Goal: Information Seeking & Learning: Learn about a topic

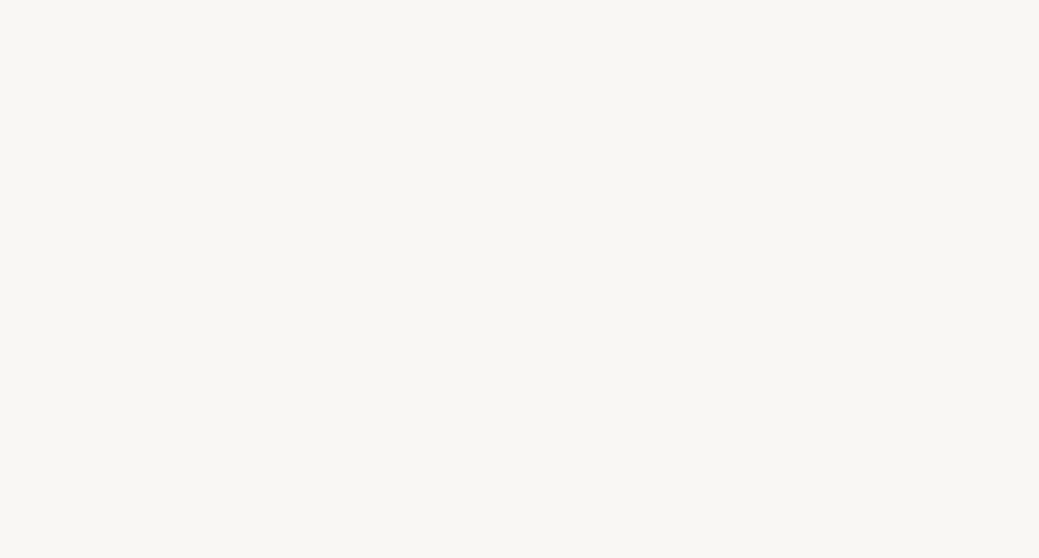
select select "FR"
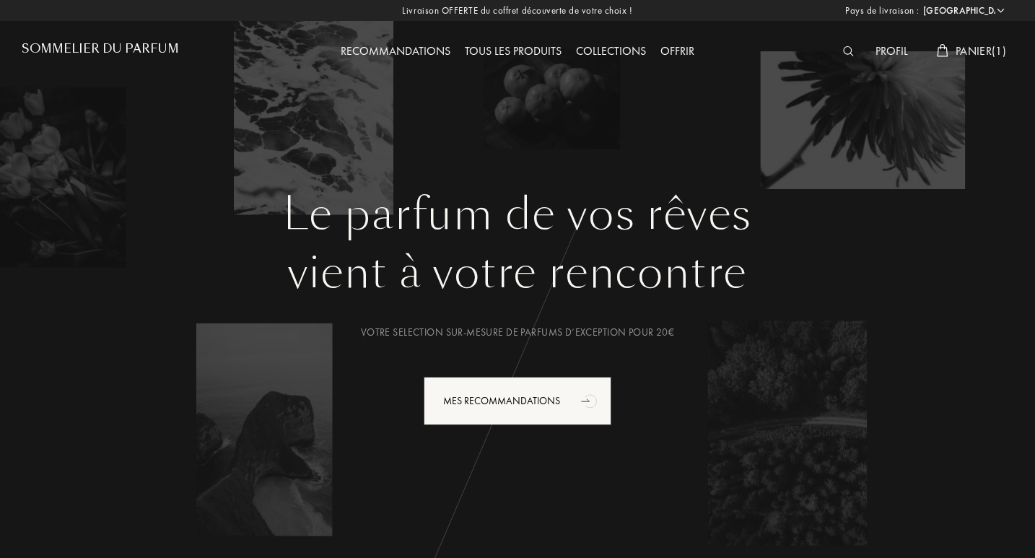
click at [970, 50] on span "Panier ( 1 )" at bounding box center [980, 50] width 51 height 15
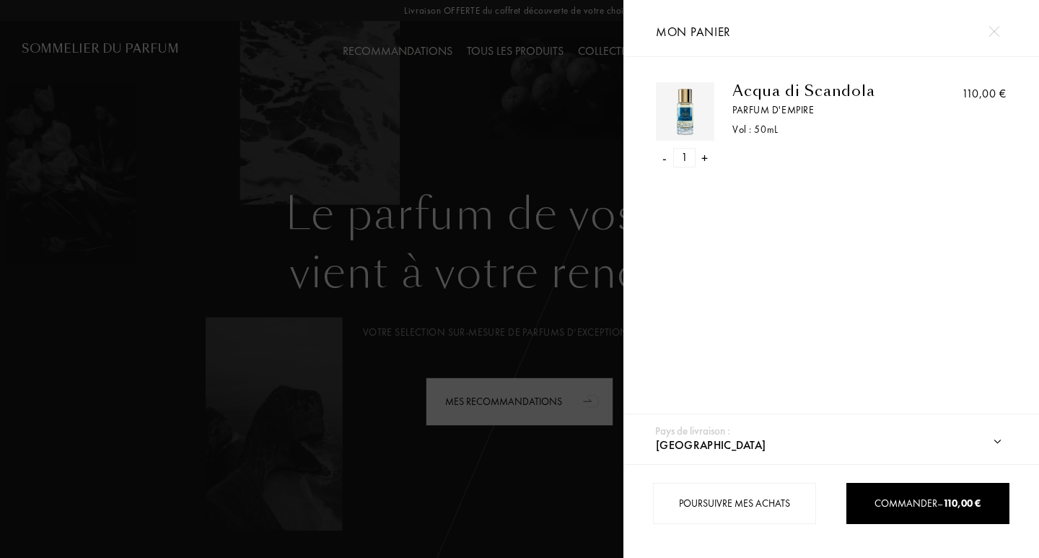
click at [991, 34] on img at bounding box center [994, 31] width 11 height 11
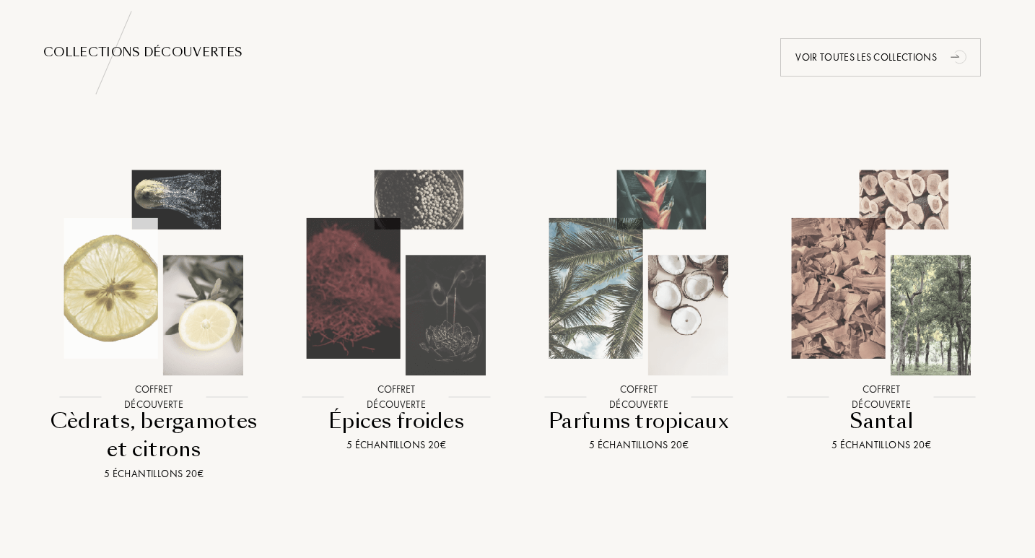
scroll to position [1587, 0]
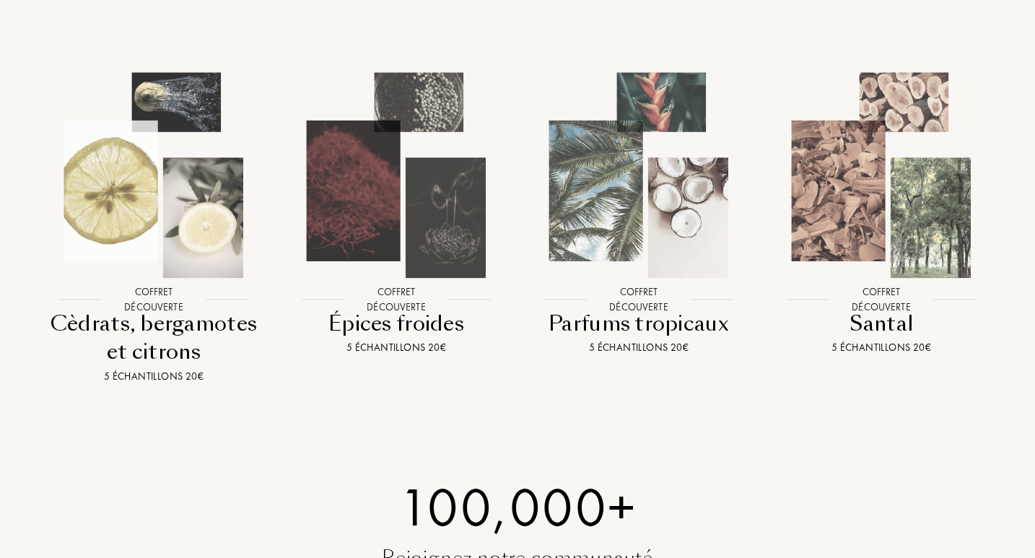
click at [415, 216] on img at bounding box center [396, 175] width 218 height 218
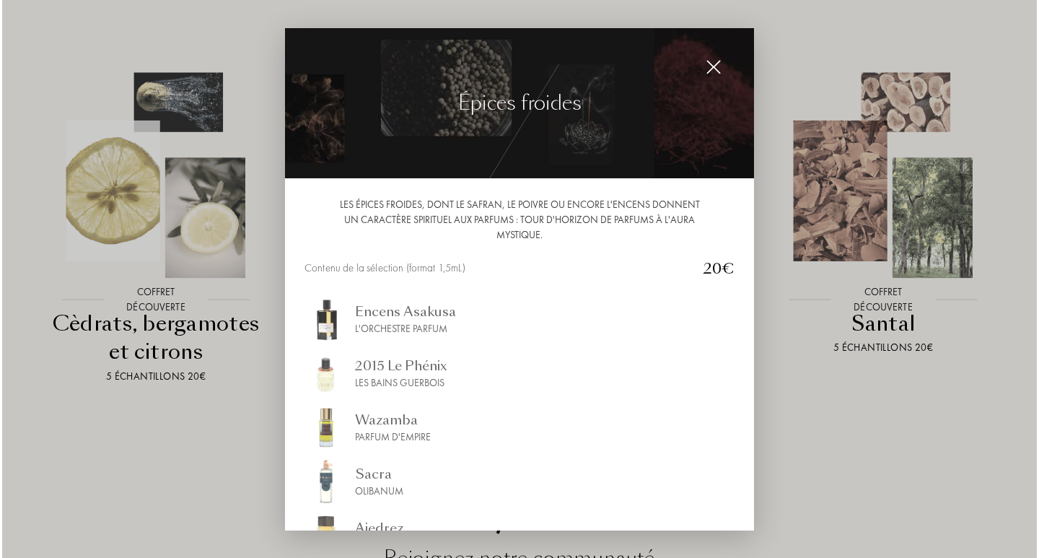
scroll to position [1588, 0]
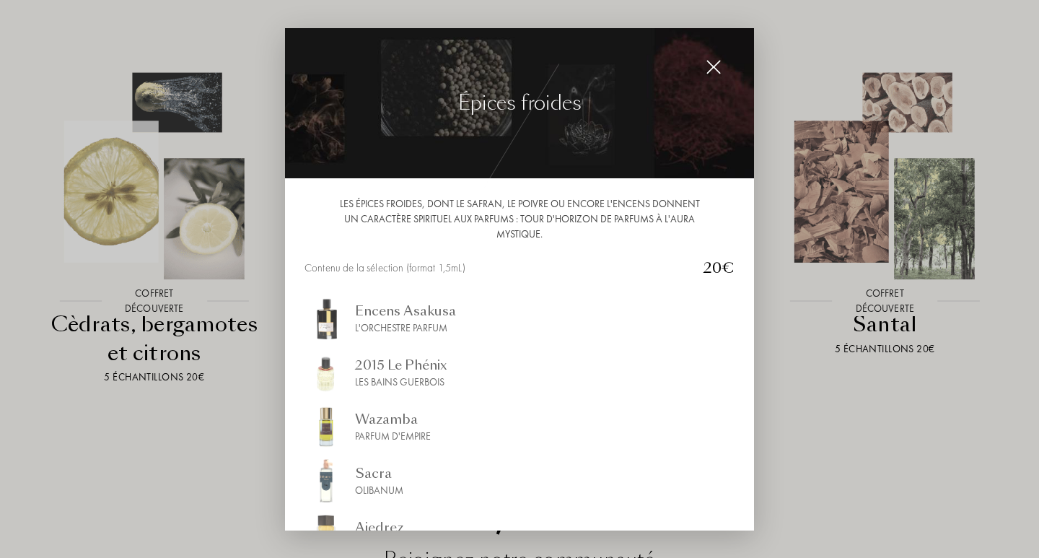
click at [709, 71] on img at bounding box center [714, 67] width 16 height 16
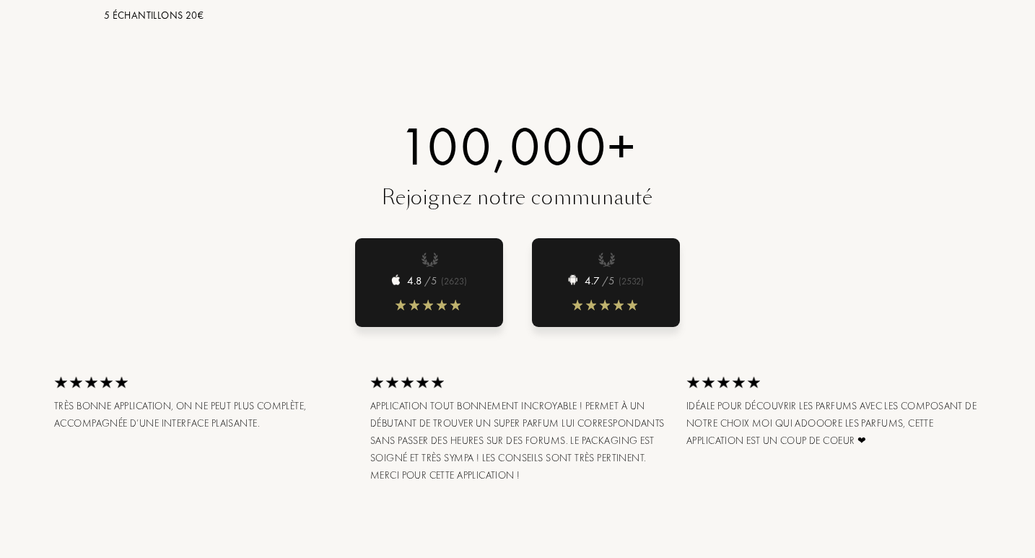
scroll to position [0, 0]
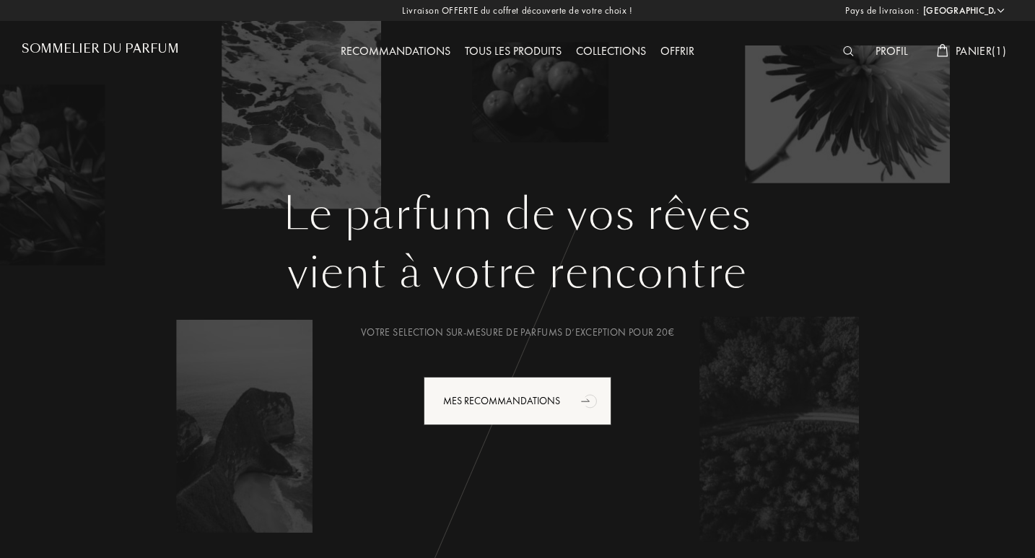
click at [515, 53] on div "Tous les produits" at bounding box center [512, 52] width 111 height 19
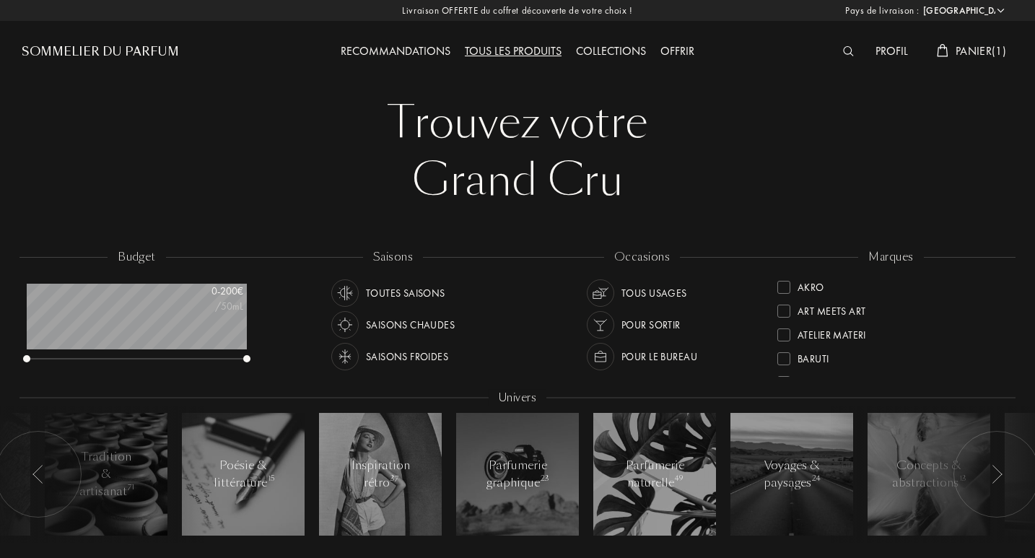
select select "FR"
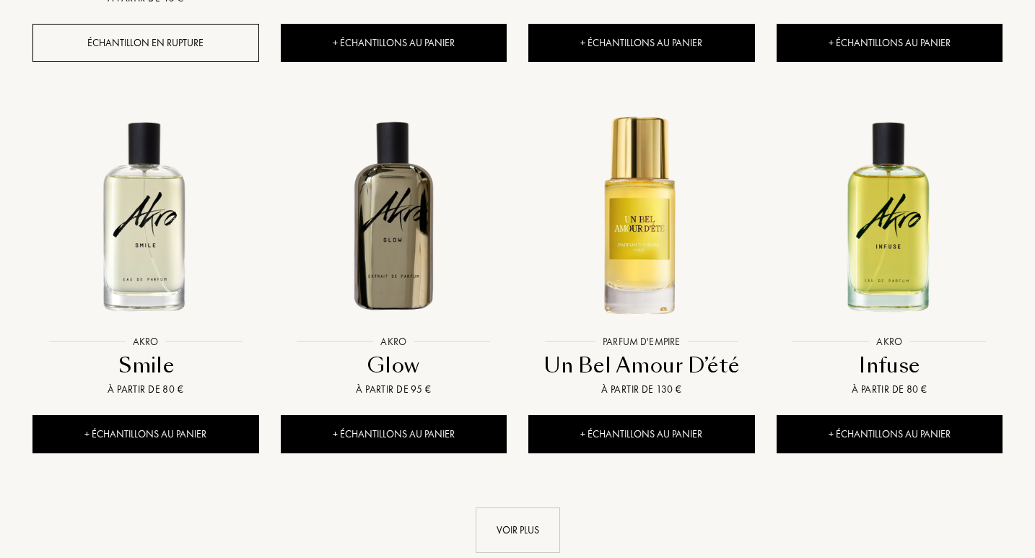
scroll to position [1466, 0]
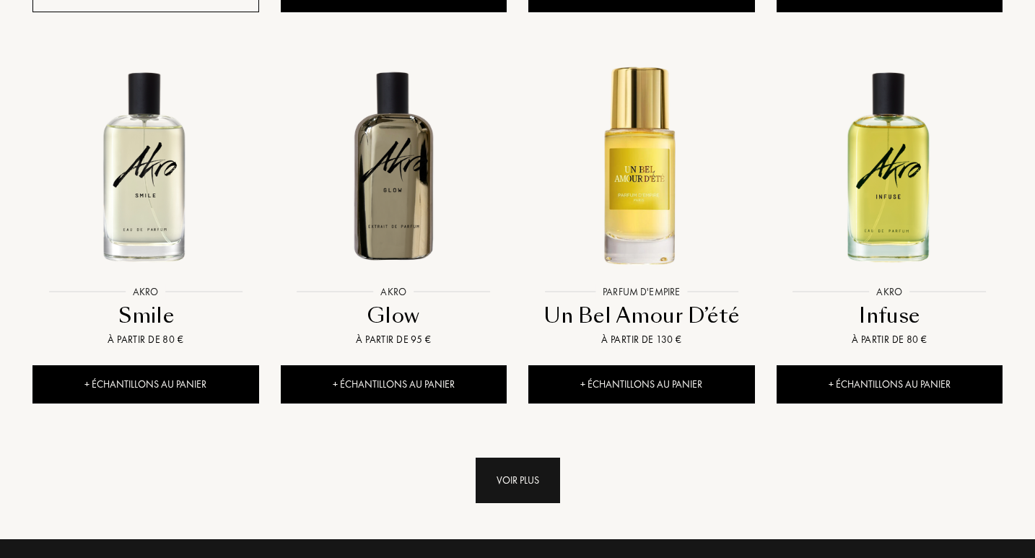
click at [503, 457] on div "Voir plus" at bounding box center [517, 479] width 84 height 45
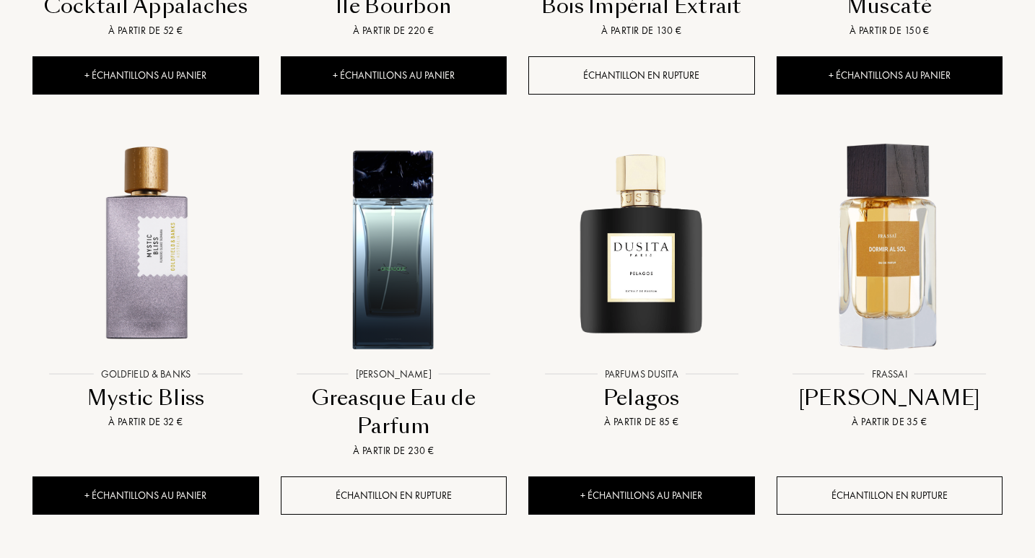
scroll to position [2623, 0]
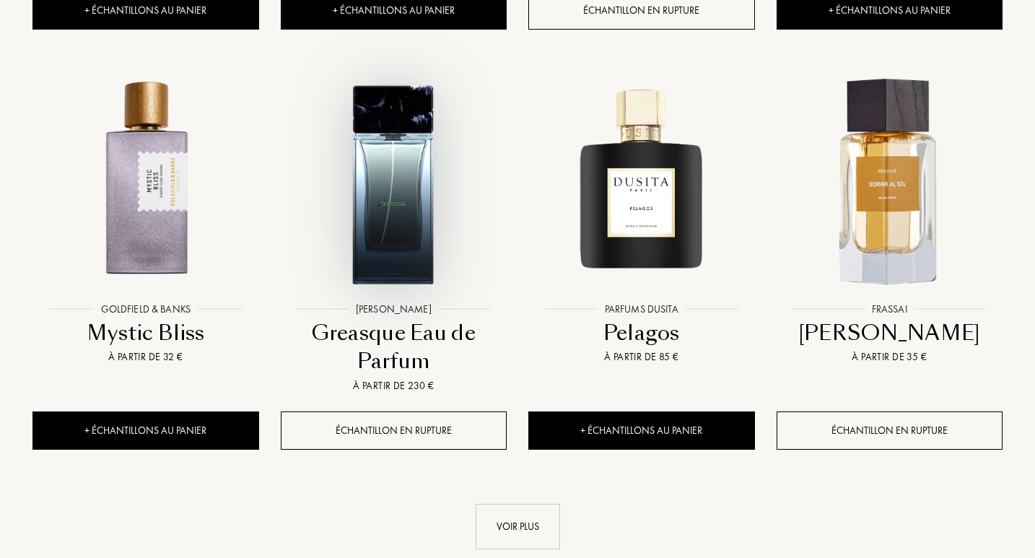
click at [398, 99] on img at bounding box center [393, 182] width 223 height 223
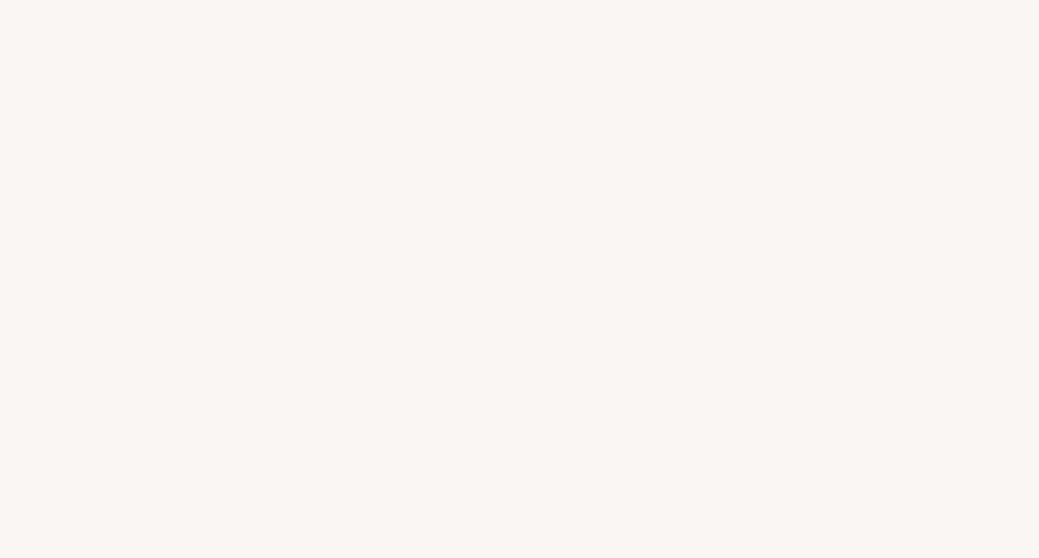
select select "FR"
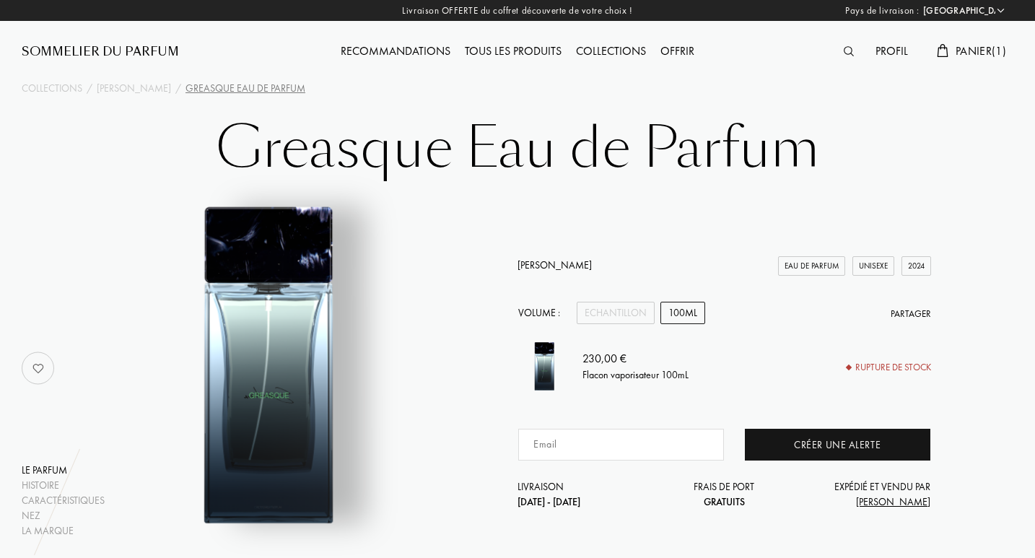
click at [680, 315] on div "100mL" at bounding box center [682, 313] width 45 height 22
click at [684, 302] on div "100mL" at bounding box center [682, 313] width 45 height 22
click at [545, 266] on link "[PERSON_NAME]" at bounding box center [554, 264] width 74 height 13
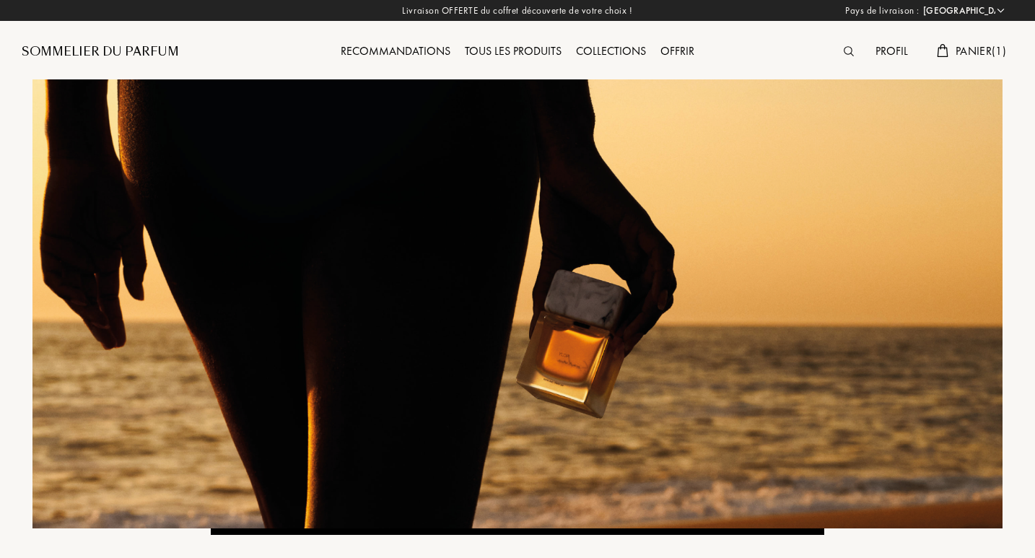
select select "FR"
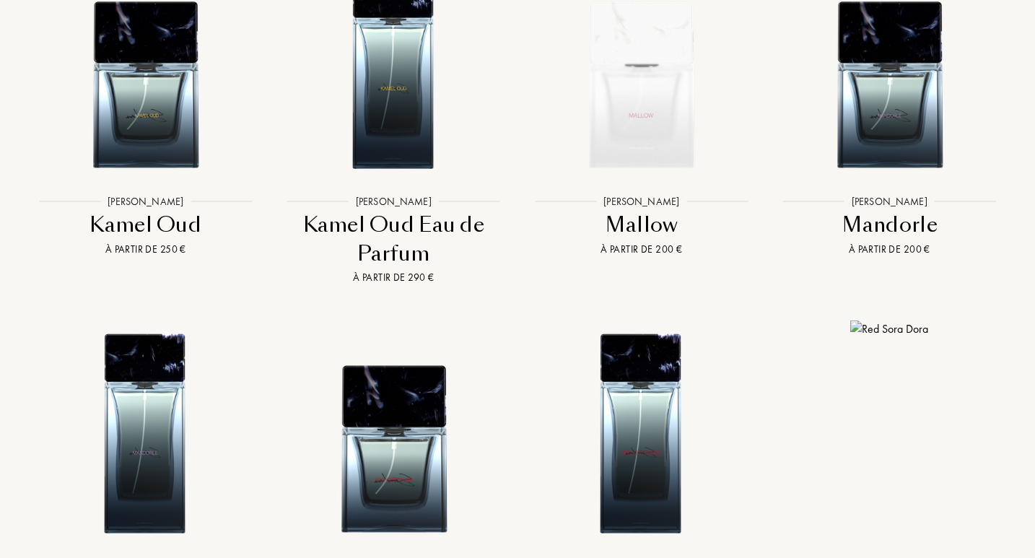
scroll to position [3244, 0]
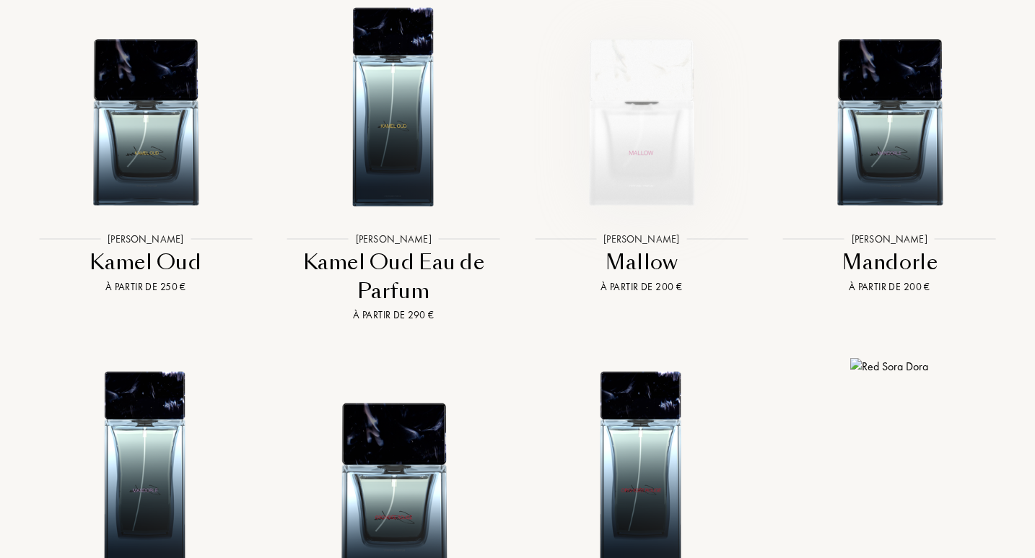
click at [633, 137] on img at bounding box center [641, 104] width 223 height 223
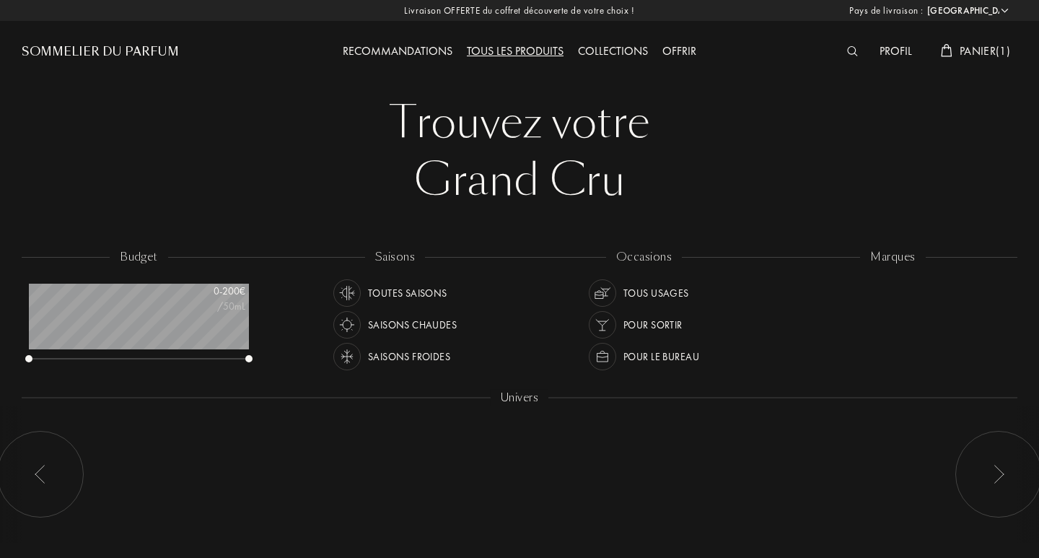
select select "FR"
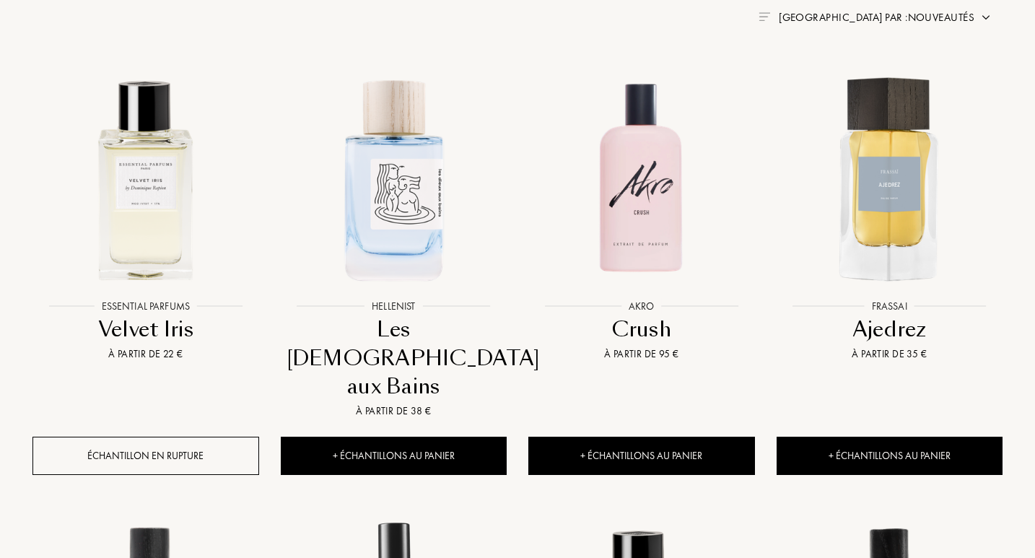
scroll to position [594, 0]
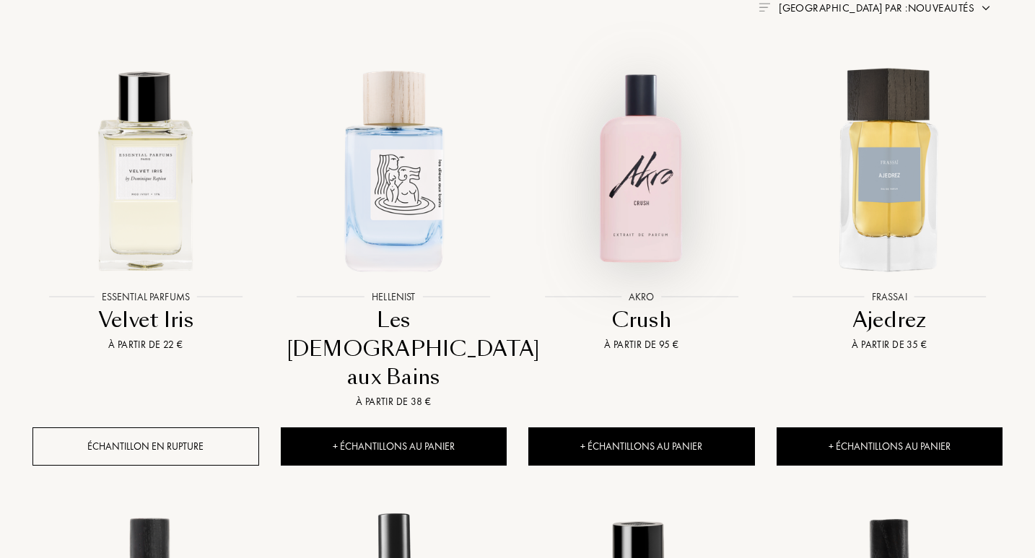
click at [665, 192] on img at bounding box center [641, 169] width 223 height 223
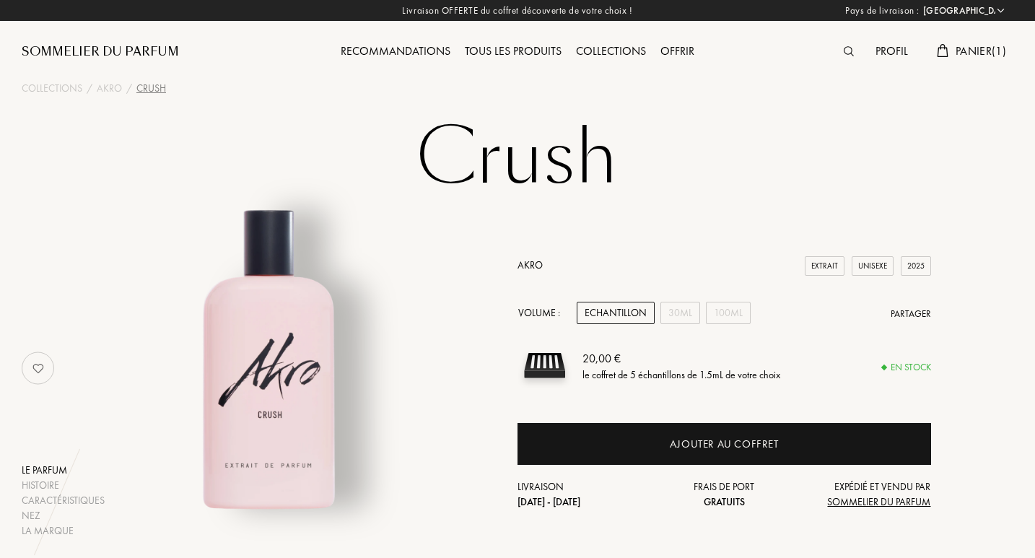
select select "FR"
click at [673, 312] on div "30mL" at bounding box center [680, 313] width 40 height 22
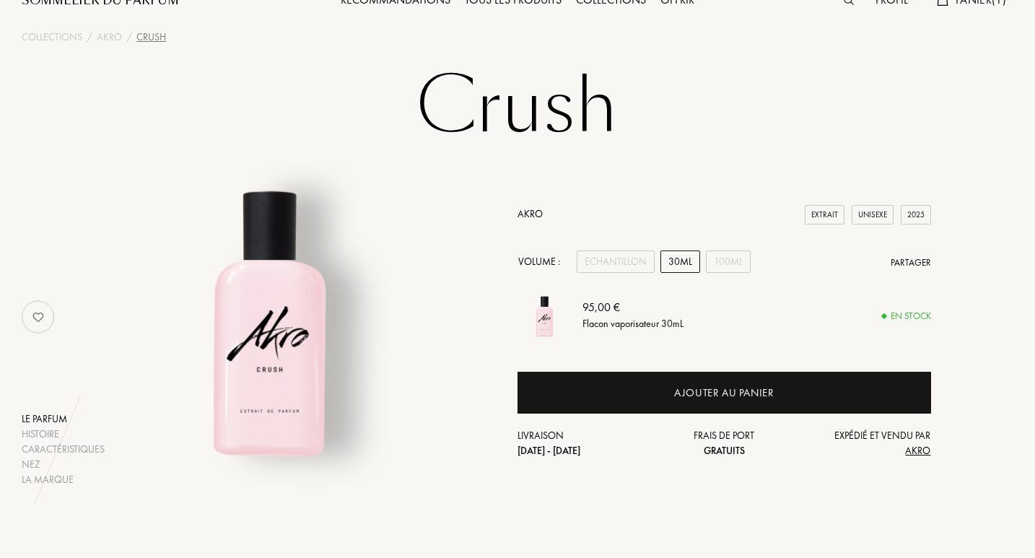
scroll to position [28, 0]
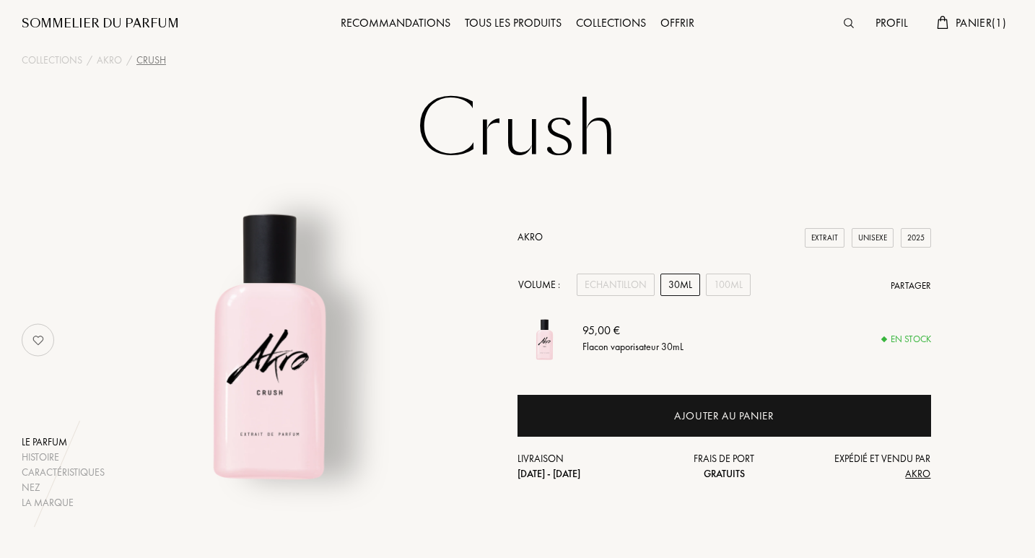
click at [524, 239] on link "Akro" at bounding box center [529, 236] width 25 height 13
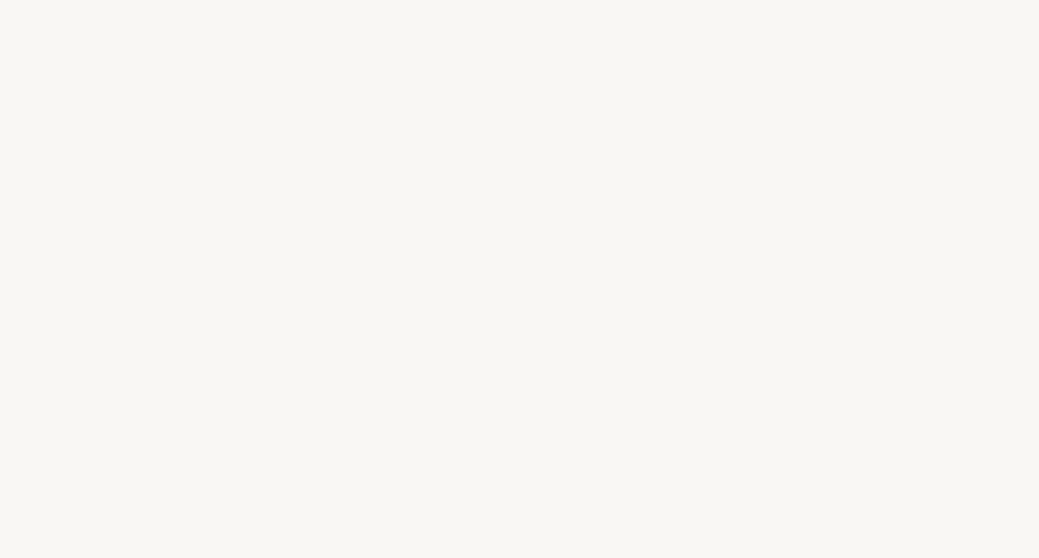
select select "FR"
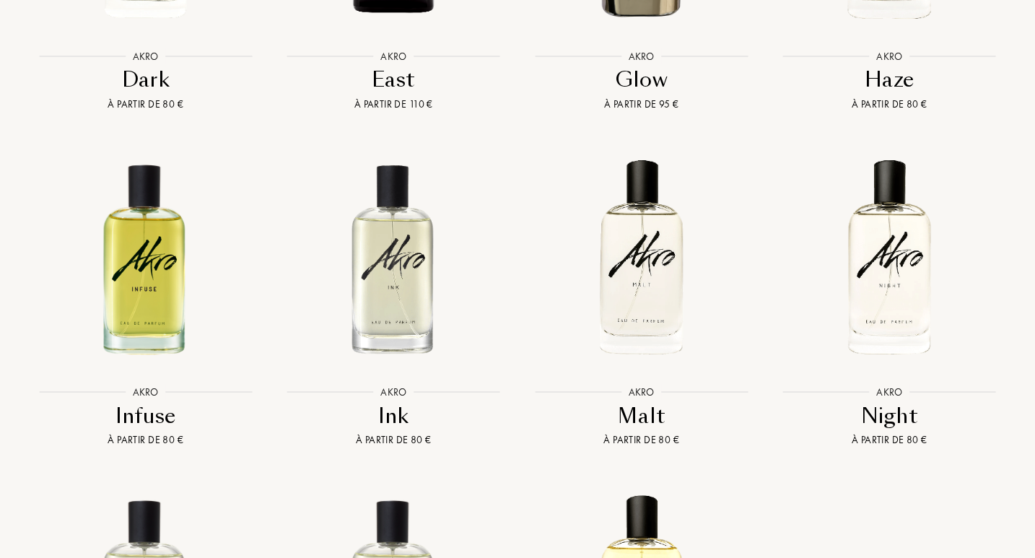
scroll to position [1823, 0]
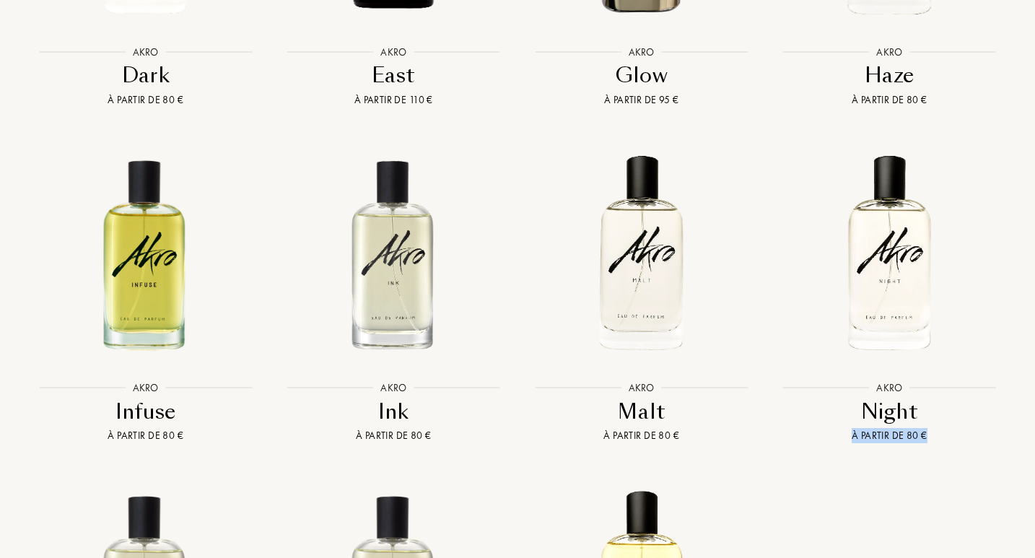
drag, startPoint x: 1034, startPoint y: 396, endPoint x: 1035, endPoint y: 429, distance: 33.2
click at [1007, 425] on link "Akro Akro Night À partir de 80 €" at bounding box center [890, 294] width 248 height 336
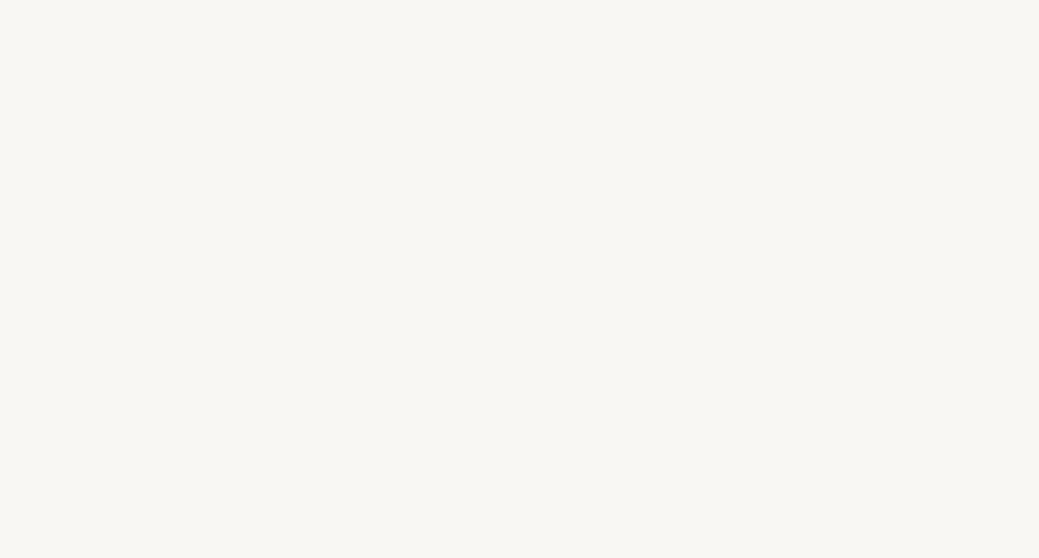
select select "FR"
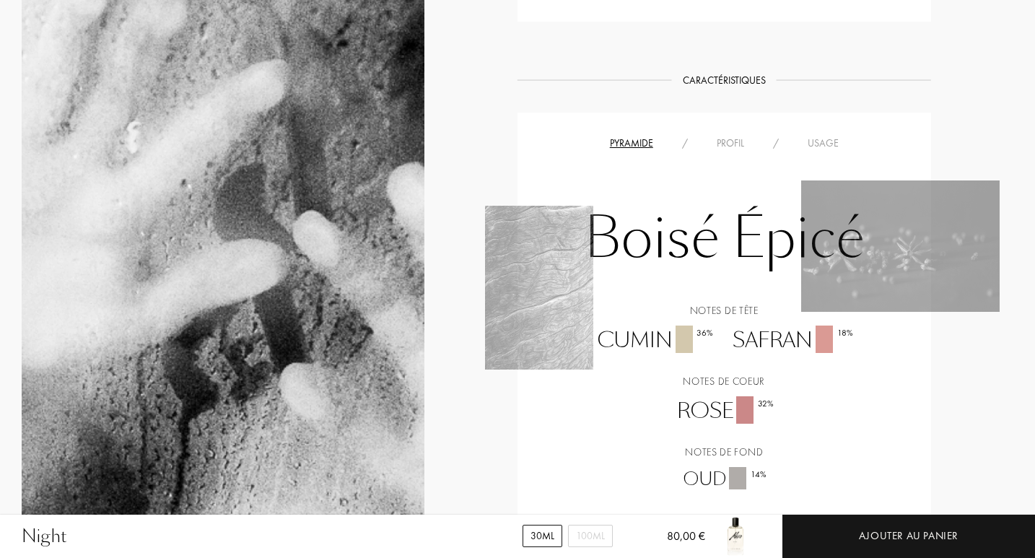
scroll to position [859, 0]
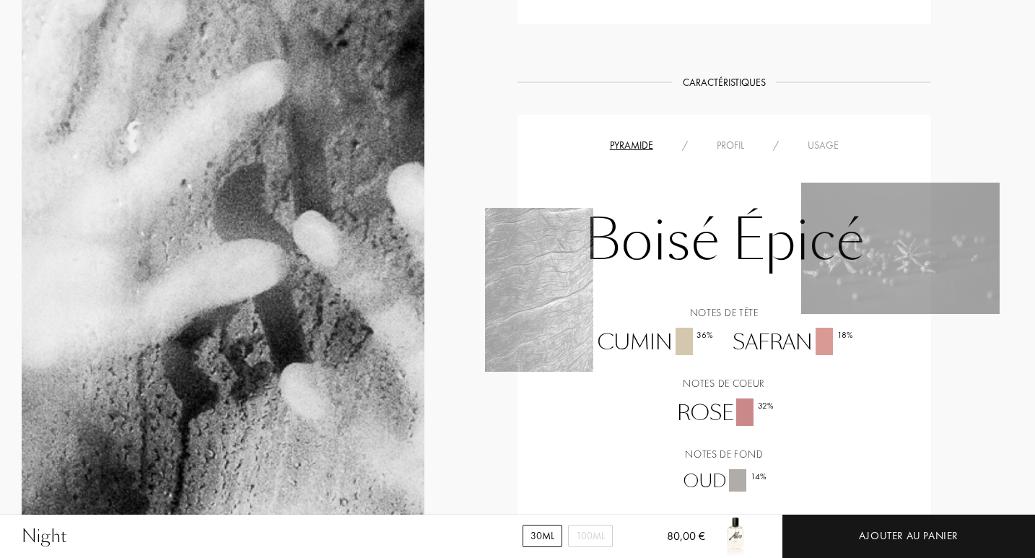
drag, startPoint x: 1038, startPoint y: 66, endPoint x: 1033, endPoint y: 299, distance: 233.1
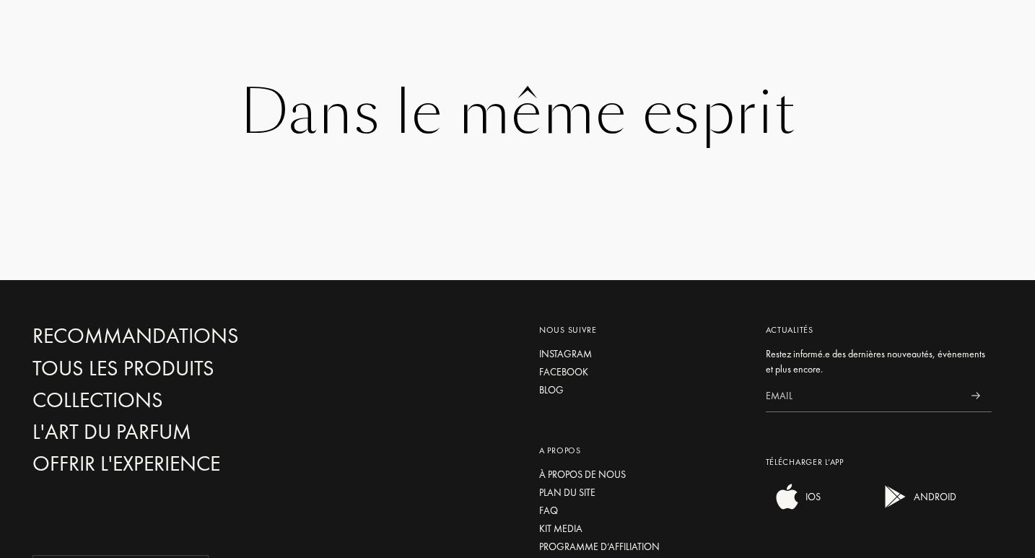
scroll to position [2295, 0]
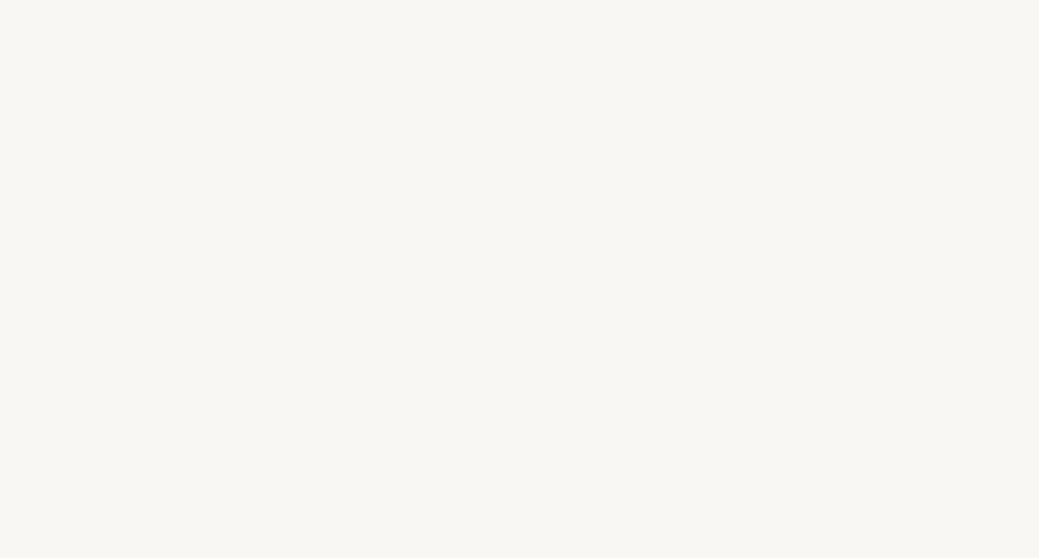
select select "FR"
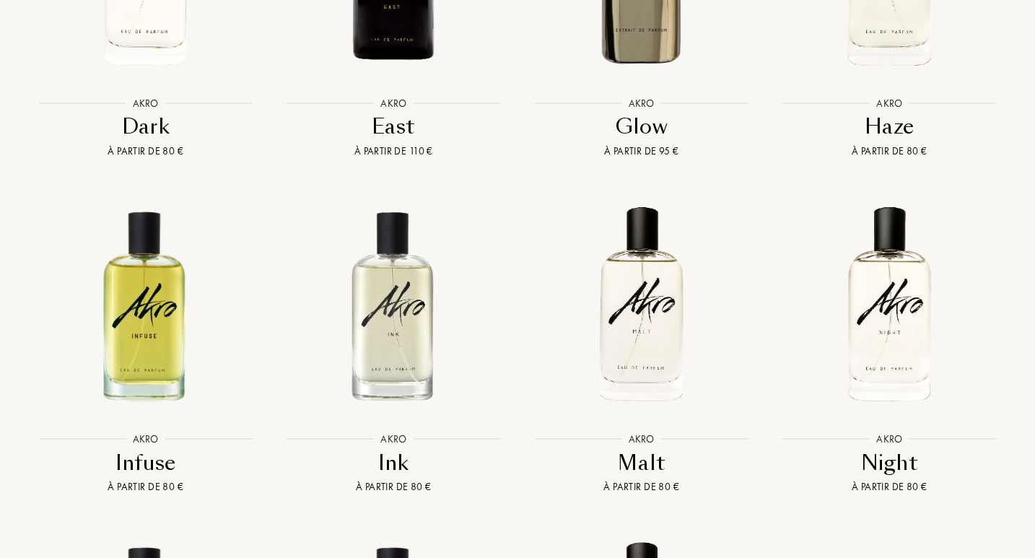
scroll to position [1823, 0]
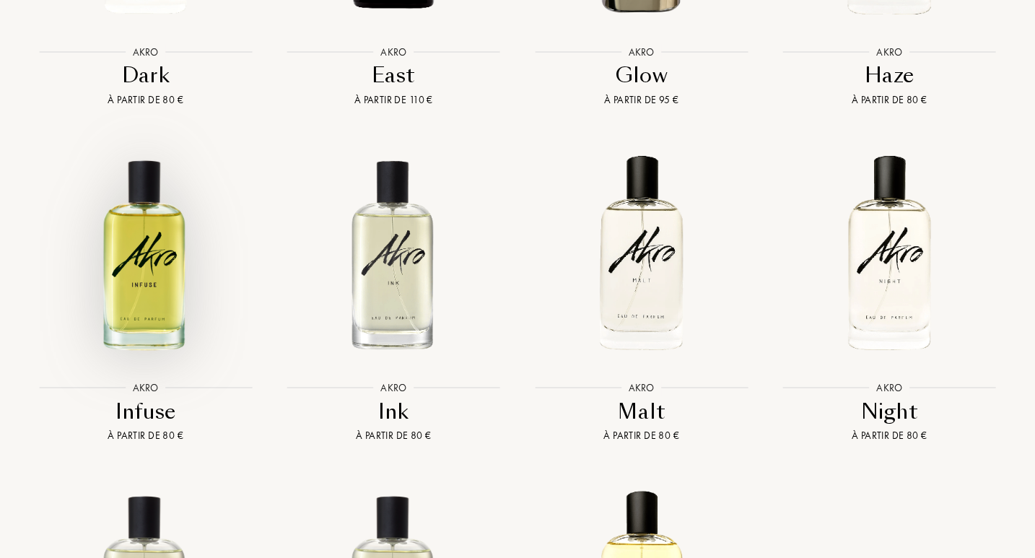
click at [135, 229] on img at bounding box center [145, 252] width 223 height 223
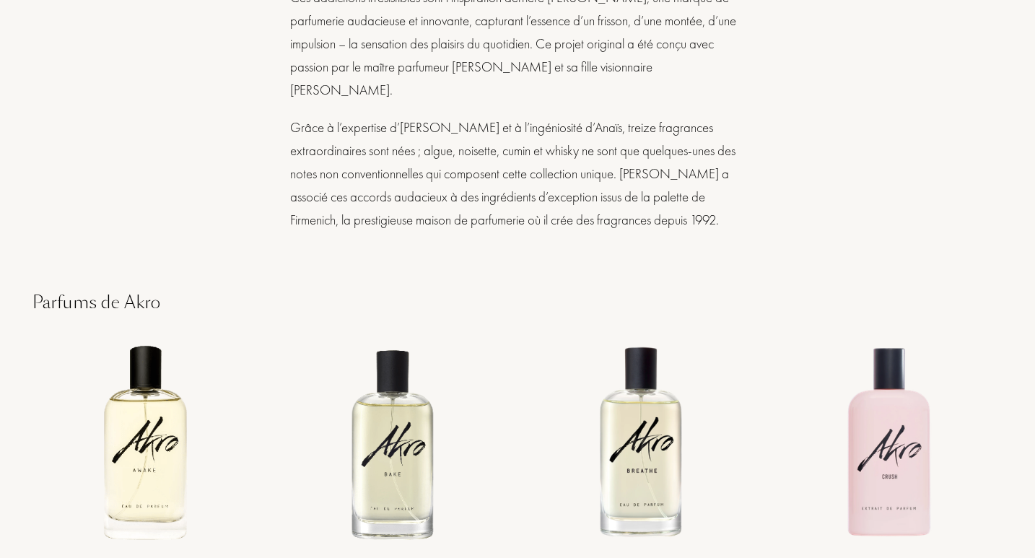
scroll to position [1167, 0]
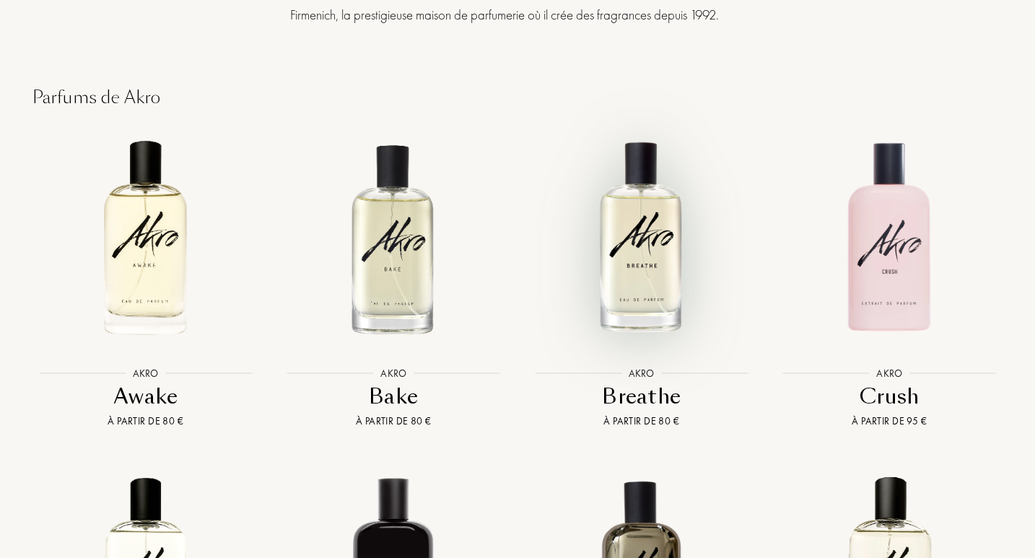
click at [647, 202] on img at bounding box center [641, 237] width 223 height 223
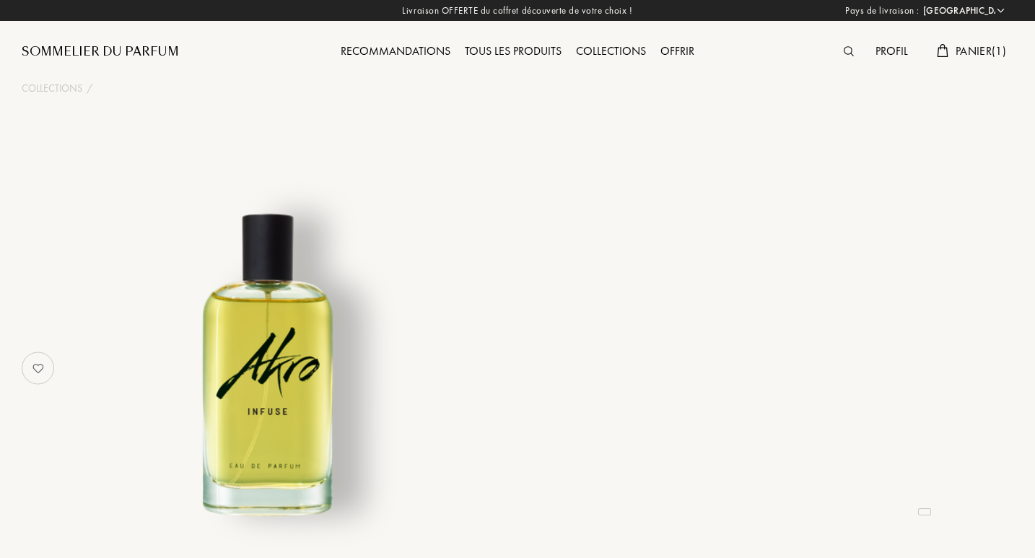
select select "FR"
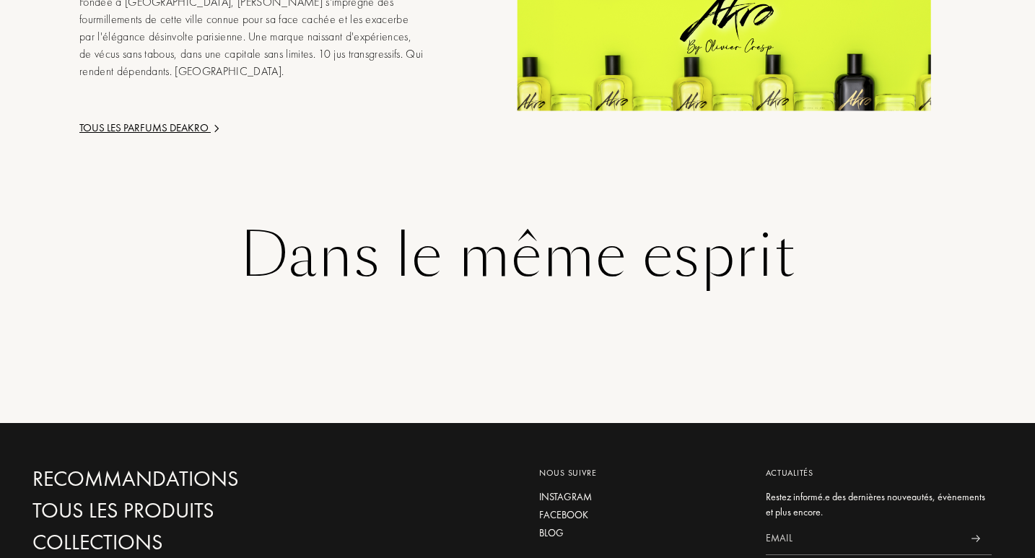
scroll to position [2067, 0]
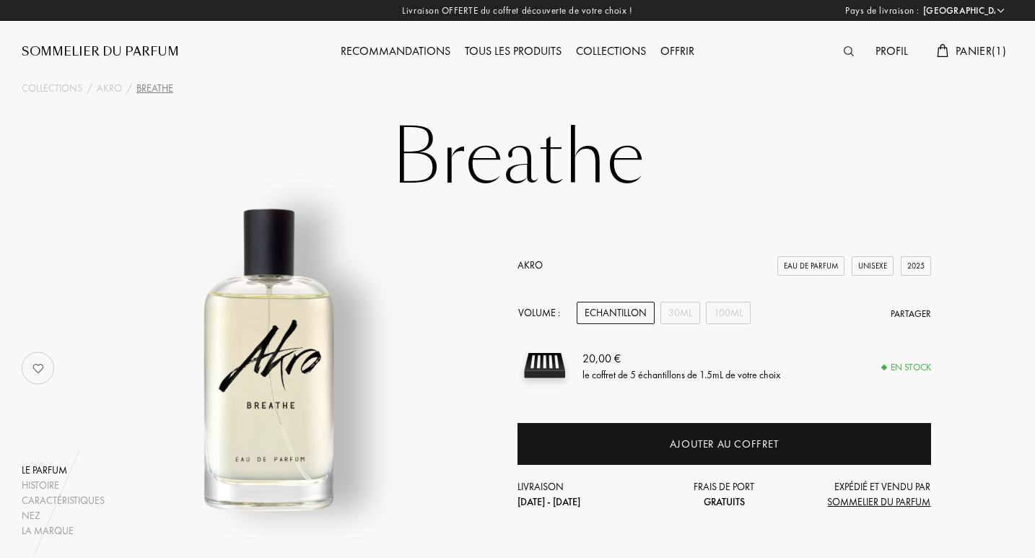
select select "FR"
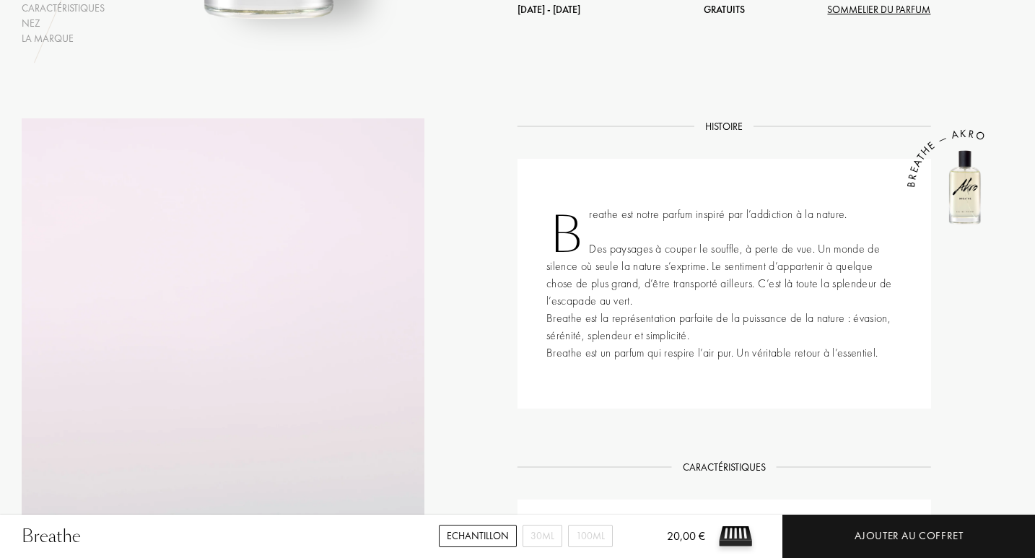
scroll to position [577, 0]
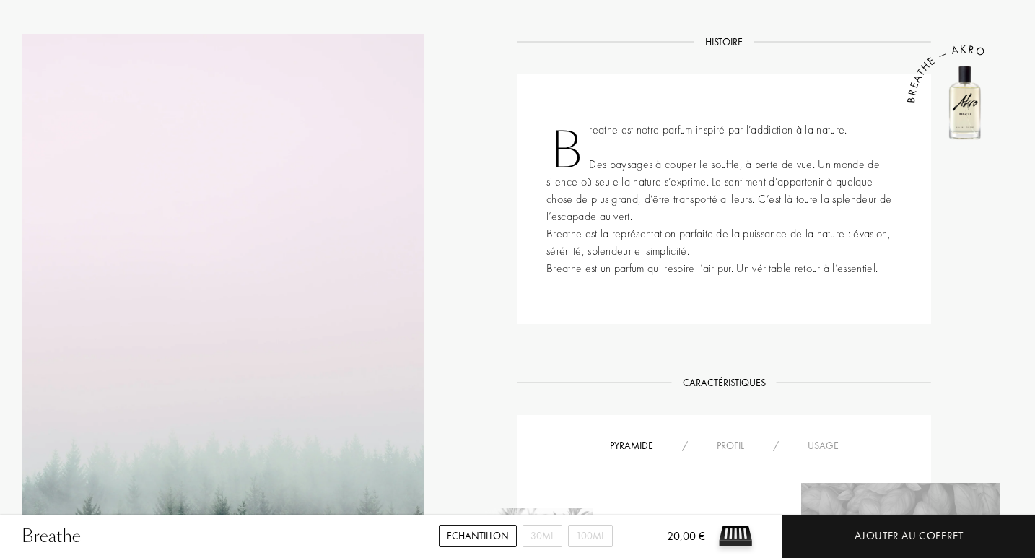
drag, startPoint x: 0, startPoint y: 0, endPoint x: 1027, endPoint y: 217, distance: 1049.5
click at [716, 288] on div "Breathe est notre parfum inspiré par l’addiction à la nature. Des paysages à co…" at bounding box center [723, 199] width 413 height 250
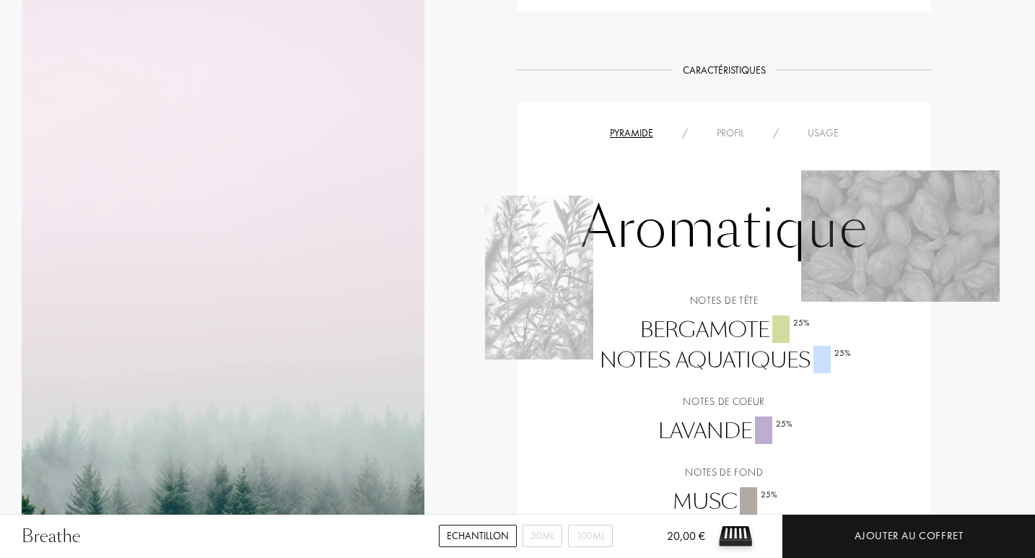
scroll to position [925, 0]
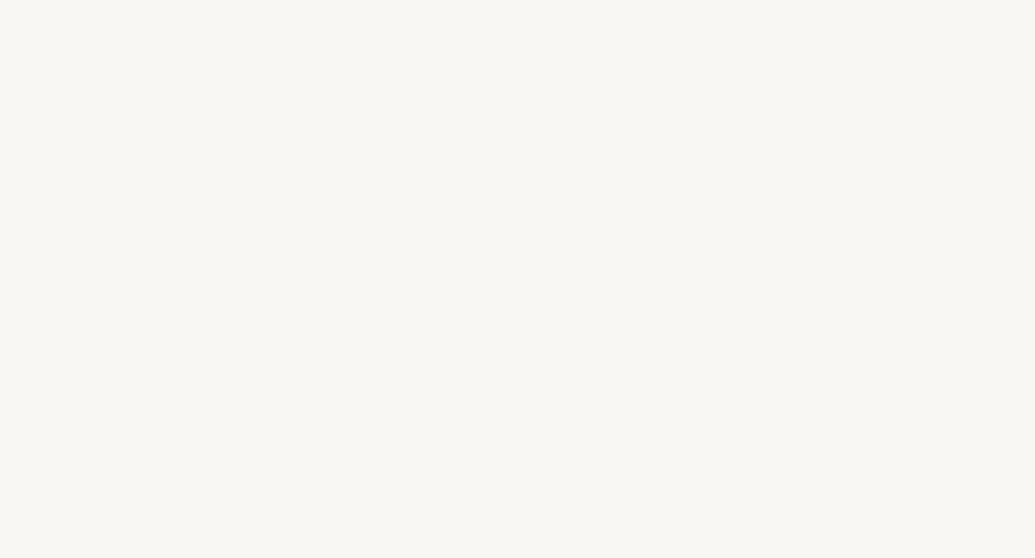
select select "FR"
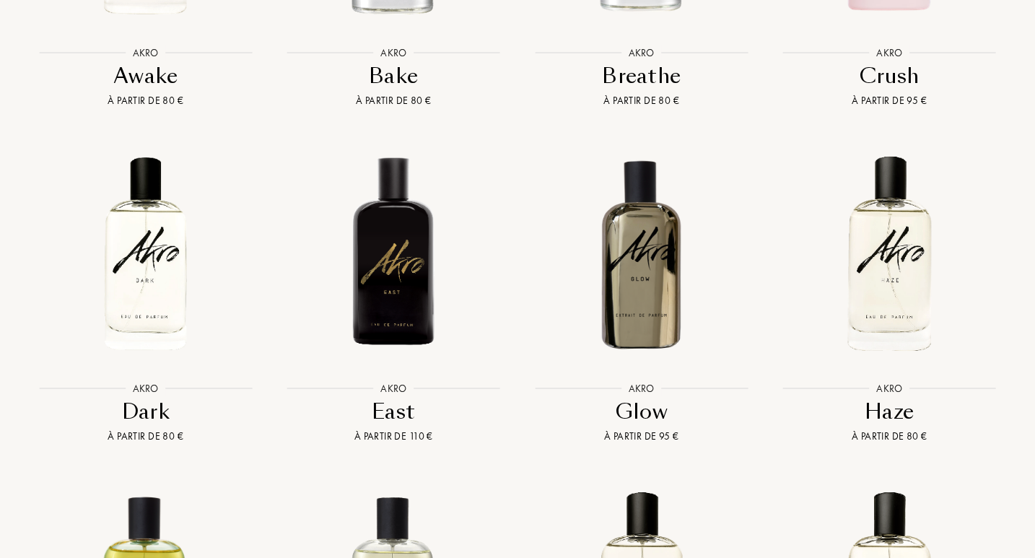
scroll to position [1678, 0]
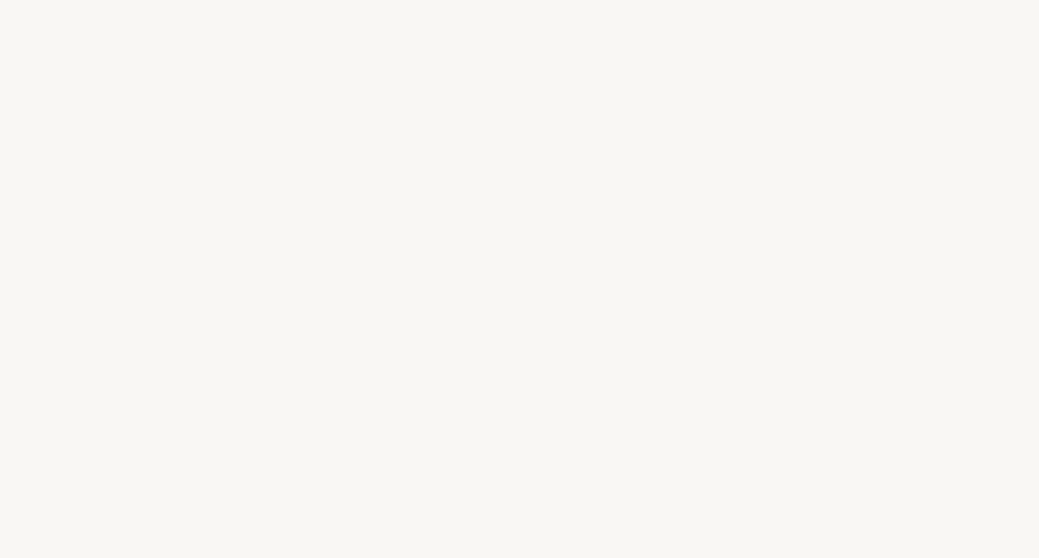
select select "FR"
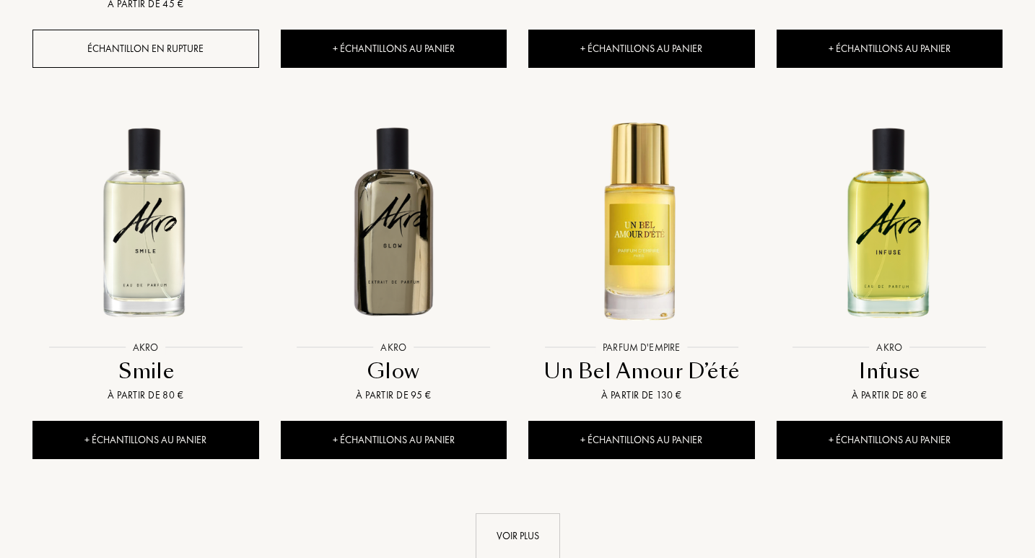
scroll to position [1463, 0]
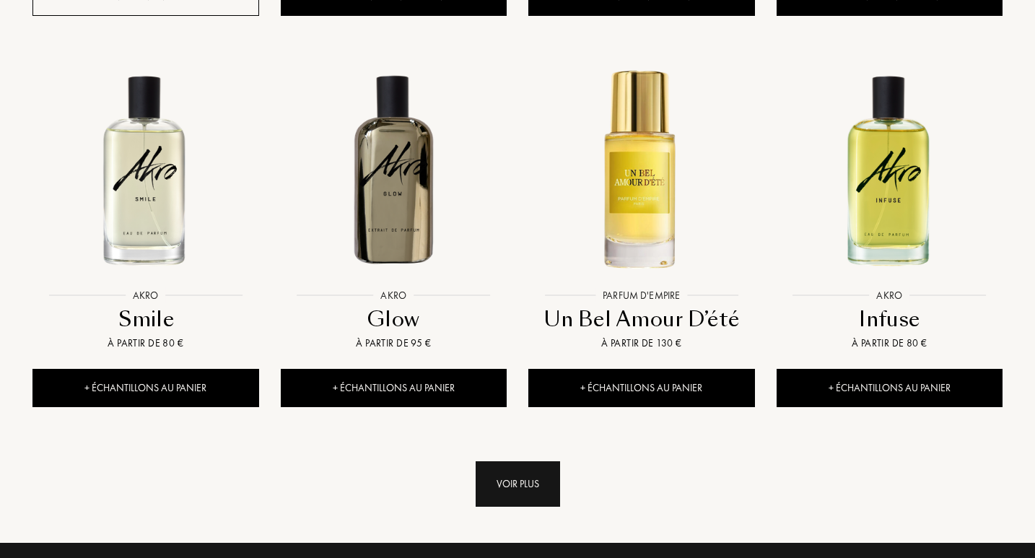
click at [549, 461] on div "Voir plus" at bounding box center [517, 483] width 84 height 45
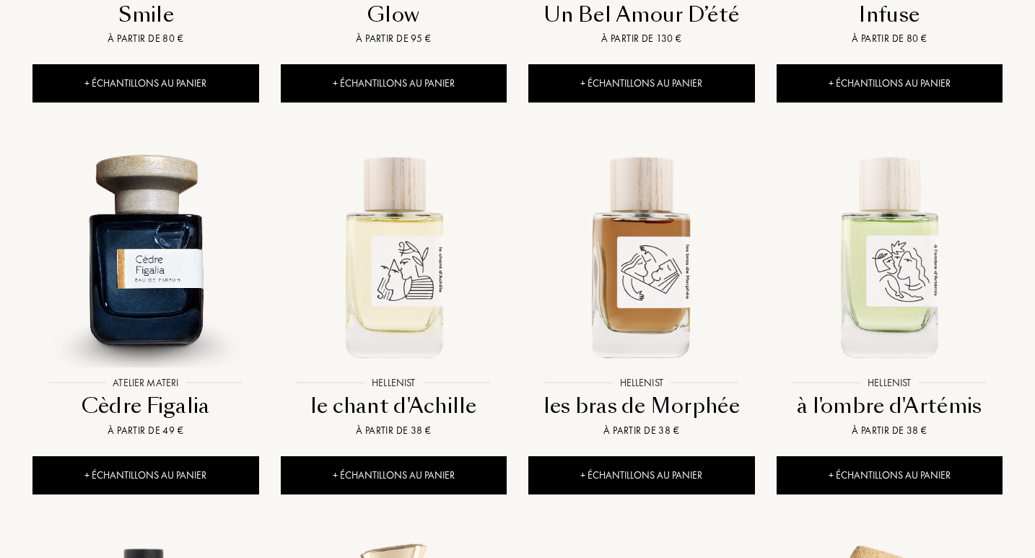
scroll to position [1823, 0]
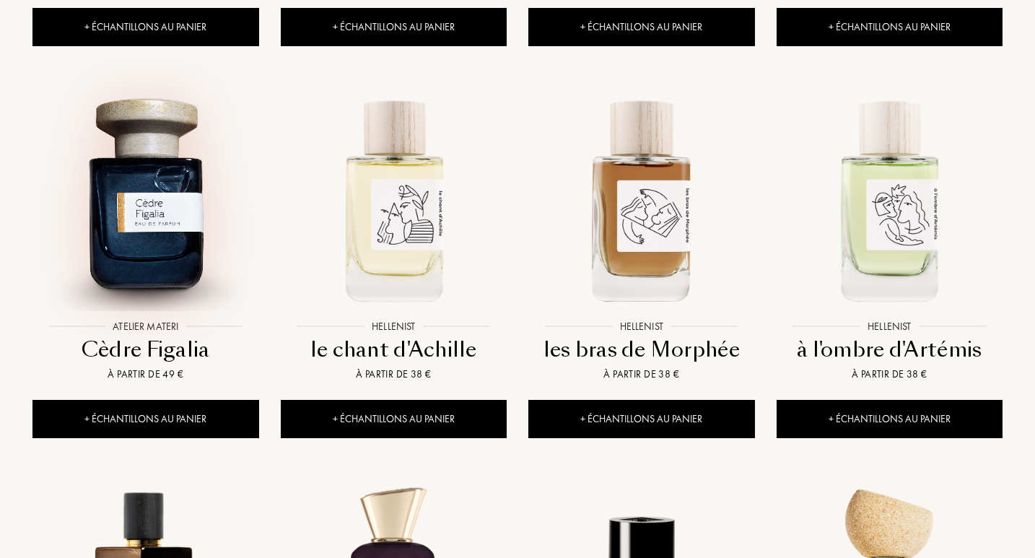
click at [186, 159] on img at bounding box center [145, 198] width 223 height 223
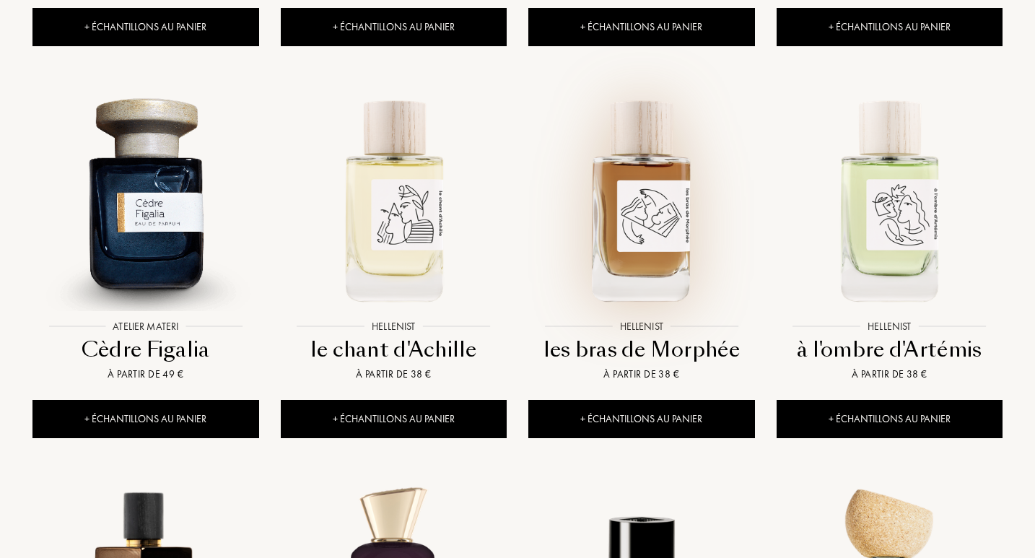
click at [631, 128] on img at bounding box center [641, 198] width 223 height 223
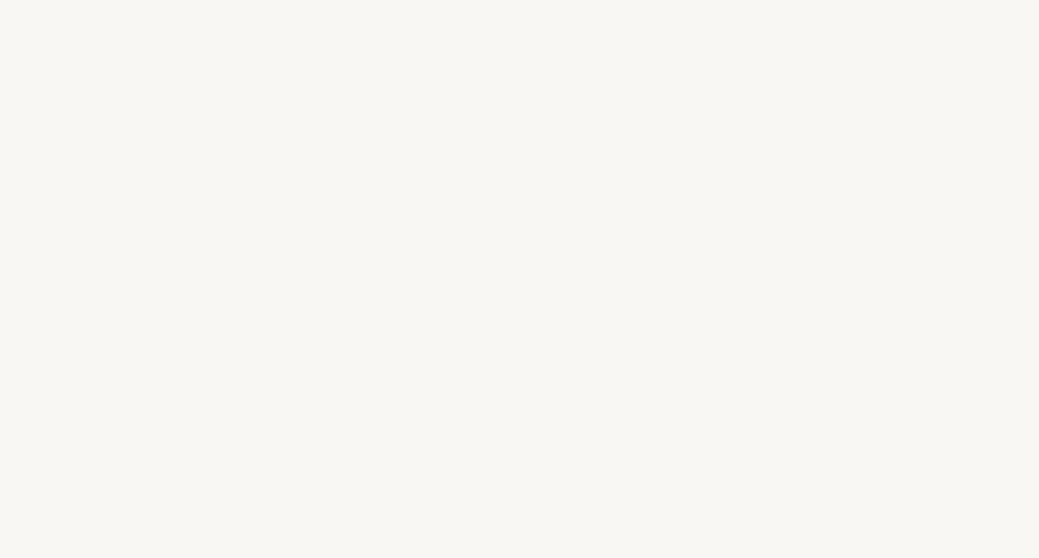
select select "FR"
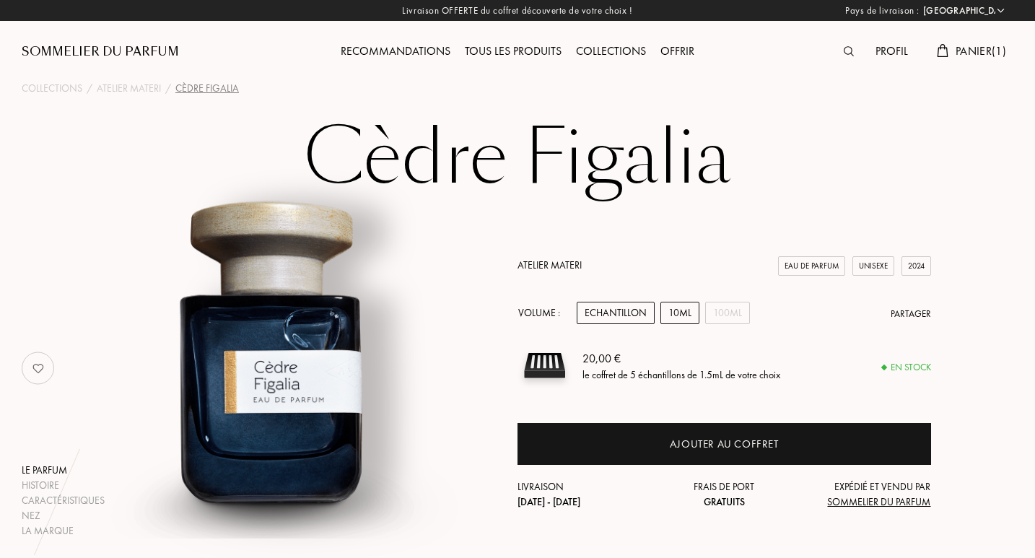
click at [678, 312] on div "10mL" at bounding box center [679, 313] width 39 height 22
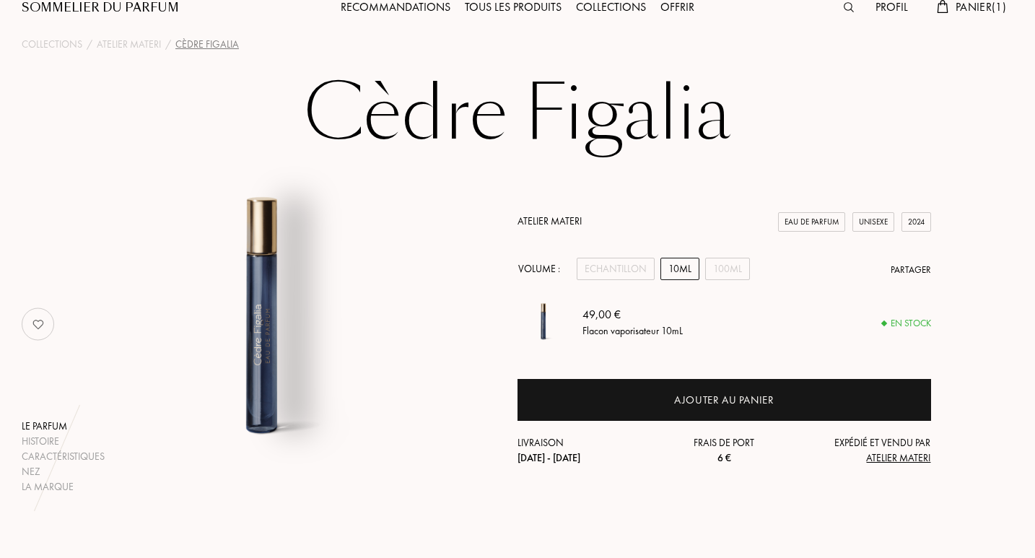
scroll to position [175, 0]
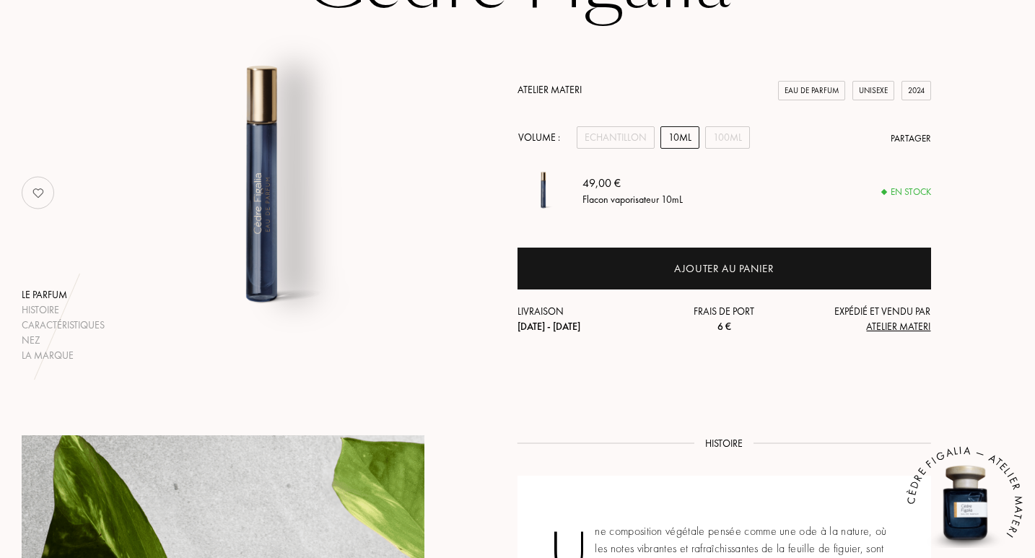
drag, startPoint x: 1038, startPoint y: 83, endPoint x: 1038, endPoint y: 206, distance: 122.7
click at [895, 325] on span "Atelier Materi" at bounding box center [898, 326] width 64 height 13
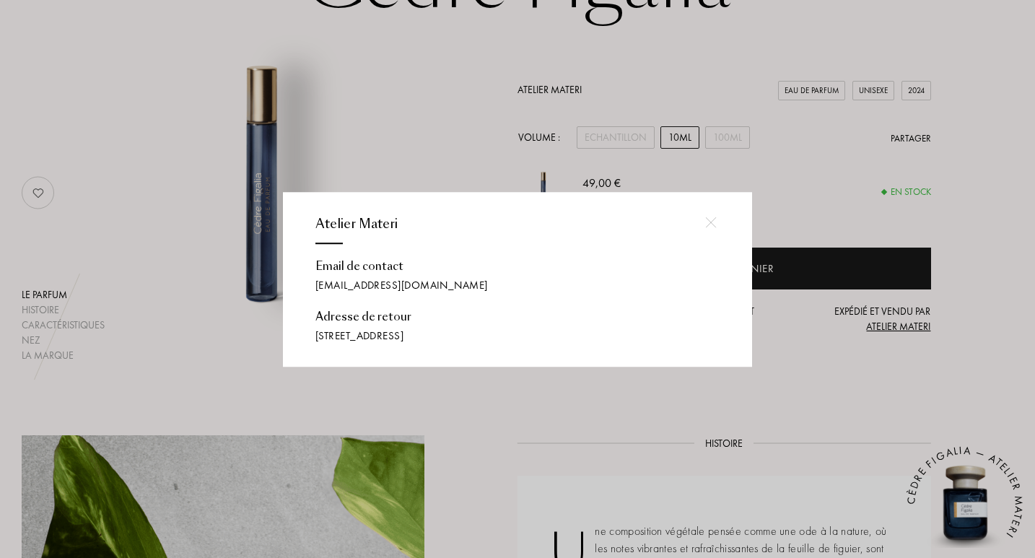
click at [802, 332] on div at bounding box center [519, 279] width 1039 height 558
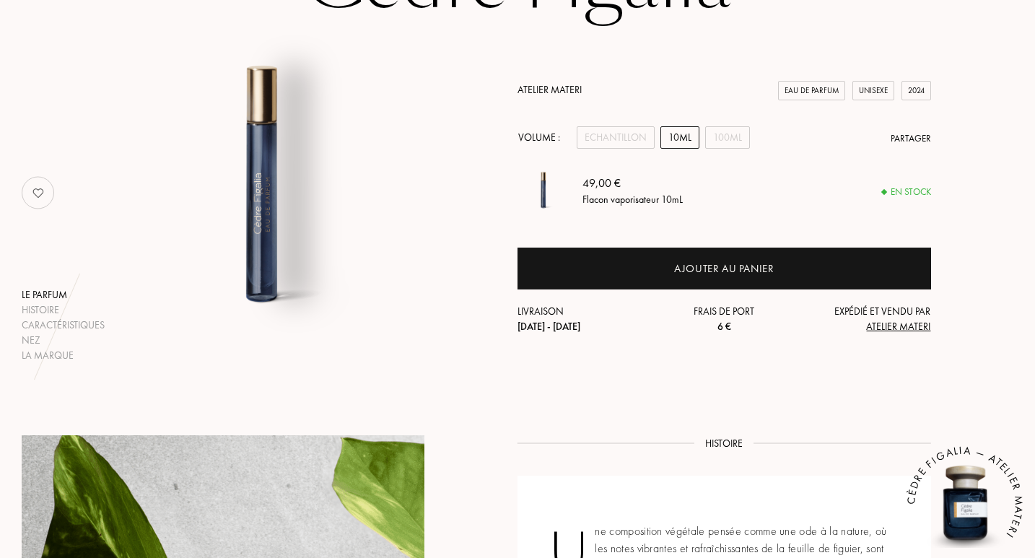
click at [556, 93] on link "Atelier Materi" at bounding box center [549, 89] width 64 height 13
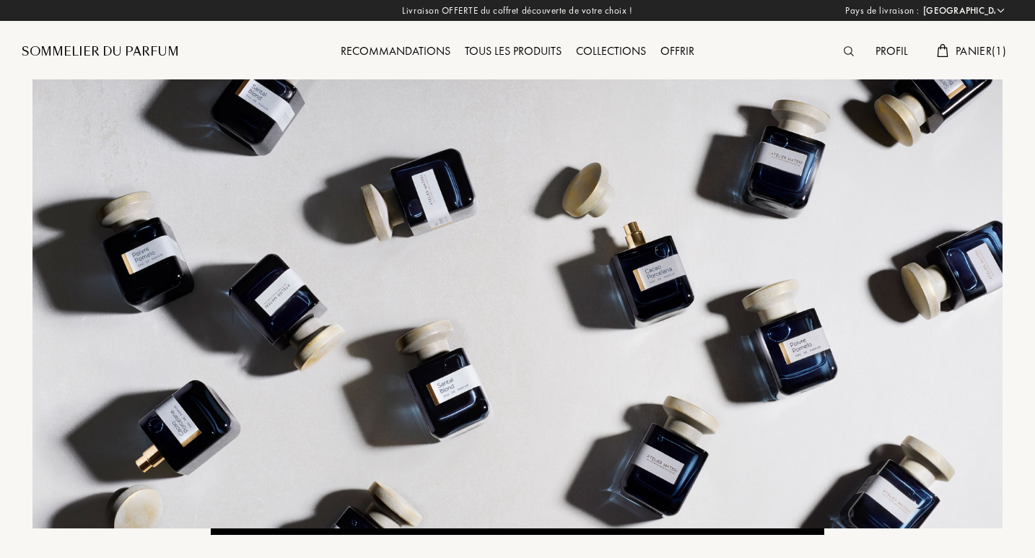
select select "FR"
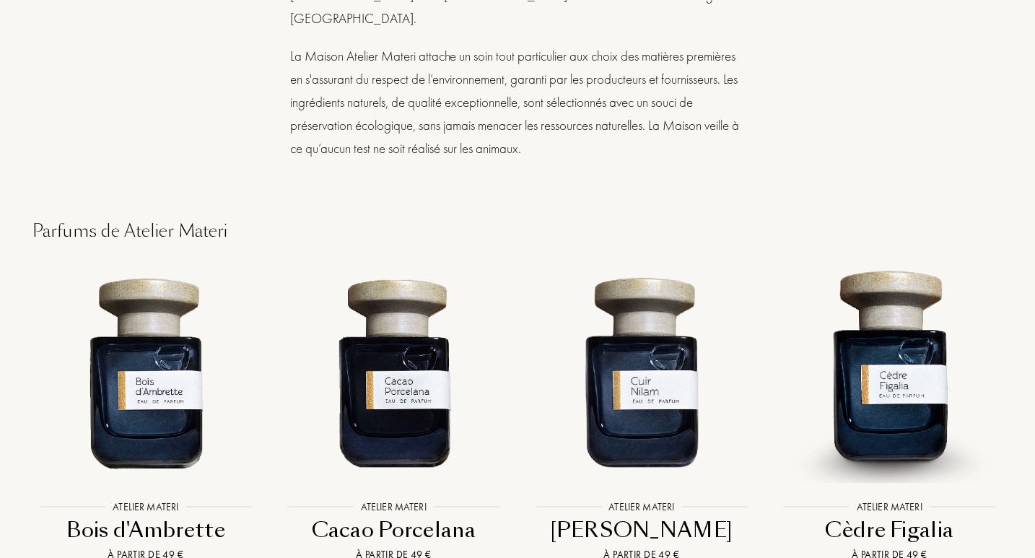
scroll to position [2810, 0]
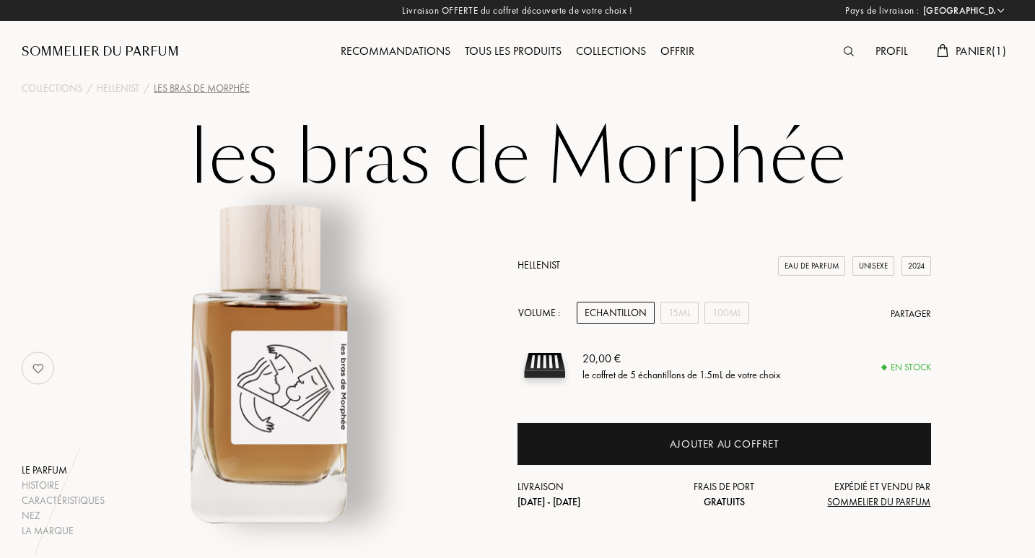
select select "FR"
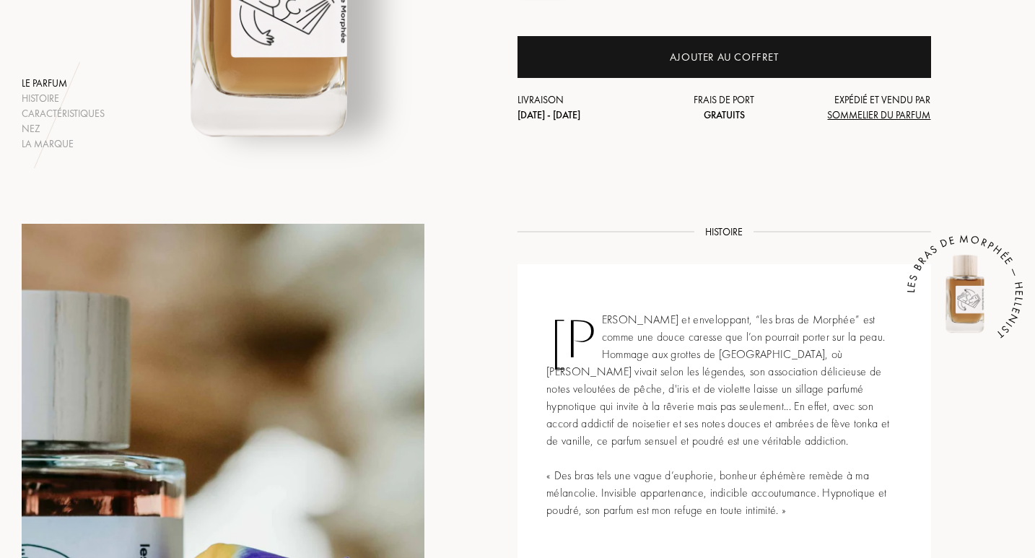
scroll to position [385, 0]
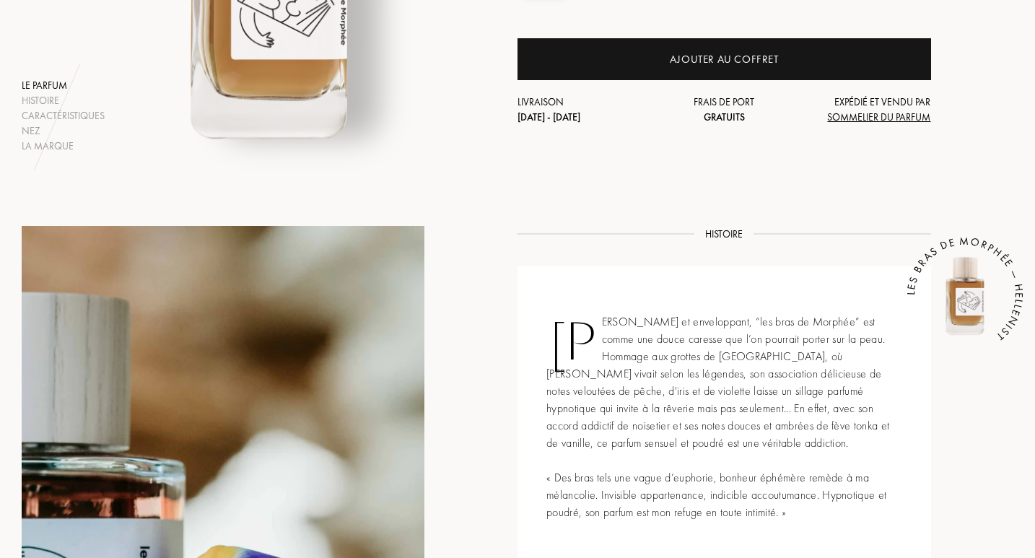
drag, startPoint x: 1037, startPoint y: 53, endPoint x: 1027, endPoint y: 170, distance: 117.3
drag, startPoint x: 1033, startPoint y: 155, endPoint x: 1035, endPoint y: 194, distance: 39.0
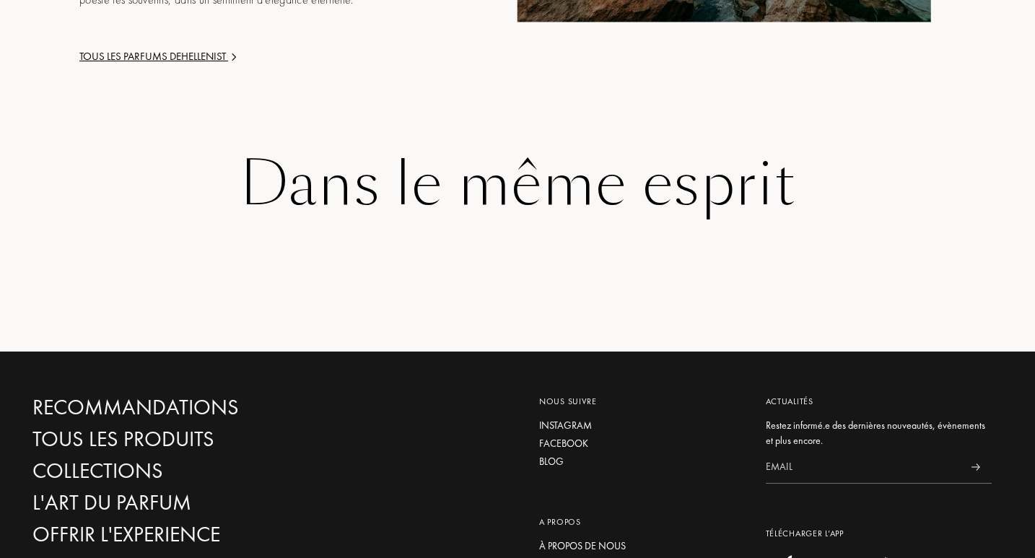
scroll to position [2077, 0]
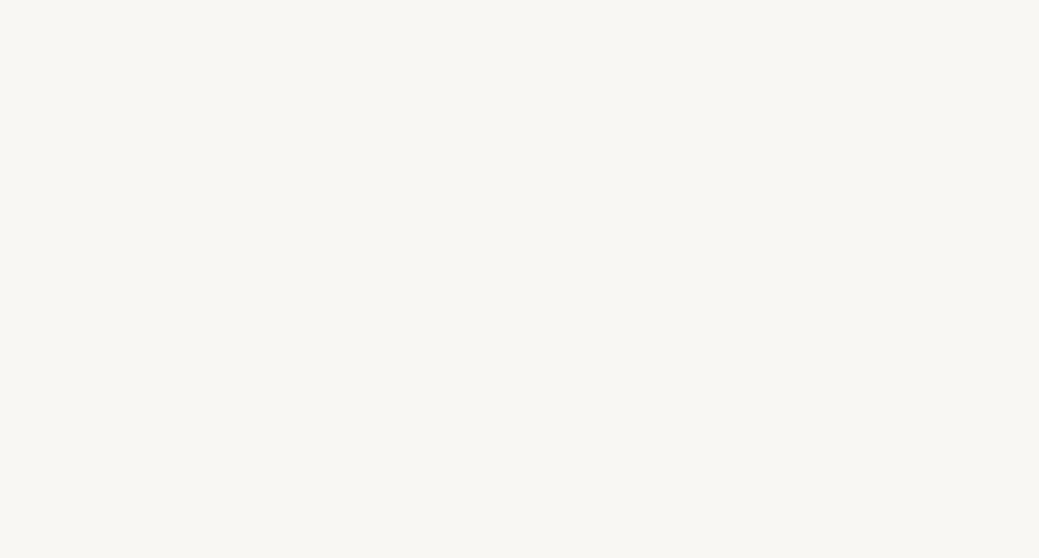
select select "FR"
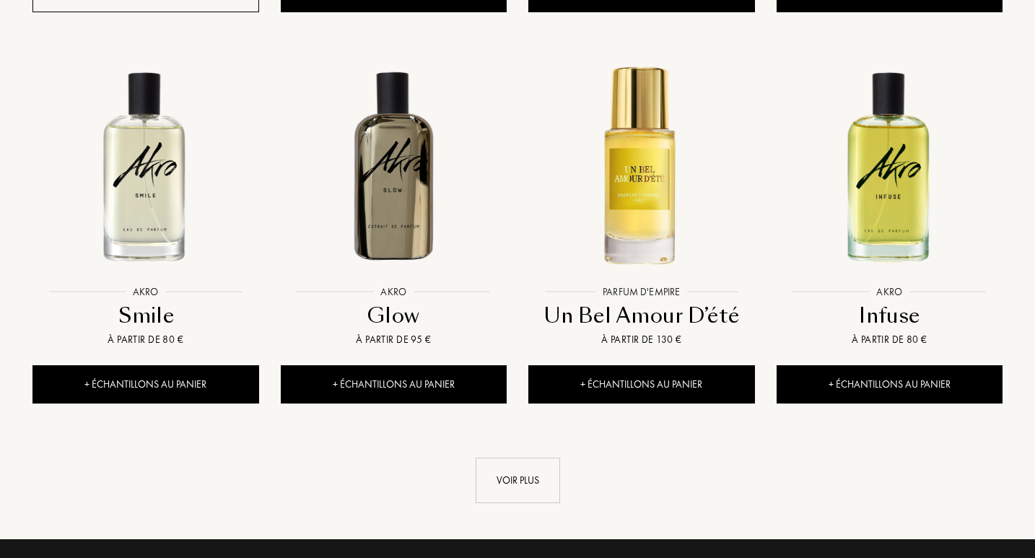
scroll to position [1496, 0]
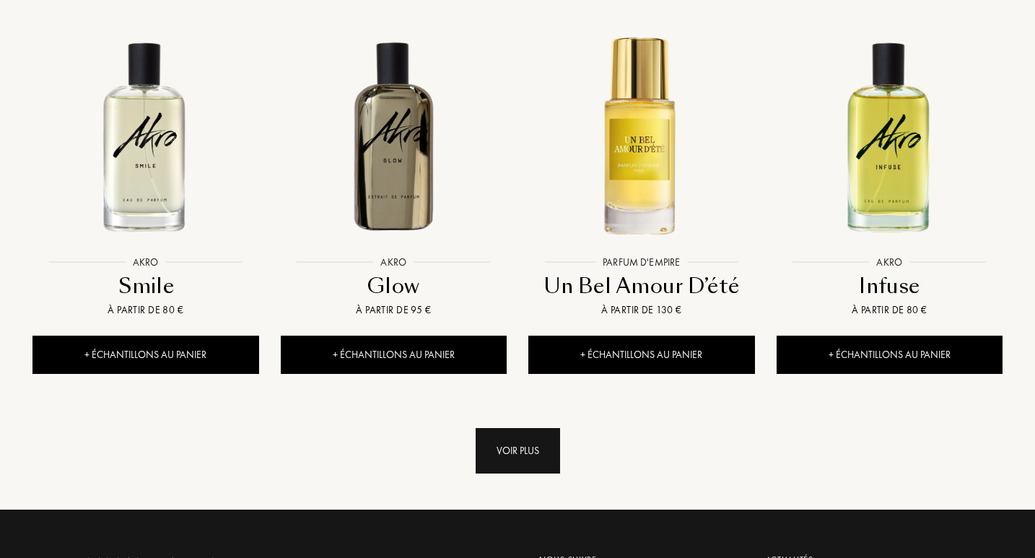
click at [525, 428] on div "Voir plus" at bounding box center [517, 450] width 84 height 45
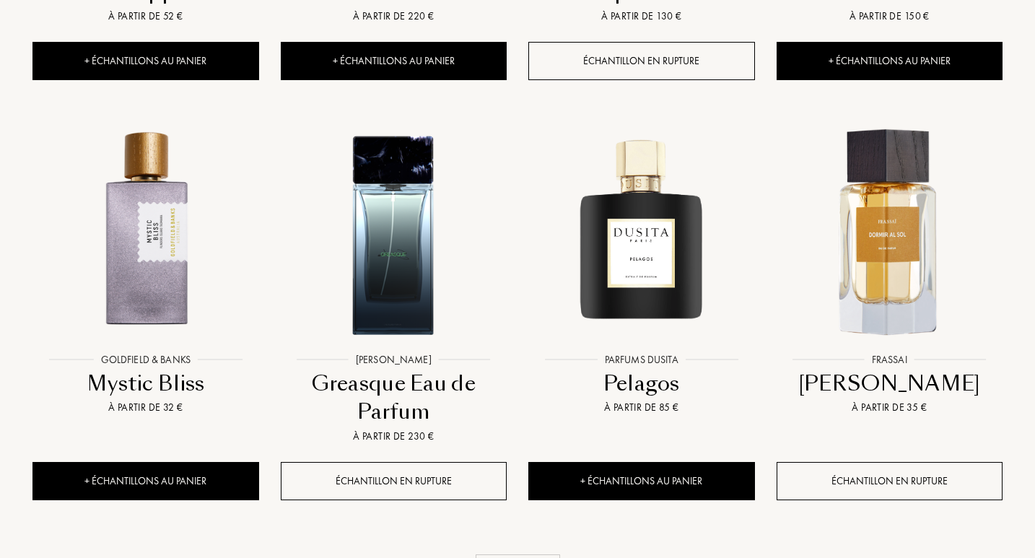
scroll to position [2595, 0]
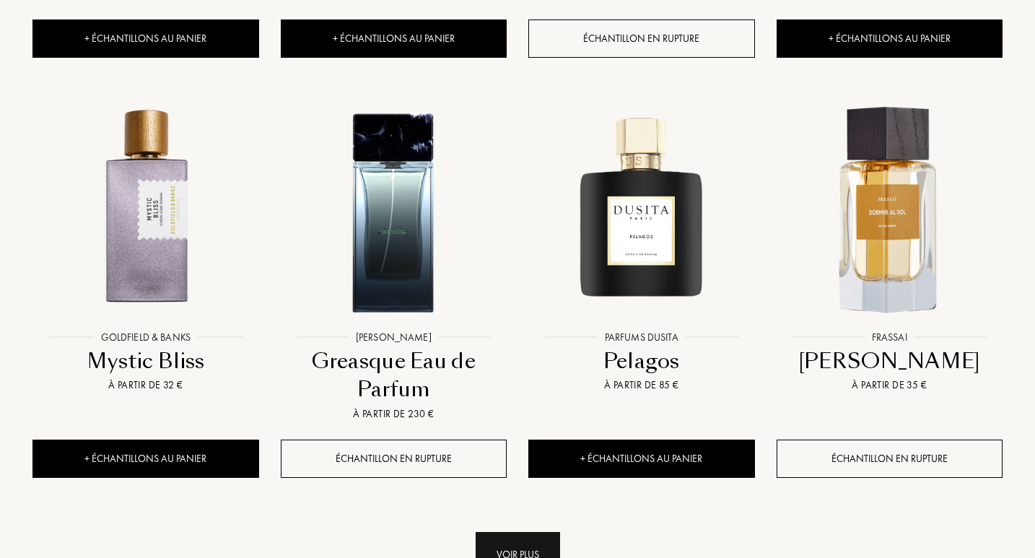
click at [551, 532] on div "Voir plus" at bounding box center [517, 554] width 84 height 45
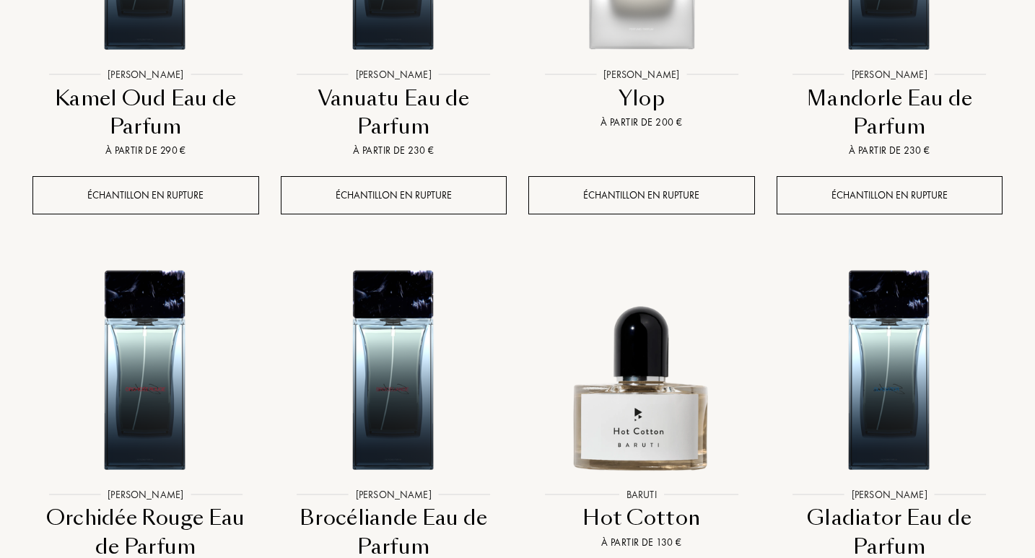
scroll to position [4023, 0]
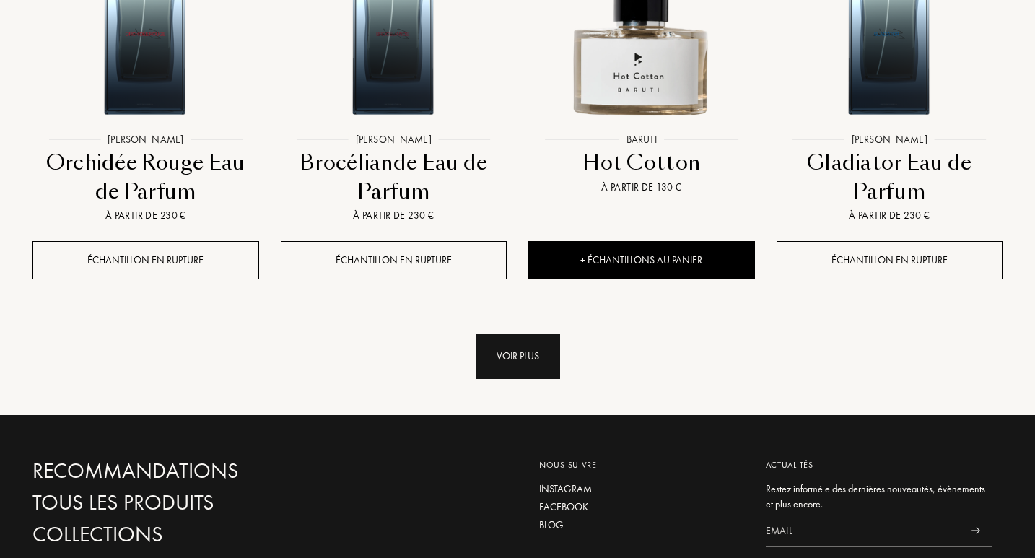
click at [501, 333] on div "Voir plus" at bounding box center [517, 355] width 84 height 45
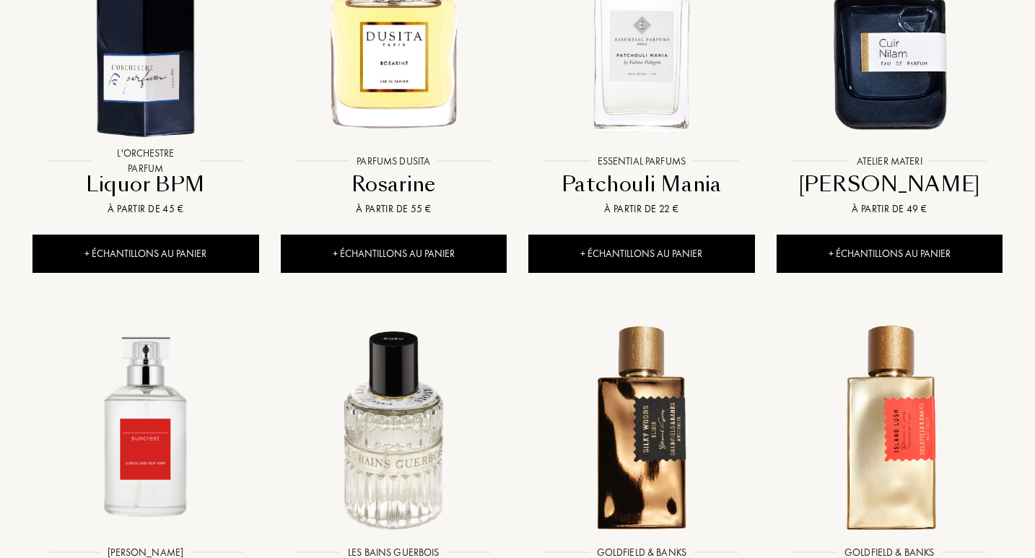
scroll to position [5061, 0]
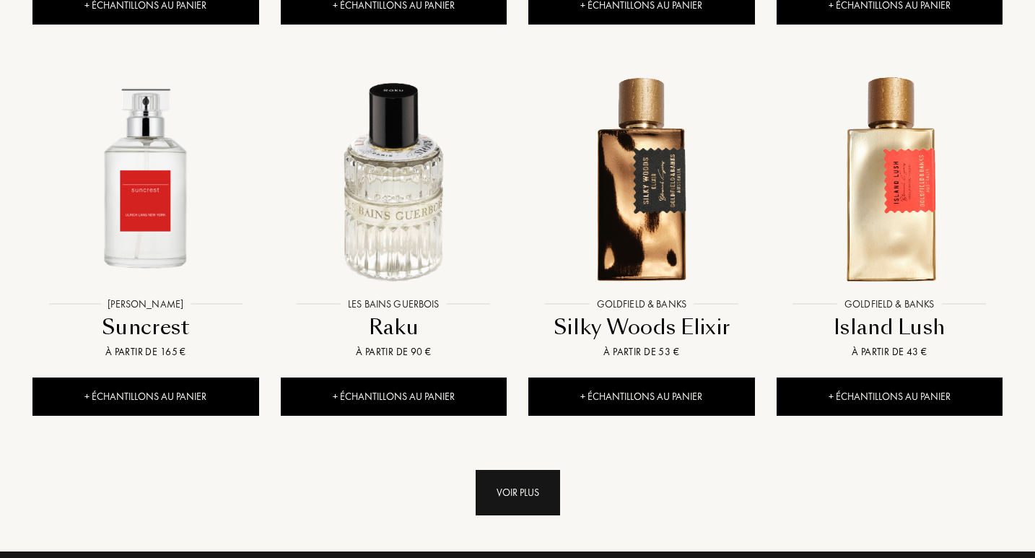
click at [515, 470] on div "Voir plus" at bounding box center [517, 492] width 84 height 45
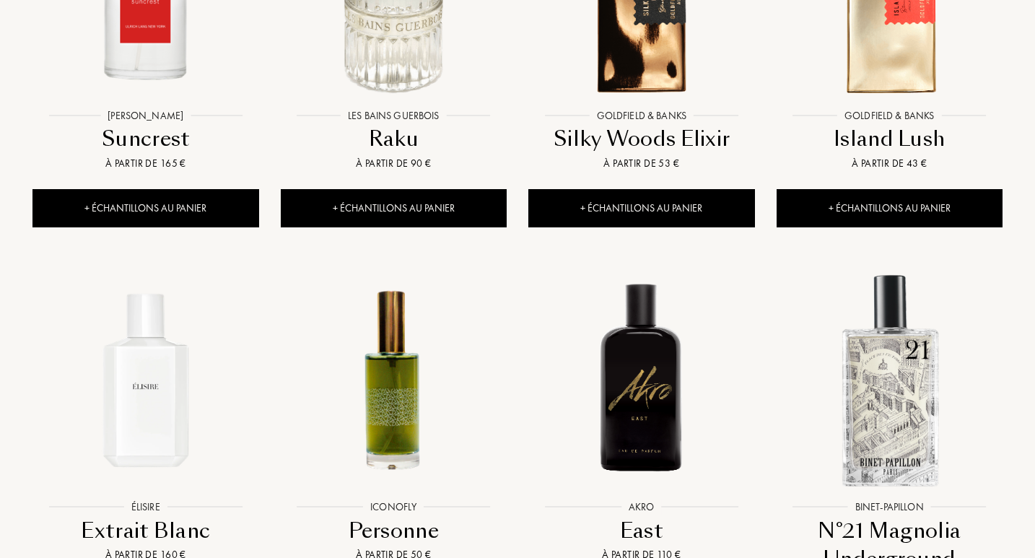
scroll to position [5417, 0]
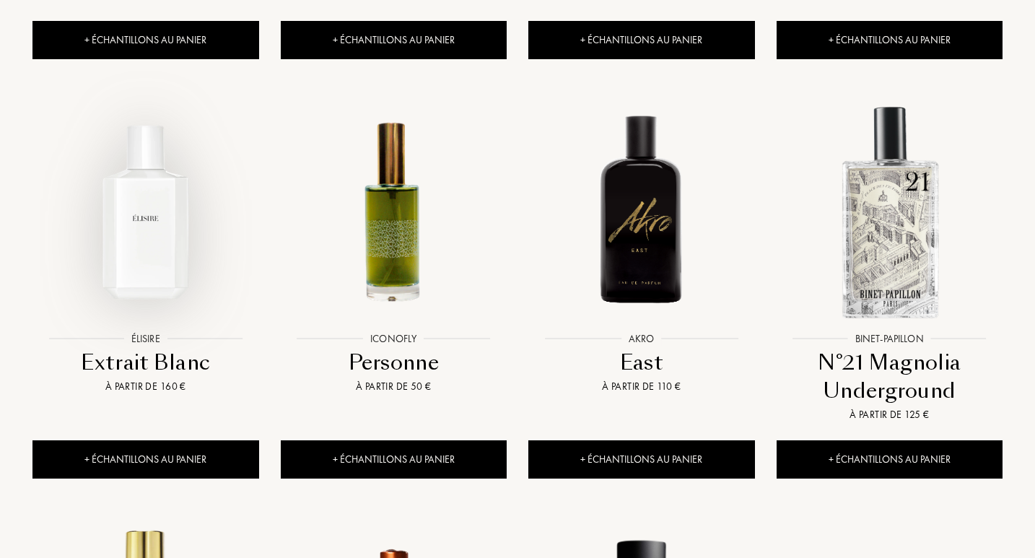
click at [162, 196] on img at bounding box center [145, 211] width 223 height 223
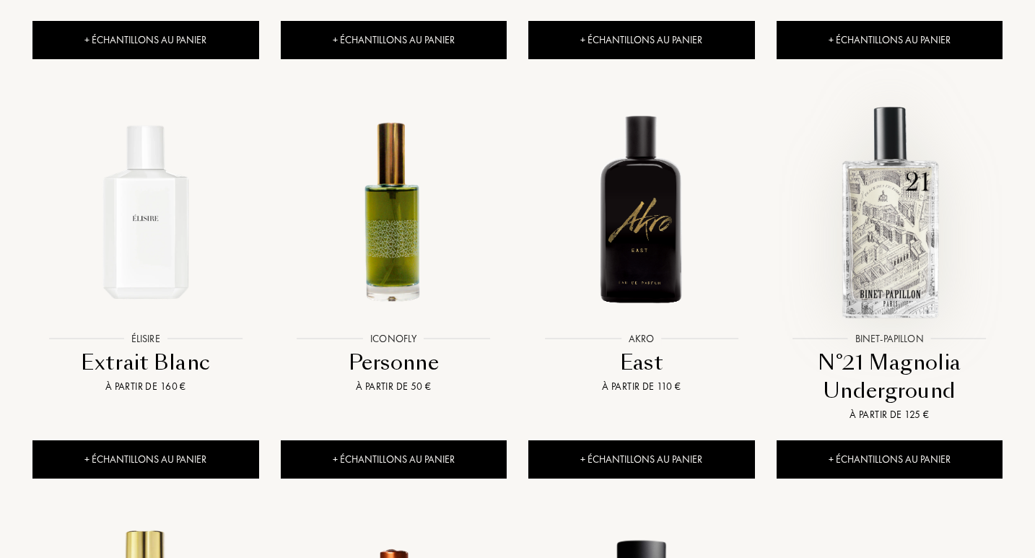
click at [898, 172] on img at bounding box center [889, 211] width 223 height 223
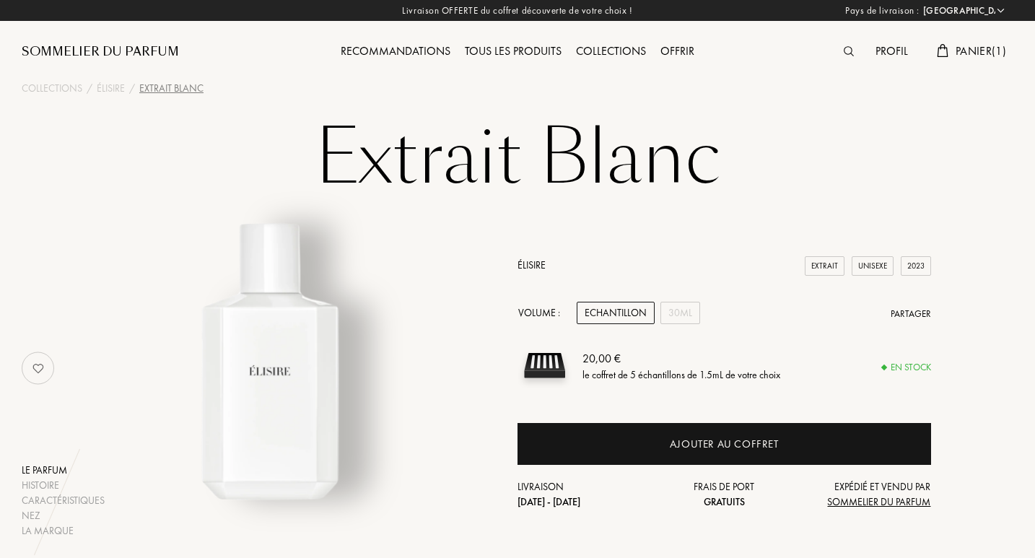
select select "FR"
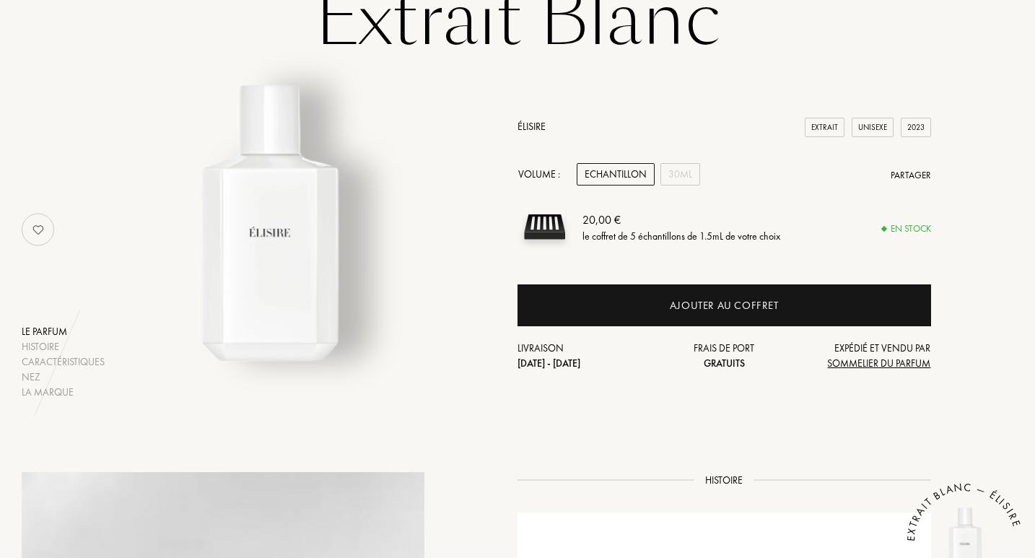
scroll to position [105, 0]
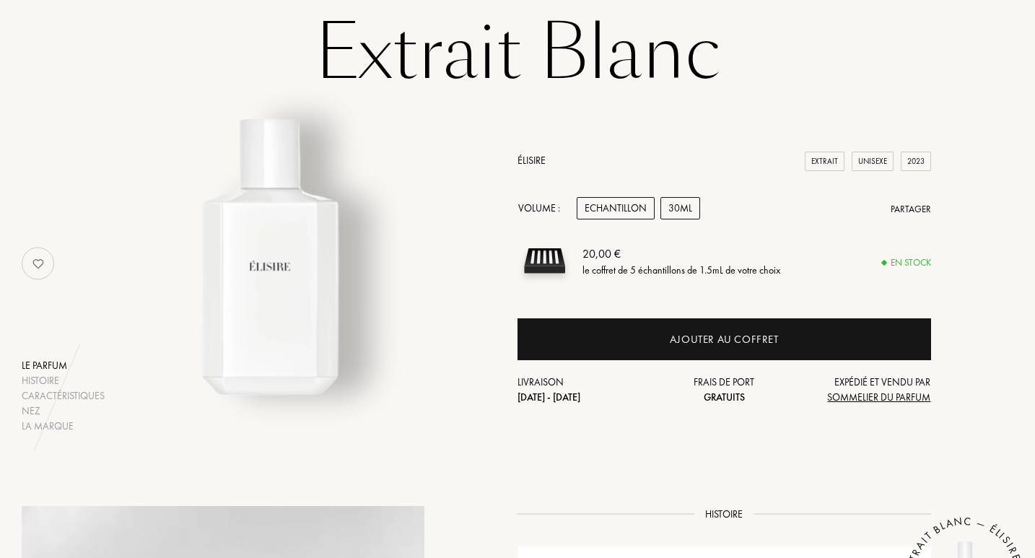
click at [678, 200] on div "30mL" at bounding box center [680, 208] width 40 height 22
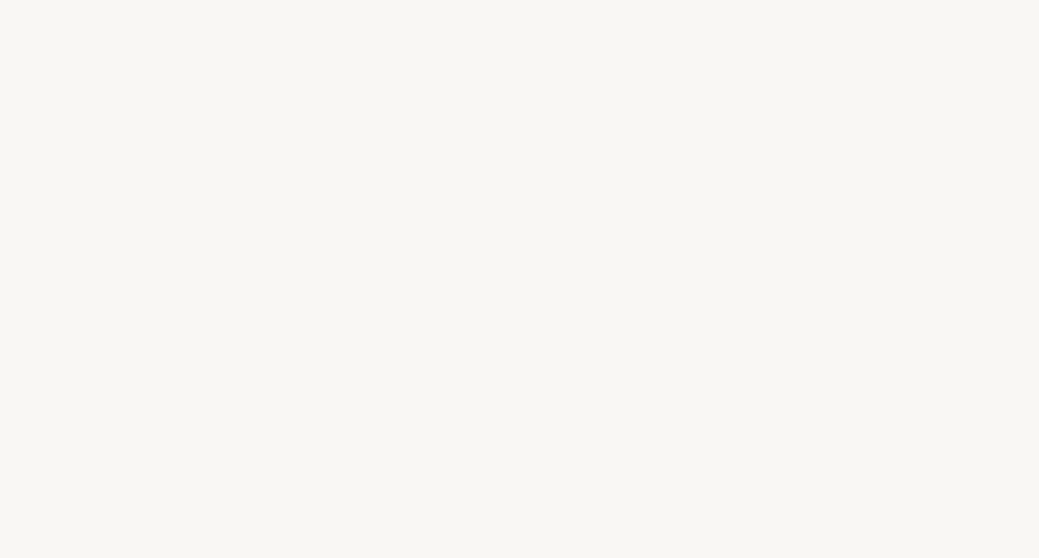
select select "FR"
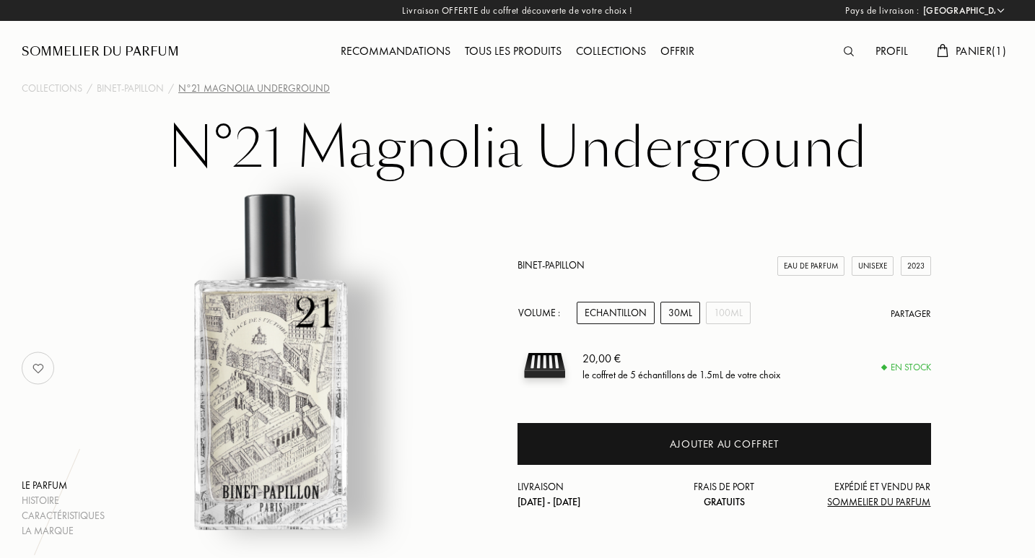
click at [683, 312] on div "30mL" at bounding box center [680, 313] width 40 height 22
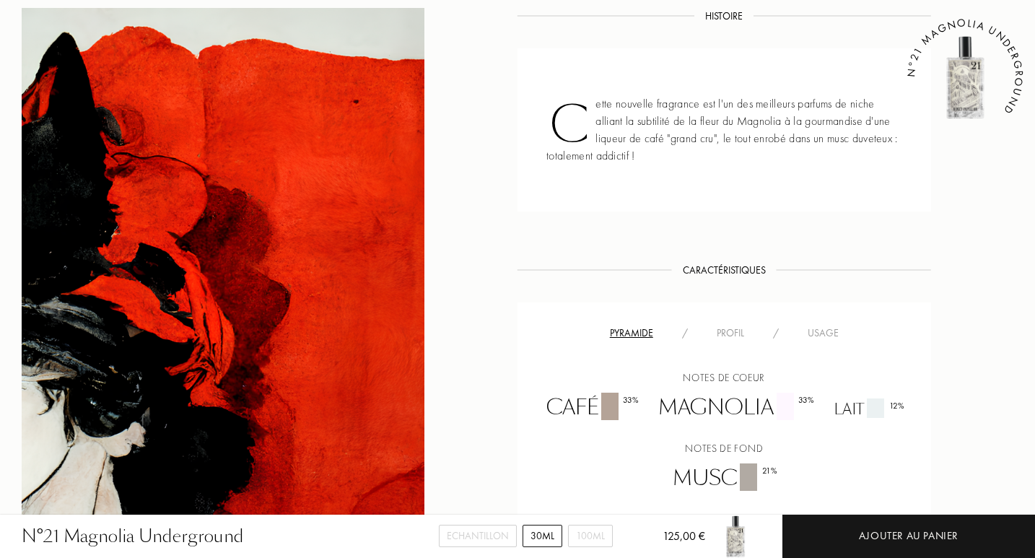
scroll to position [600, 0]
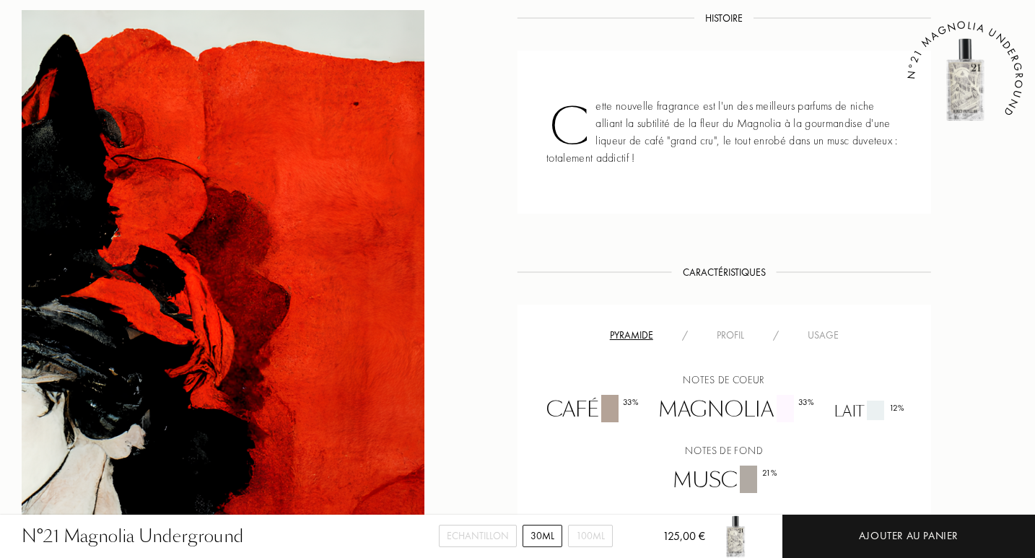
drag, startPoint x: 1038, startPoint y: 109, endPoint x: 1038, endPoint y: 305, distance: 196.3
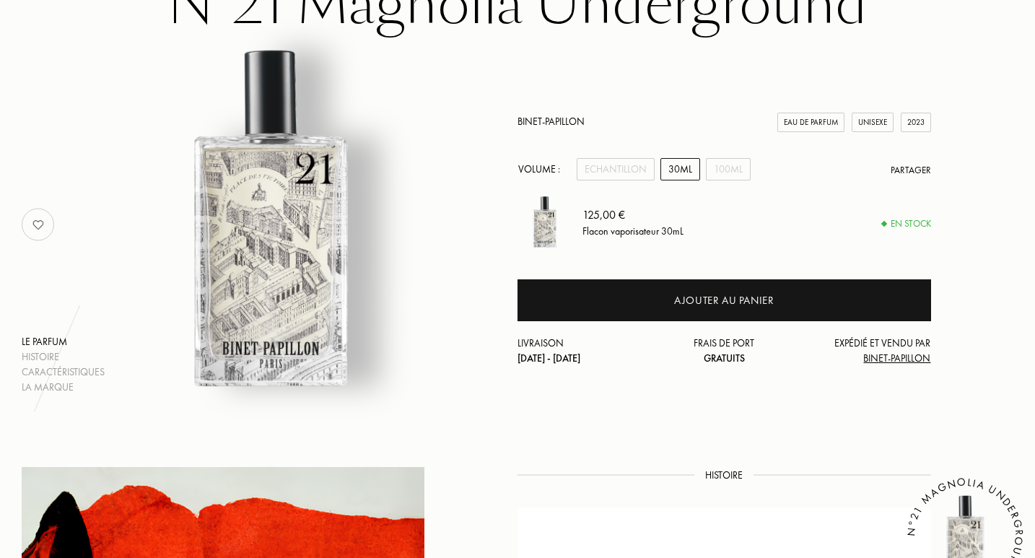
scroll to position [188, 0]
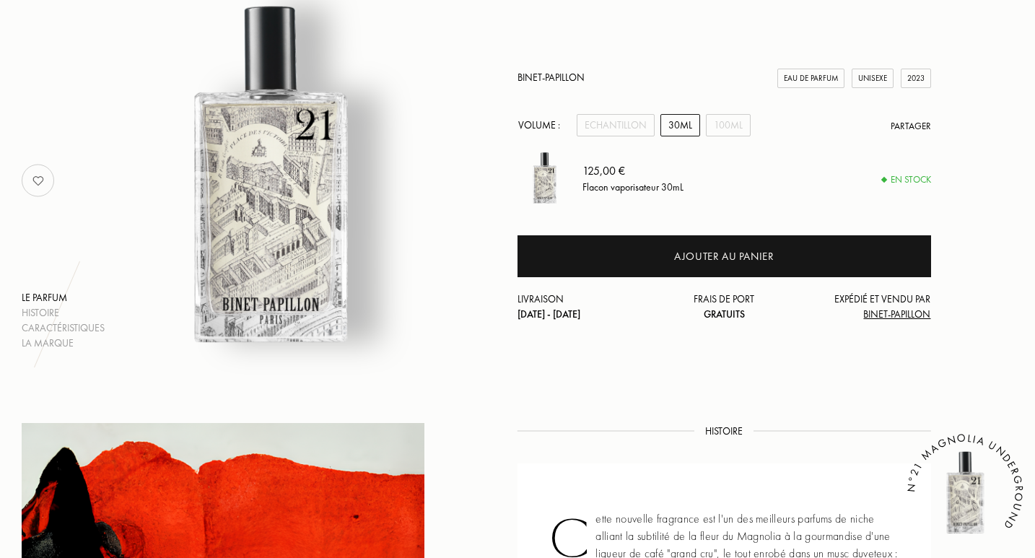
click at [872, 320] on span "Binet-Papillon" at bounding box center [896, 313] width 67 height 13
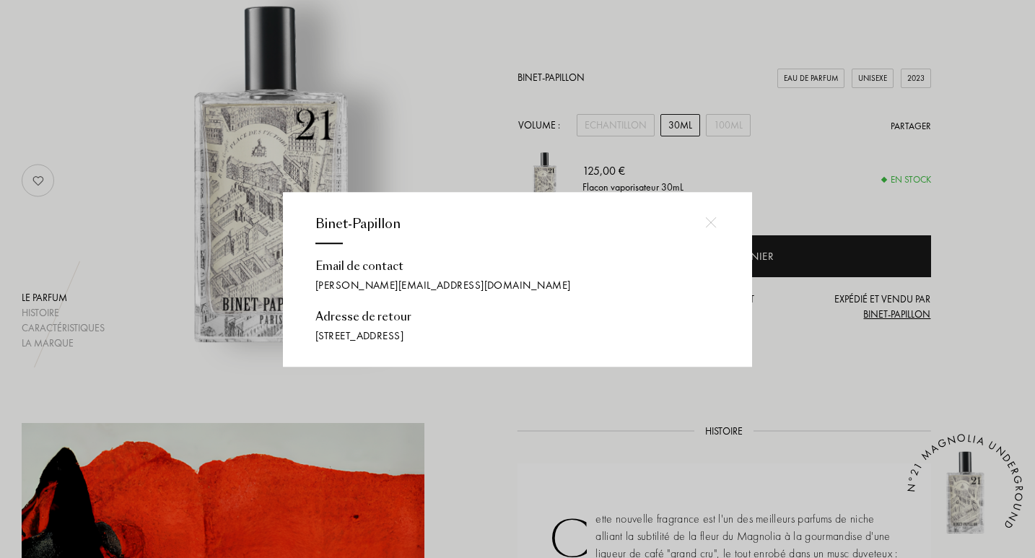
click at [682, 269] on div "Email de contact" at bounding box center [517, 265] width 404 height 18
click at [716, 223] on div at bounding box center [710, 222] width 32 height 32
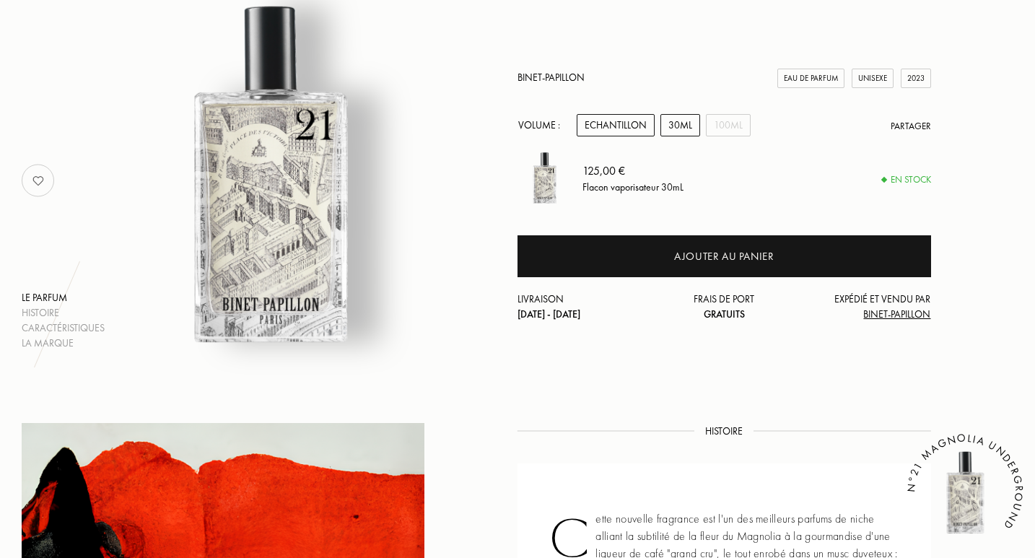
click at [595, 120] on div "Echantillon" at bounding box center [616, 125] width 78 height 22
click at [564, 76] on link "Binet-Papillon" at bounding box center [550, 77] width 67 height 13
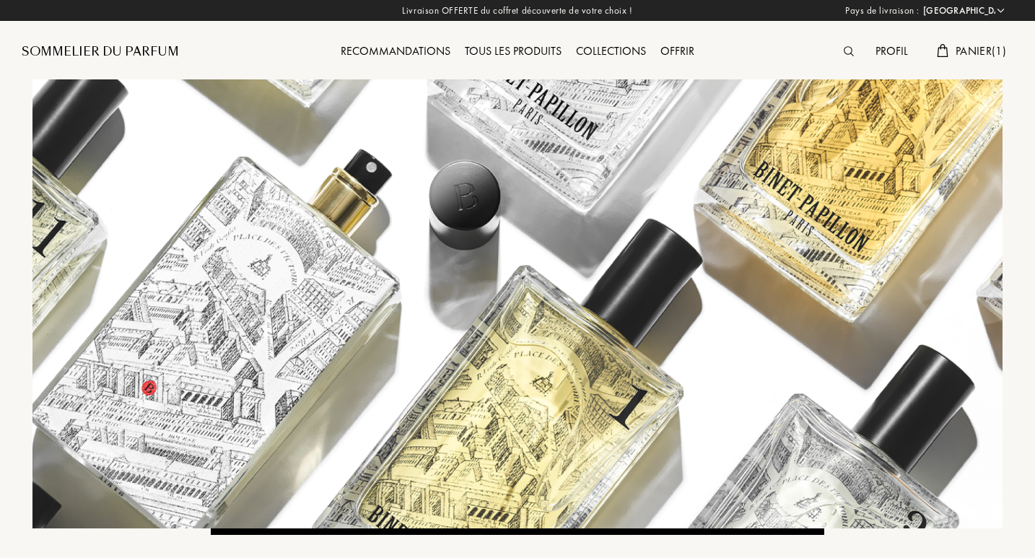
select select "FR"
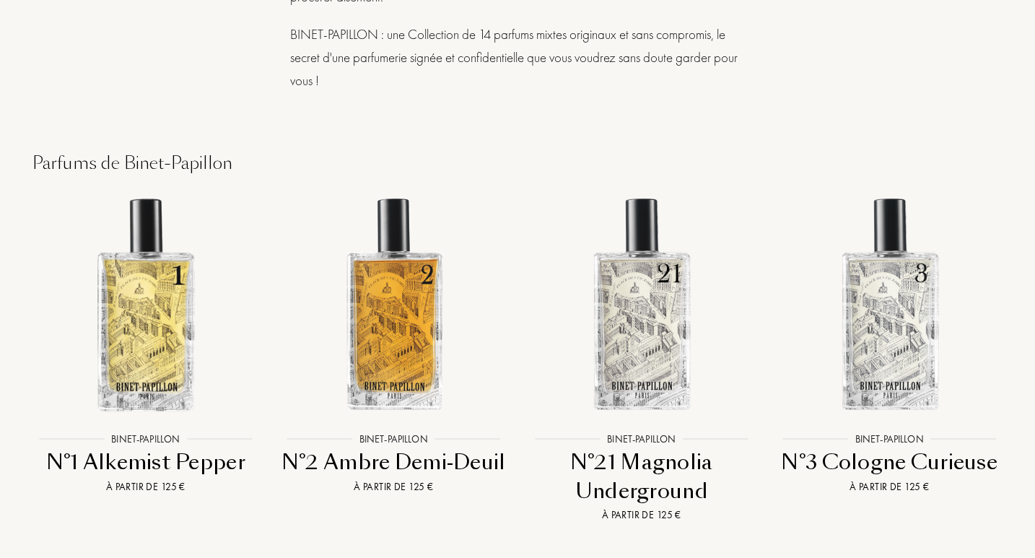
scroll to position [2149, 0]
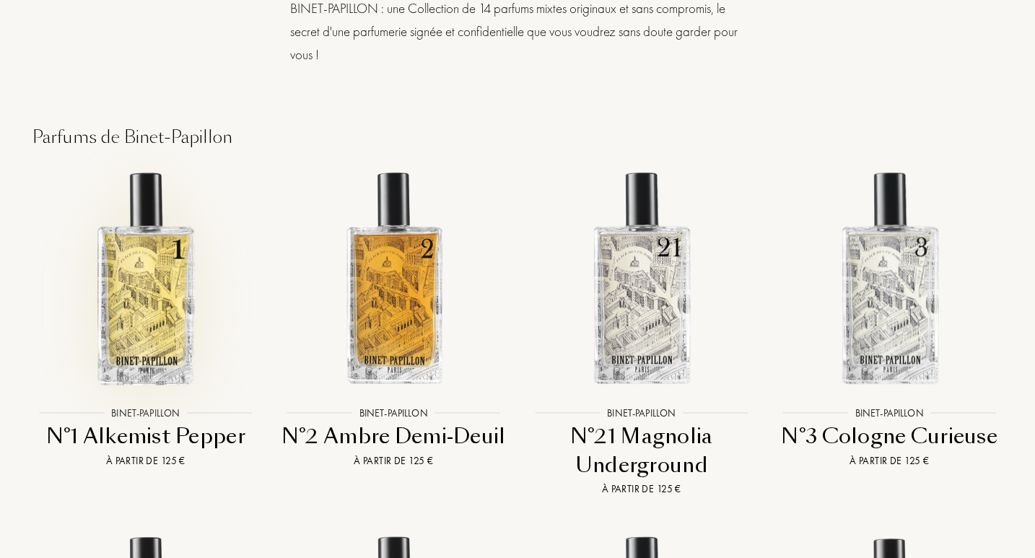
click at [134, 211] on img at bounding box center [145, 277] width 223 height 223
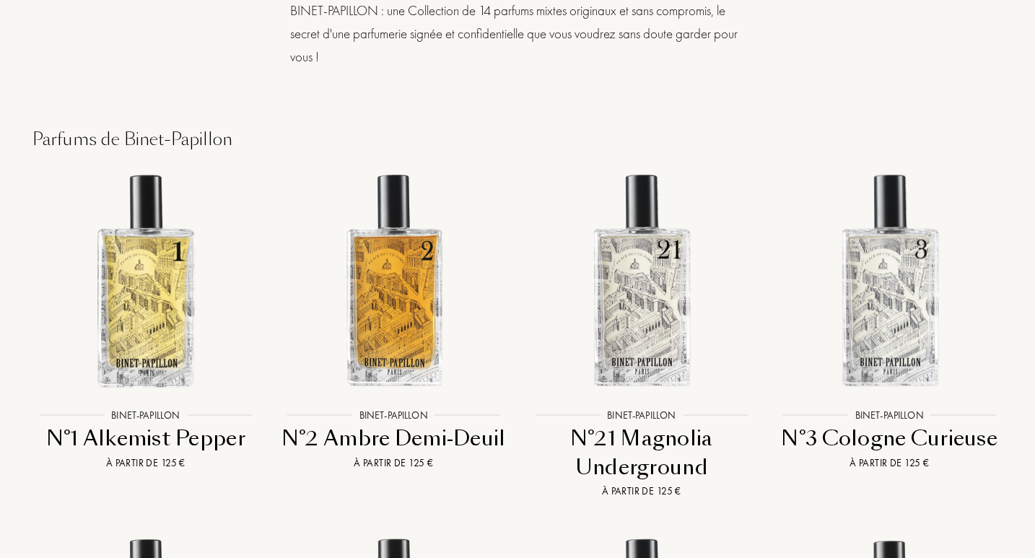
drag, startPoint x: 1033, startPoint y: 413, endPoint x: 1038, endPoint y: 449, distance: 36.4
click at [1013, 434] on div "Parfums de Binet-Papillon Binet-Papillon Binet-Papillon N°1 Alkemist Pepper À p…" at bounding box center [517, 489] width 1013 height 841
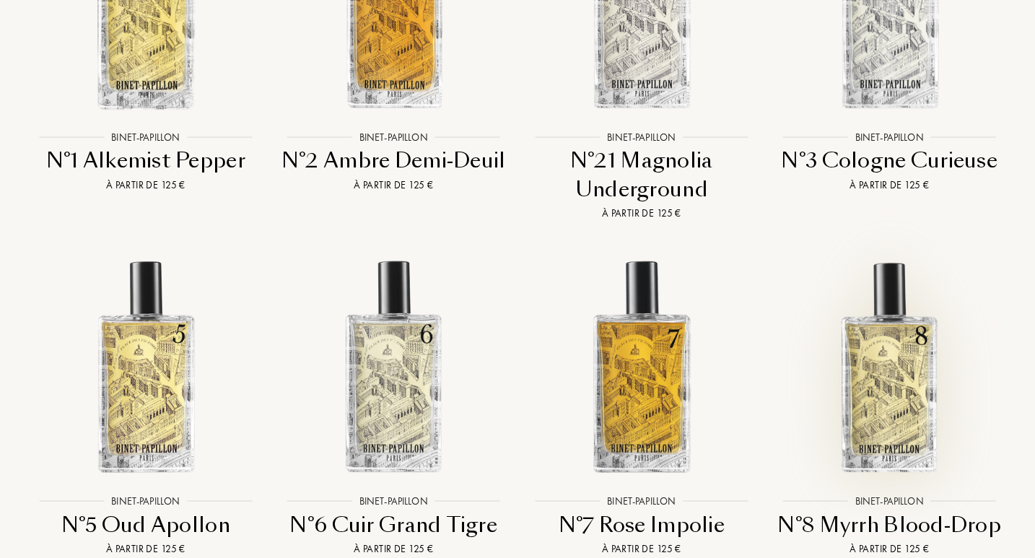
click at [869, 284] on img at bounding box center [889, 366] width 223 height 223
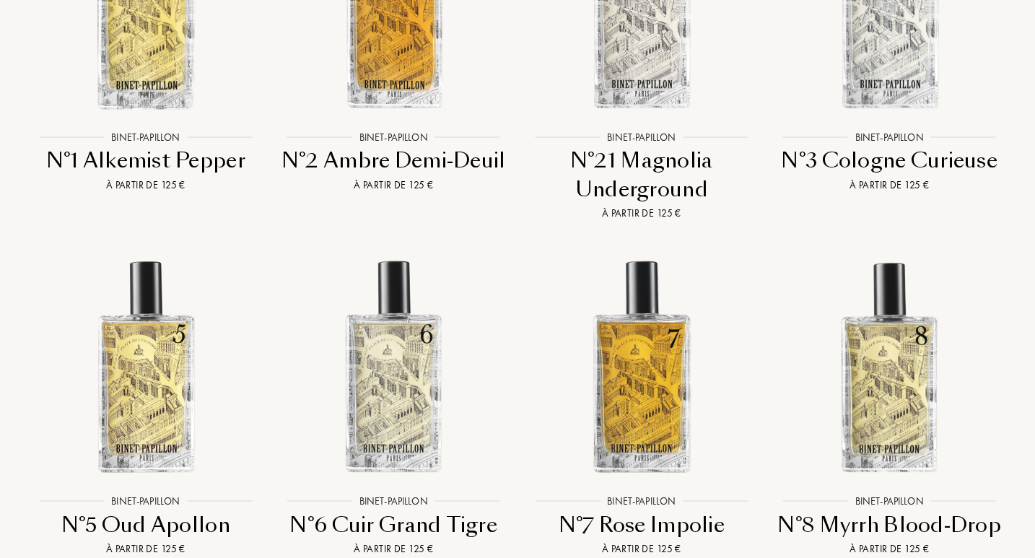
scroll to position [2422, 0]
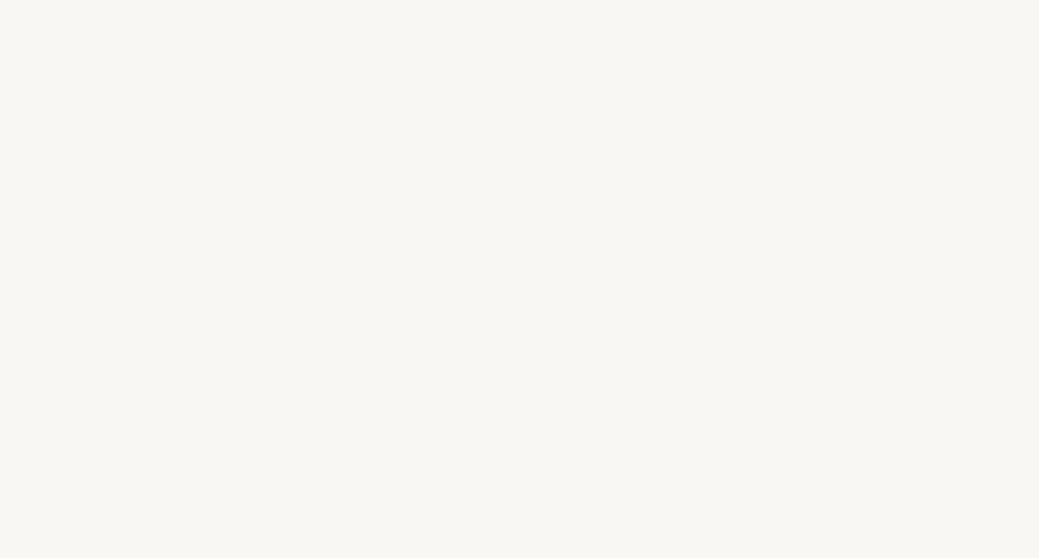
select select "FR"
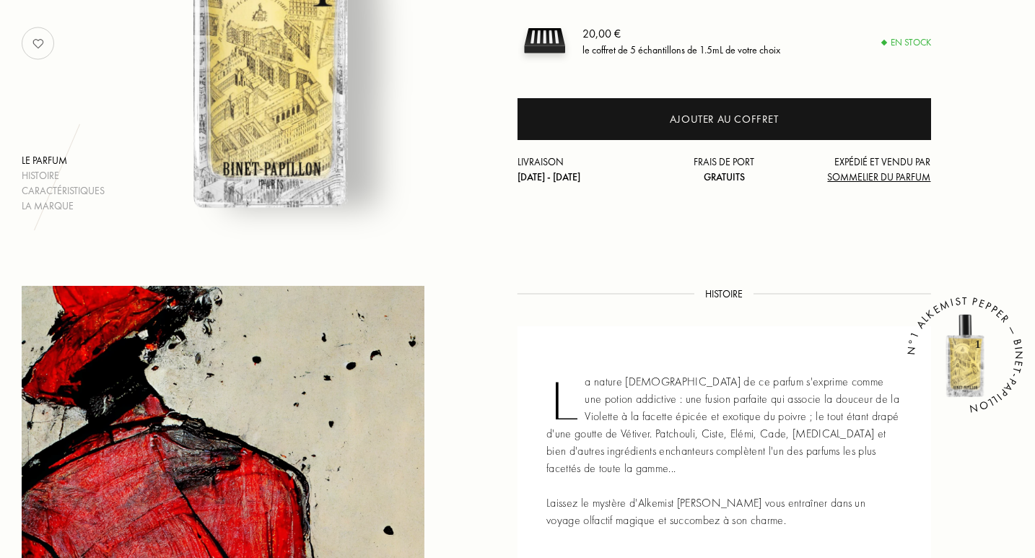
scroll to position [323, 0]
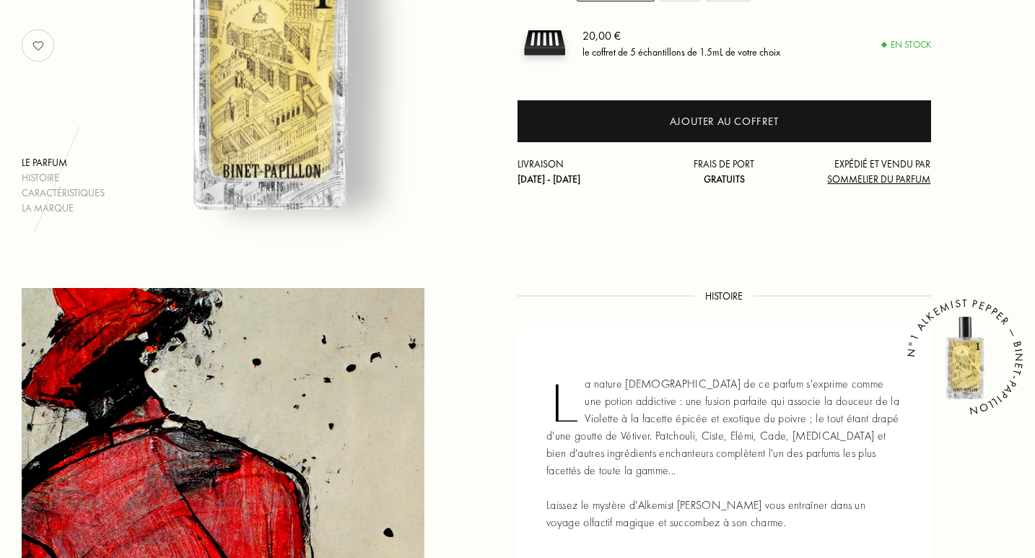
drag, startPoint x: 1038, startPoint y: 104, endPoint x: 1036, endPoint y: 201, distance: 96.7
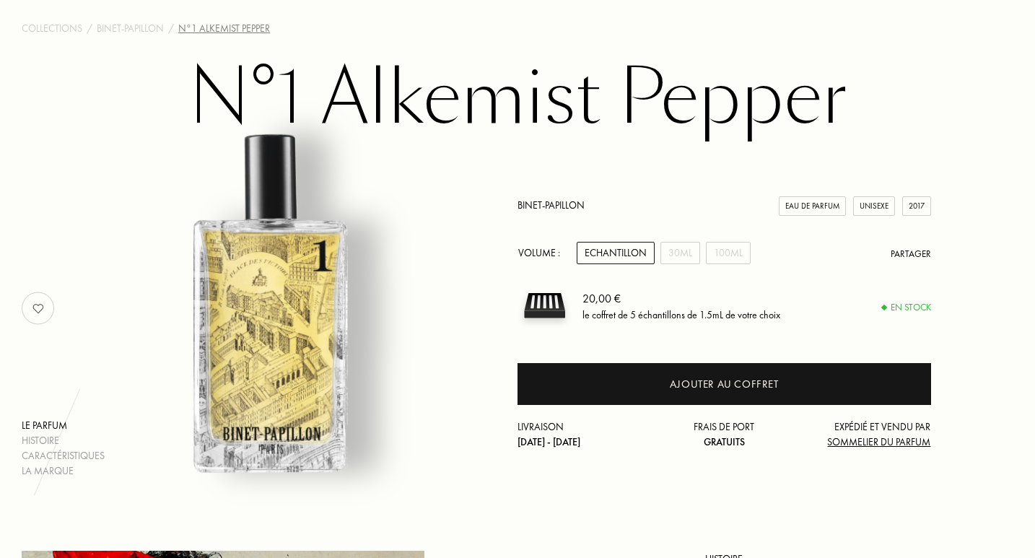
scroll to position [0, 0]
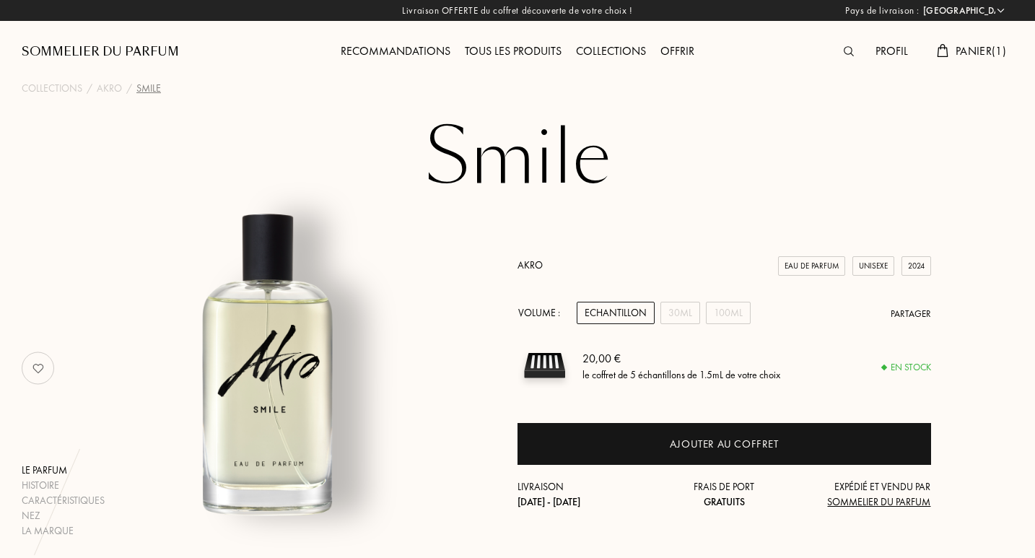
select select "FR"
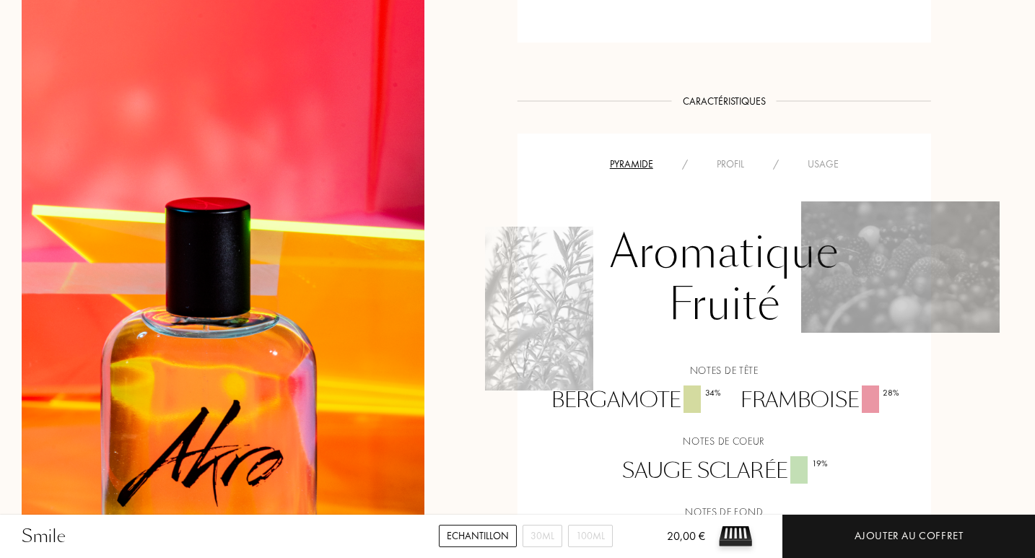
scroll to position [925, 0]
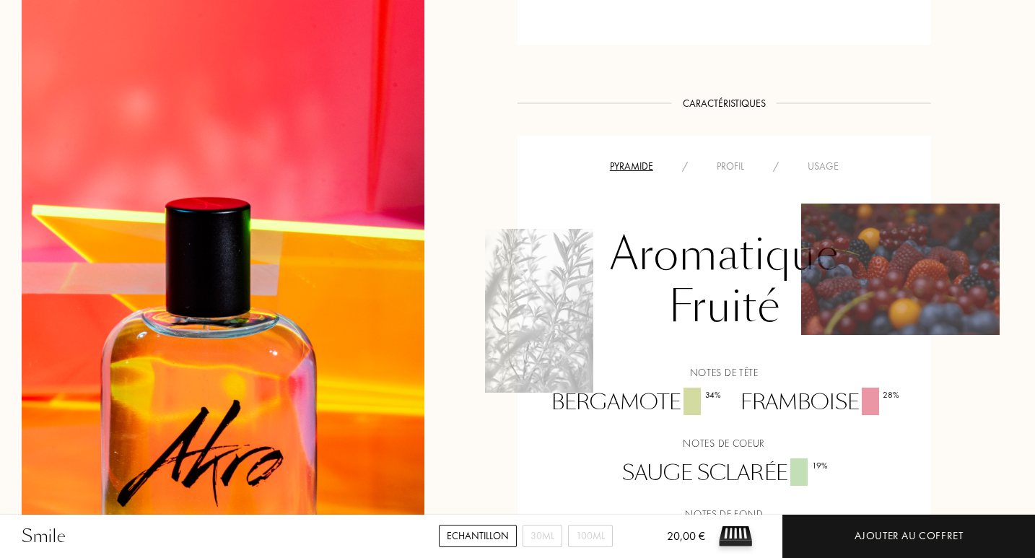
drag, startPoint x: 1038, startPoint y: 82, endPoint x: 997, endPoint y: 296, distance: 217.5
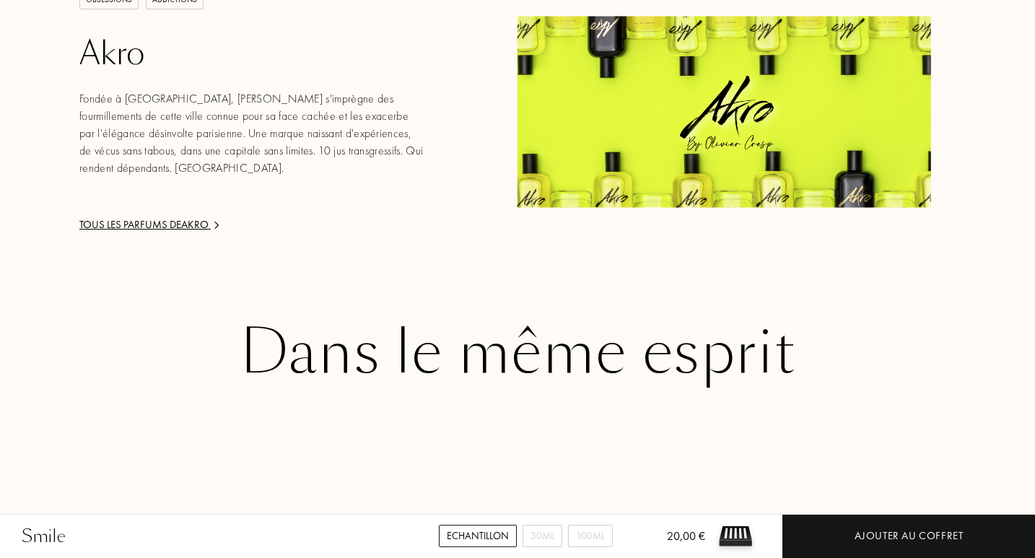
scroll to position [0, 0]
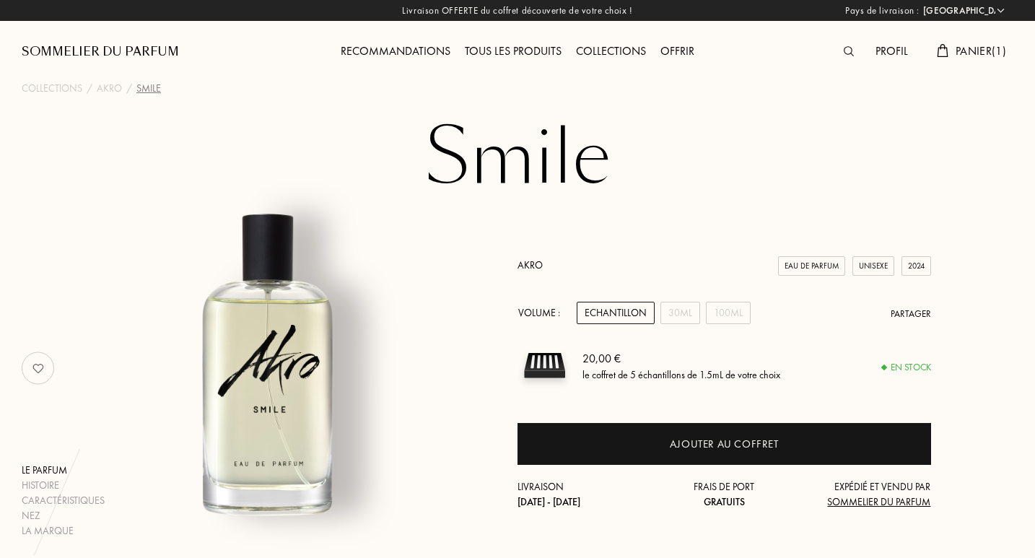
click at [622, 51] on div "Collections" at bounding box center [611, 52] width 84 height 19
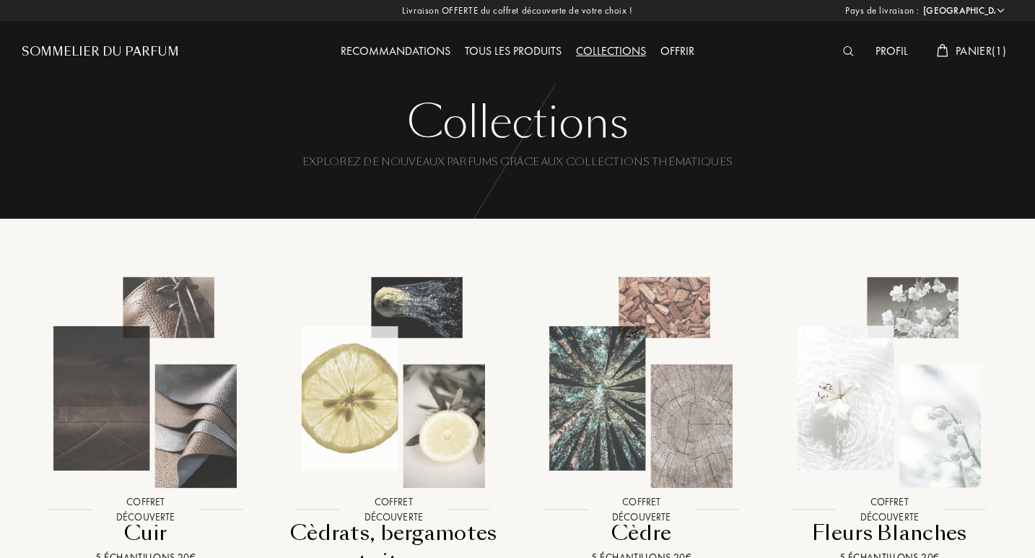
select select "FR"
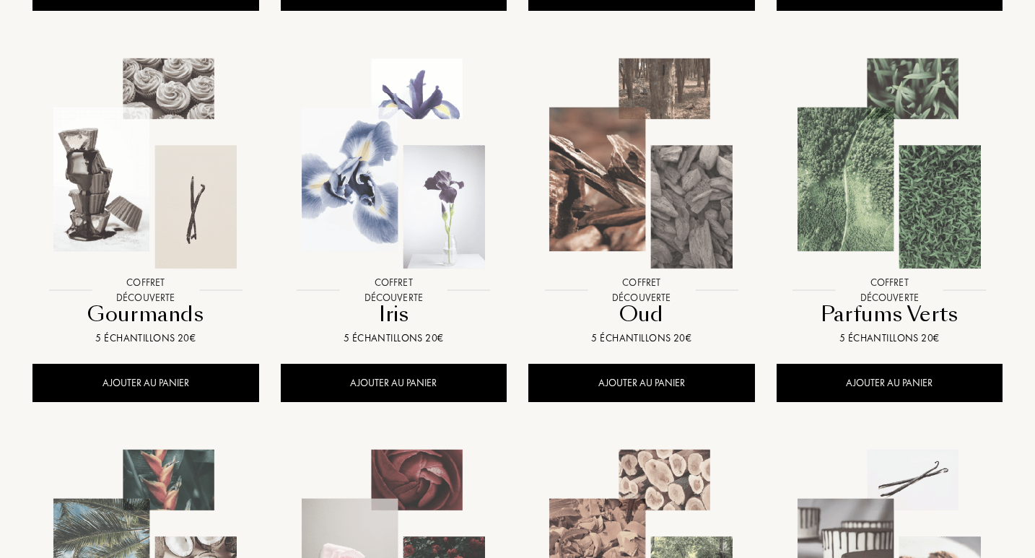
scroll to position [600, 0]
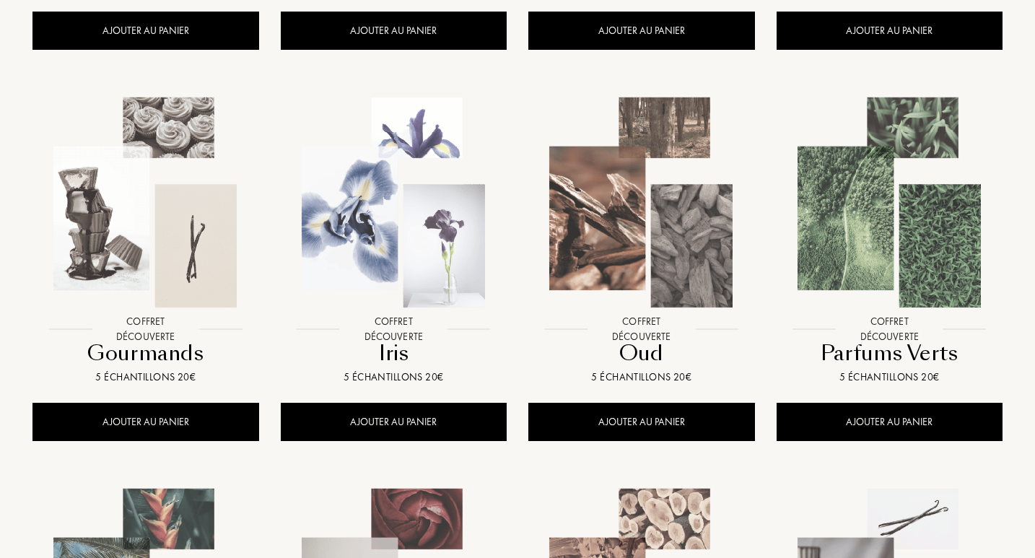
click at [141, 219] on img at bounding box center [145, 202] width 223 height 223
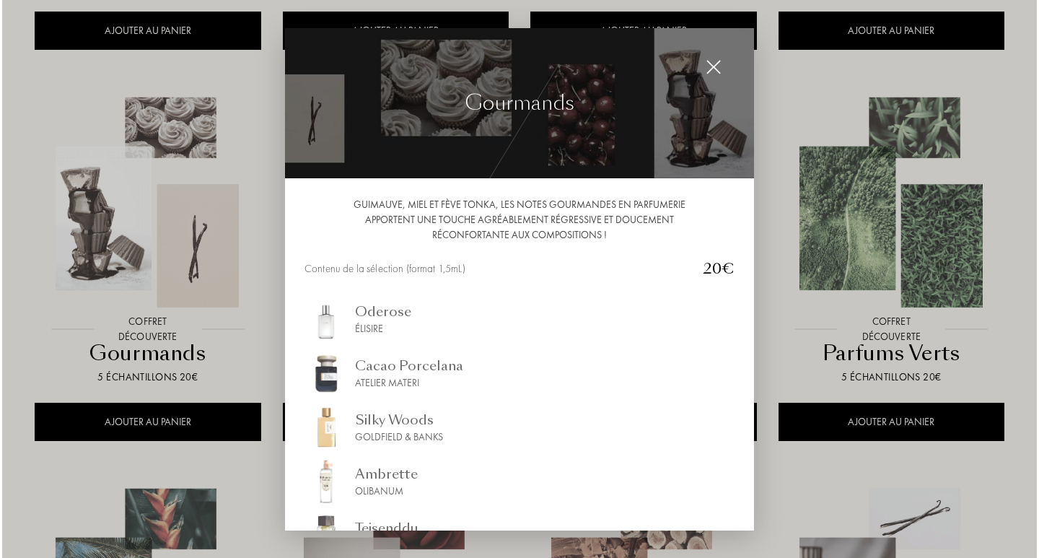
scroll to position [600, 0]
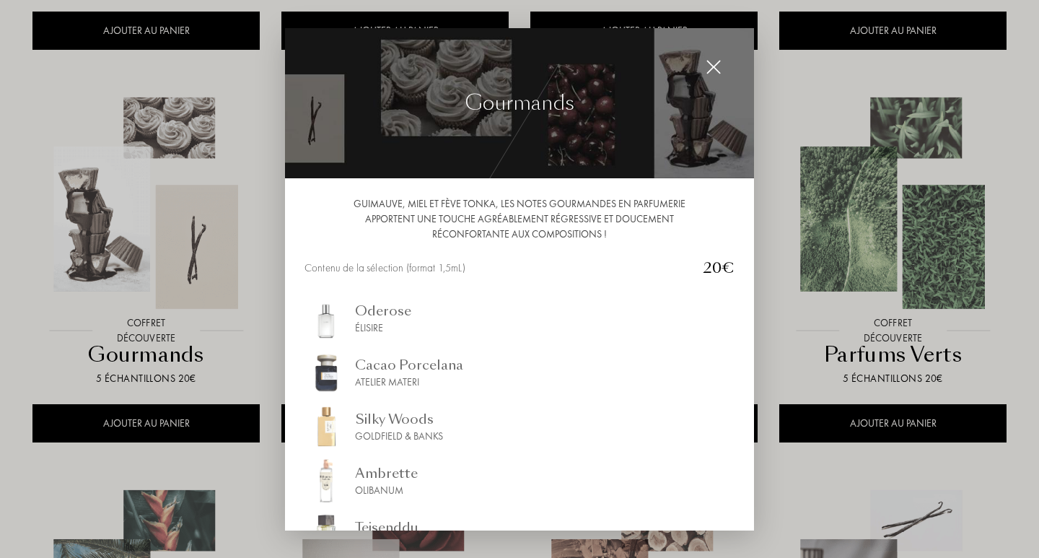
click at [334, 315] on img at bounding box center [325, 318] width 43 height 43
click at [385, 495] on div "Olibanum" at bounding box center [386, 490] width 63 height 15
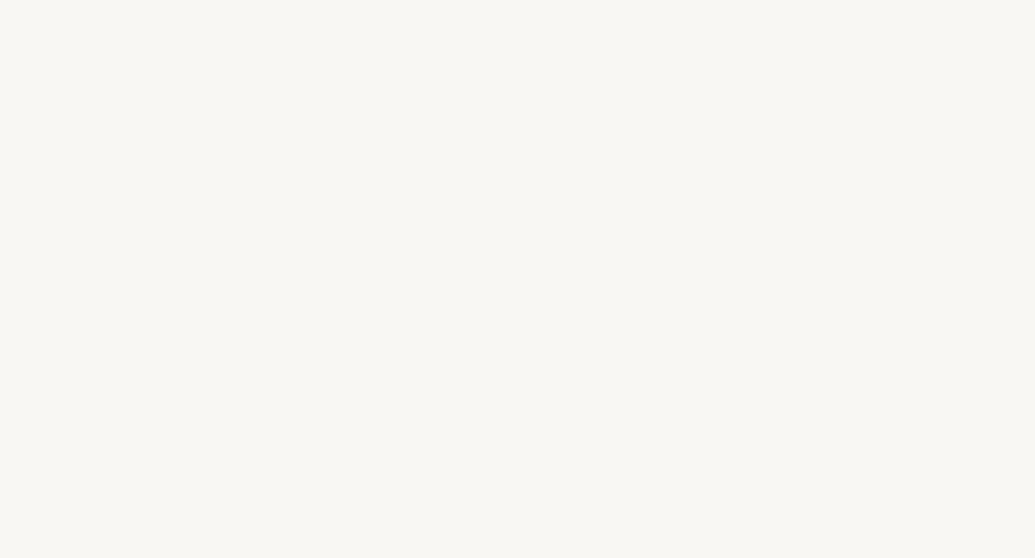
select select "FR"
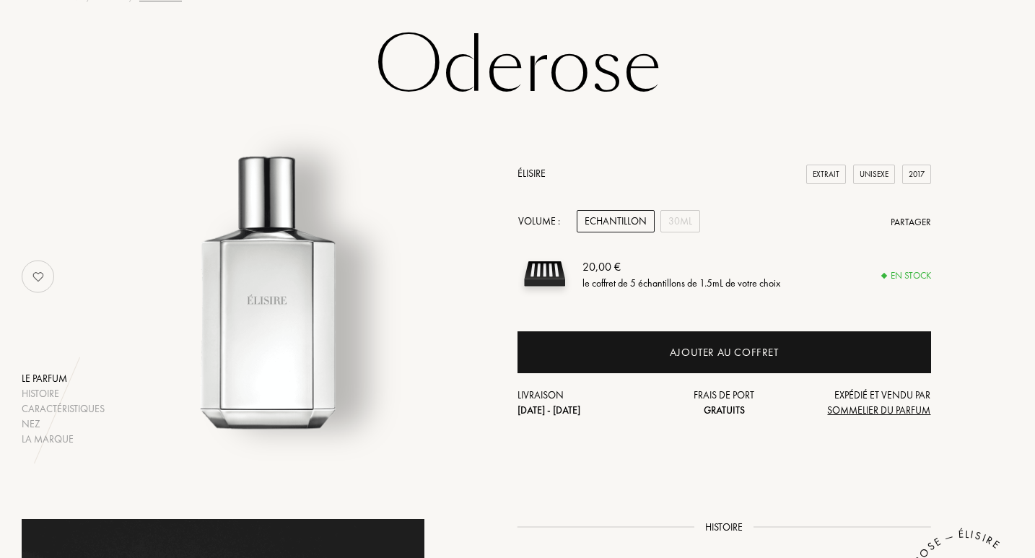
scroll to position [100, 0]
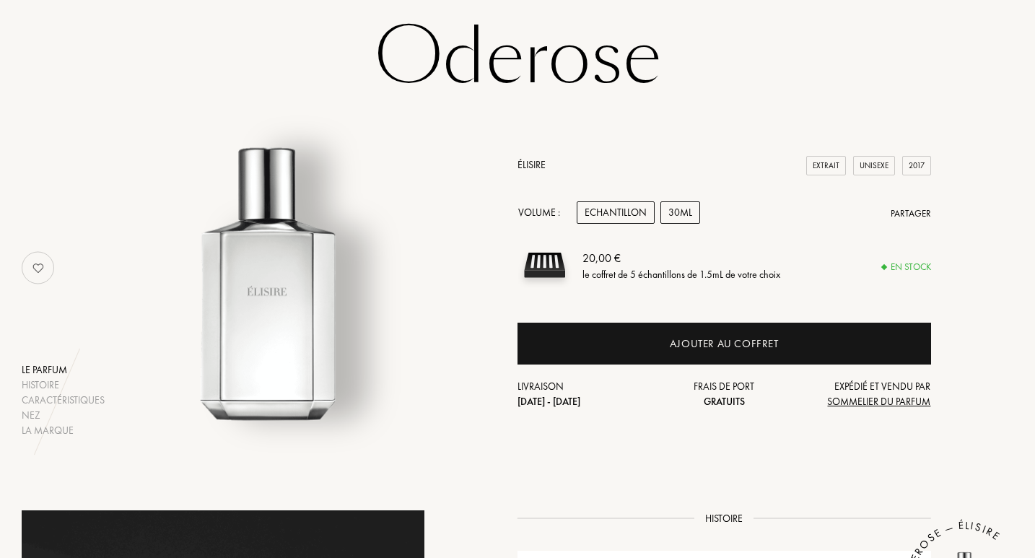
click at [668, 211] on div "30mL" at bounding box center [680, 212] width 40 height 22
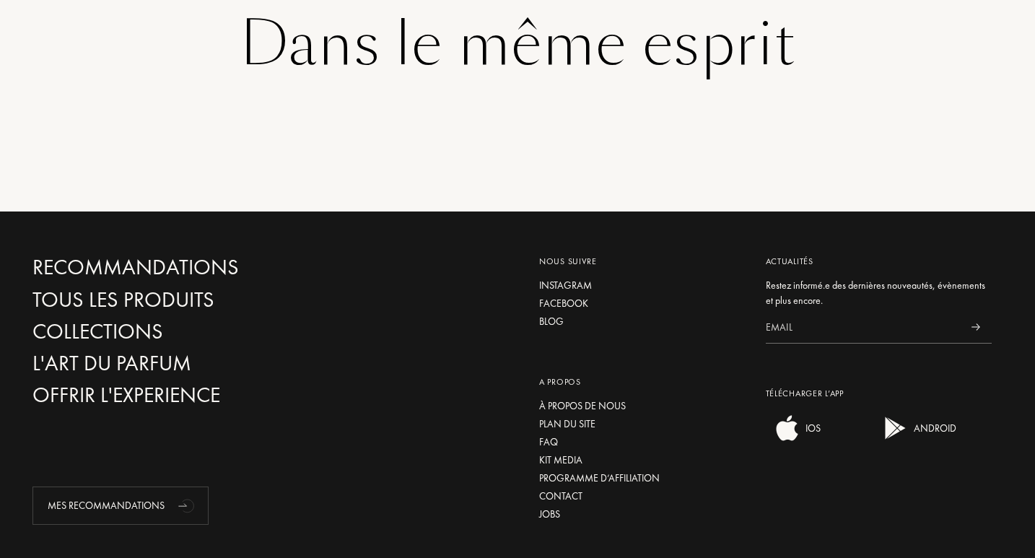
scroll to position [2235, 0]
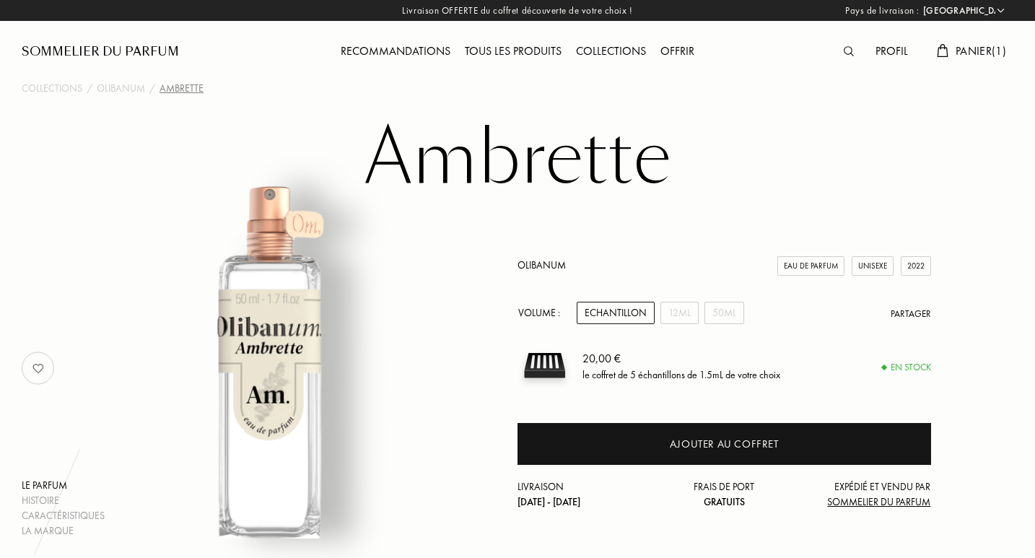
select select "FR"
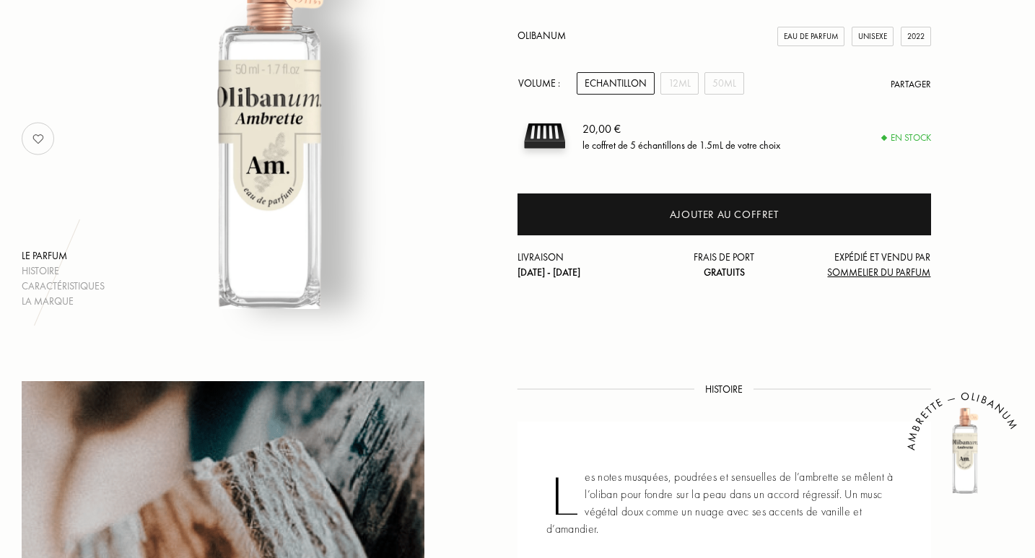
scroll to position [196, 0]
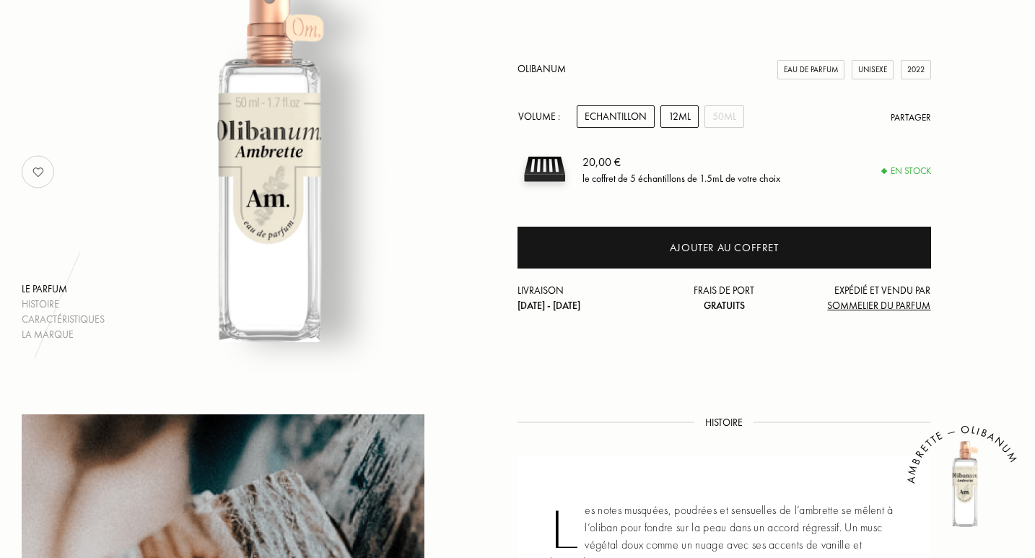
click at [693, 113] on div "12mL" at bounding box center [679, 116] width 38 height 22
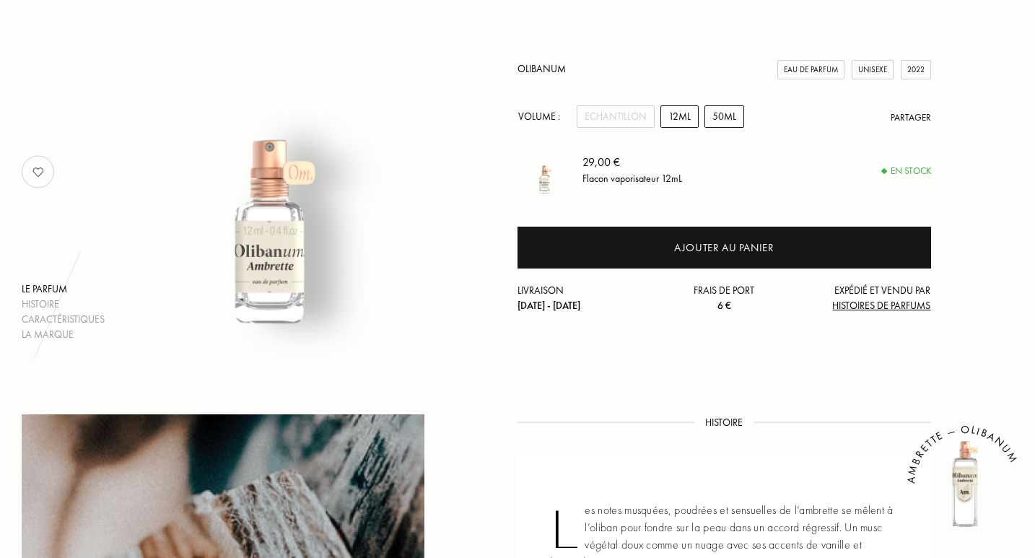
click at [705, 115] on div "50mL" at bounding box center [724, 116] width 40 height 22
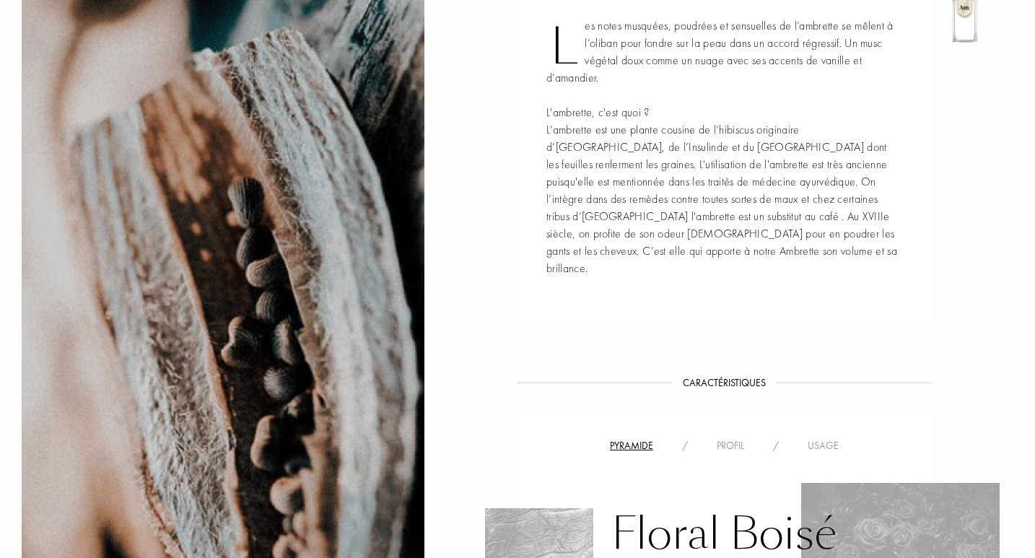
scroll to position [20, 0]
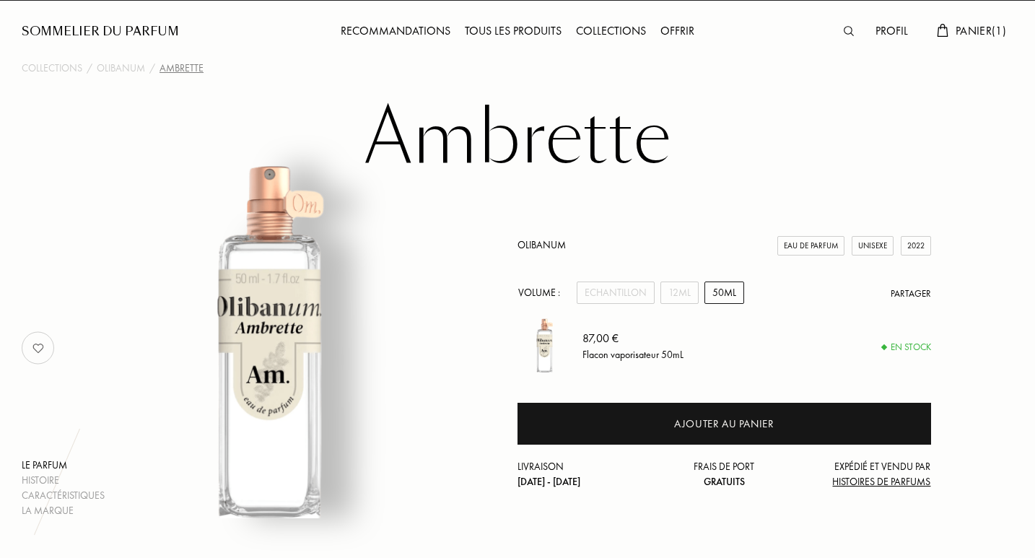
click at [545, 244] on link "Olibanum" at bounding box center [541, 244] width 48 height 13
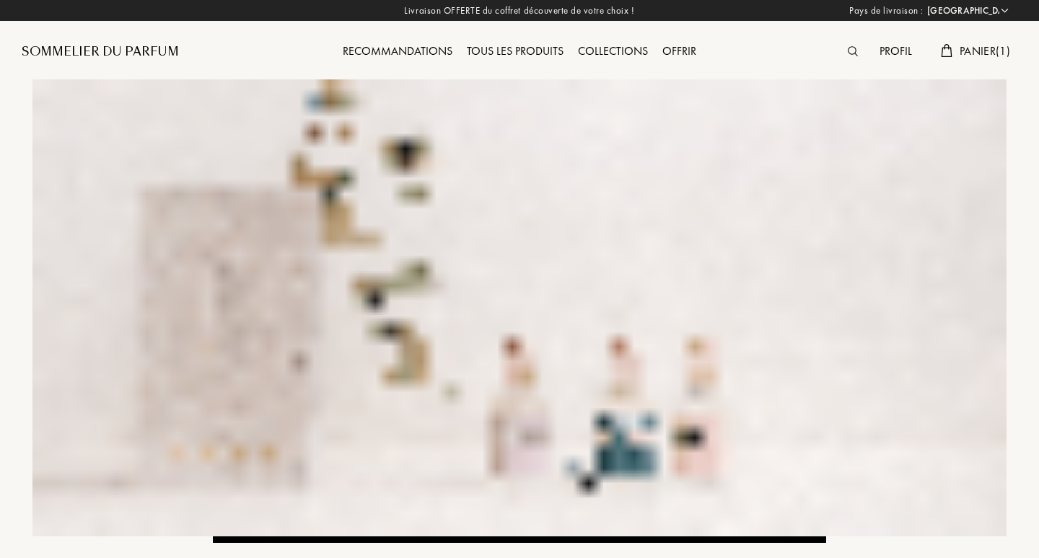
select select "FR"
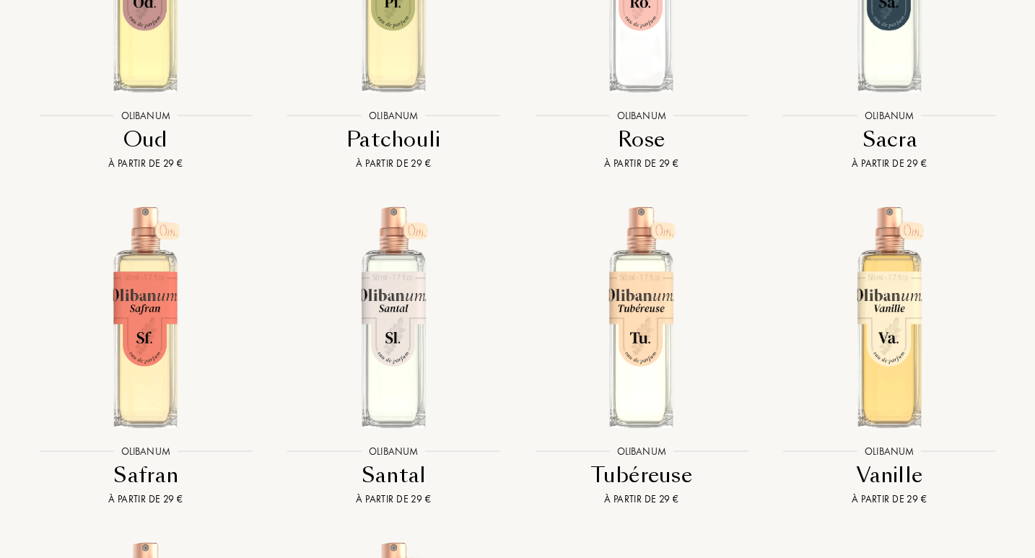
scroll to position [3020, 0]
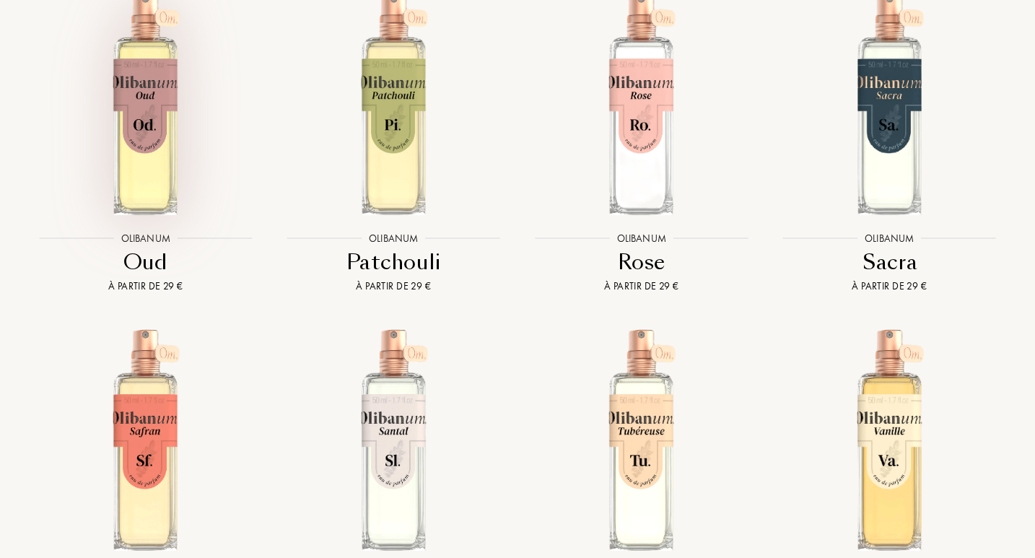
click at [119, 128] on img at bounding box center [145, 103] width 223 height 223
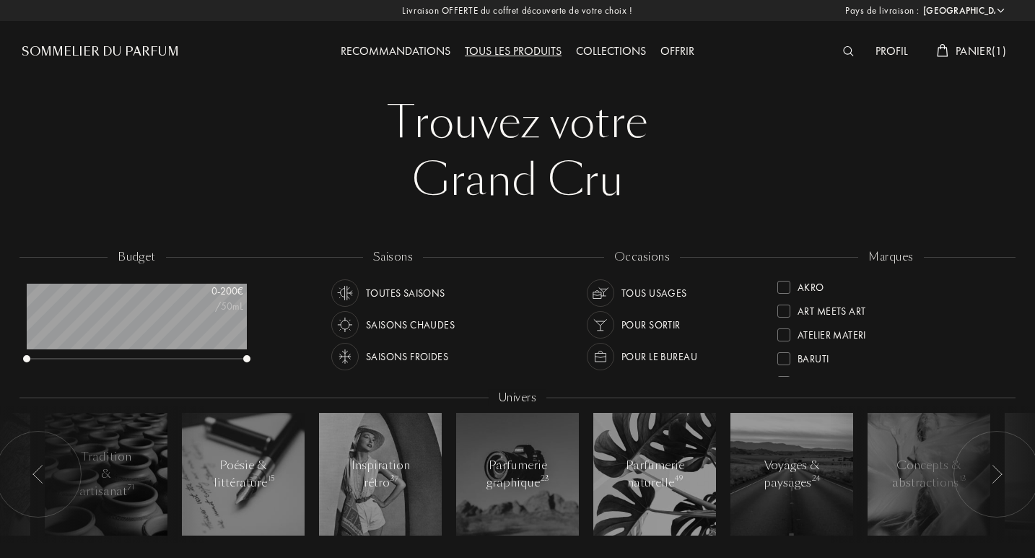
select select "FR"
click at [337, 356] on img at bounding box center [345, 356] width 20 height 20
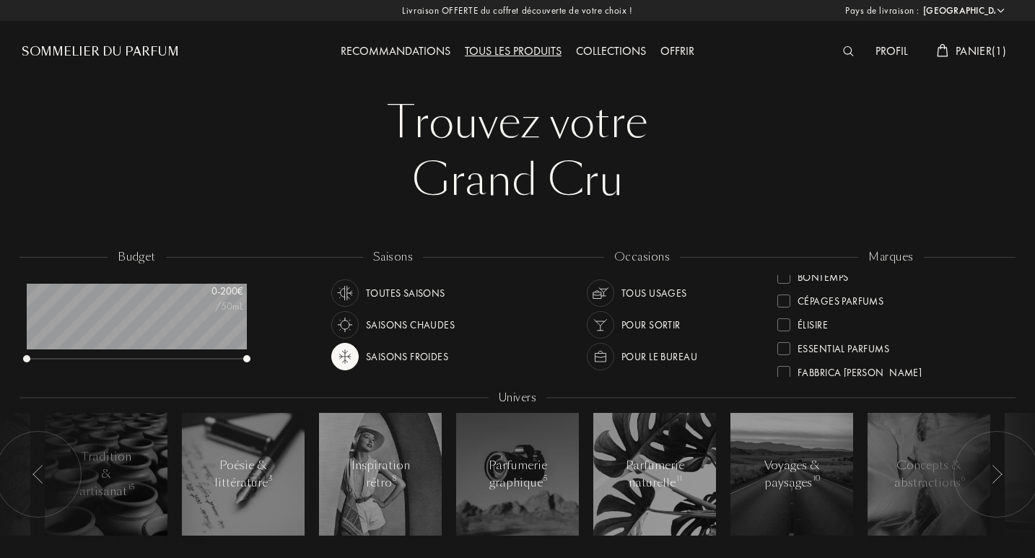
scroll to position [23, 0]
click at [836, 289] on div "Art Meets Art" at bounding box center [831, 285] width 68 height 19
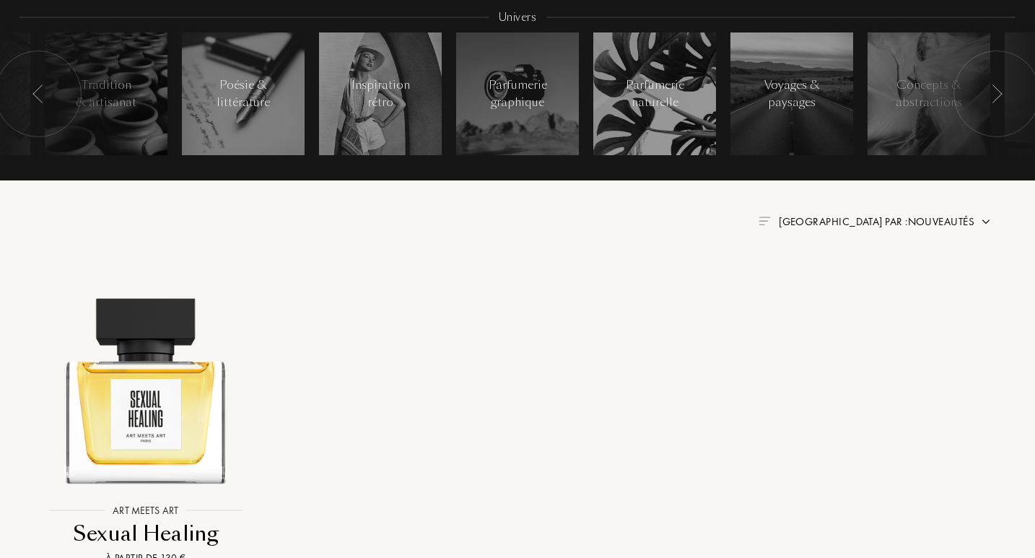
scroll to position [569, 0]
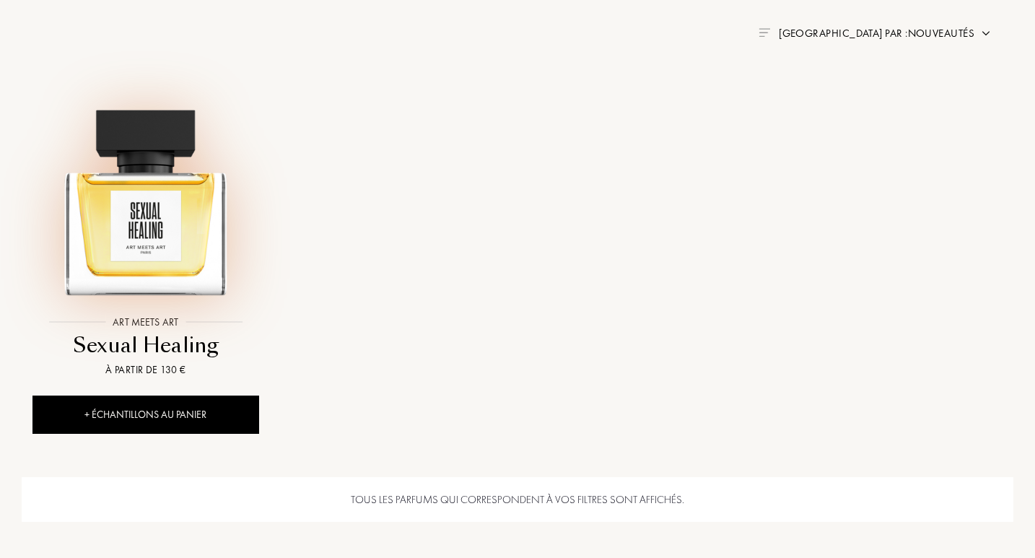
click at [157, 256] on img at bounding box center [145, 194] width 223 height 223
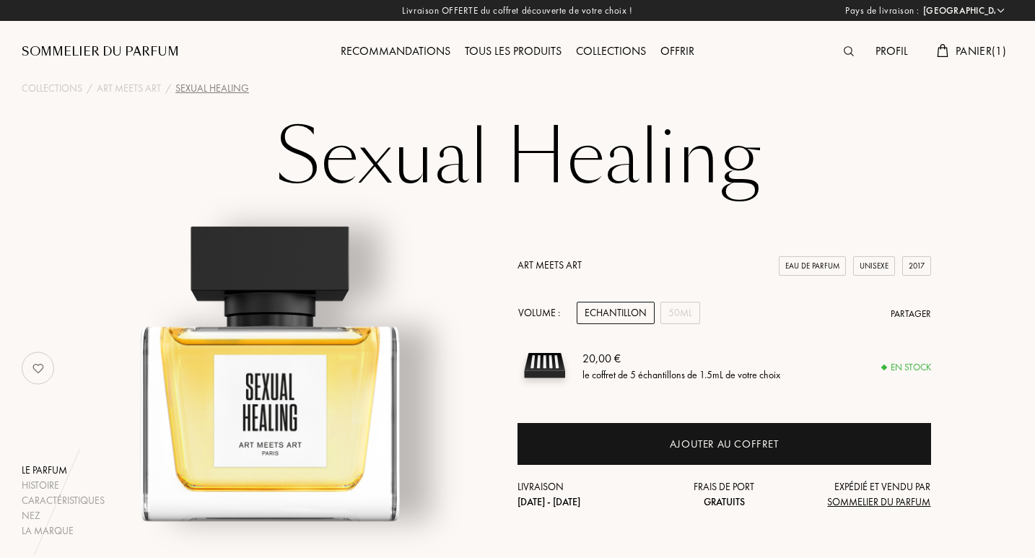
select select "FR"
click at [672, 313] on div "50mL" at bounding box center [680, 313] width 40 height 22
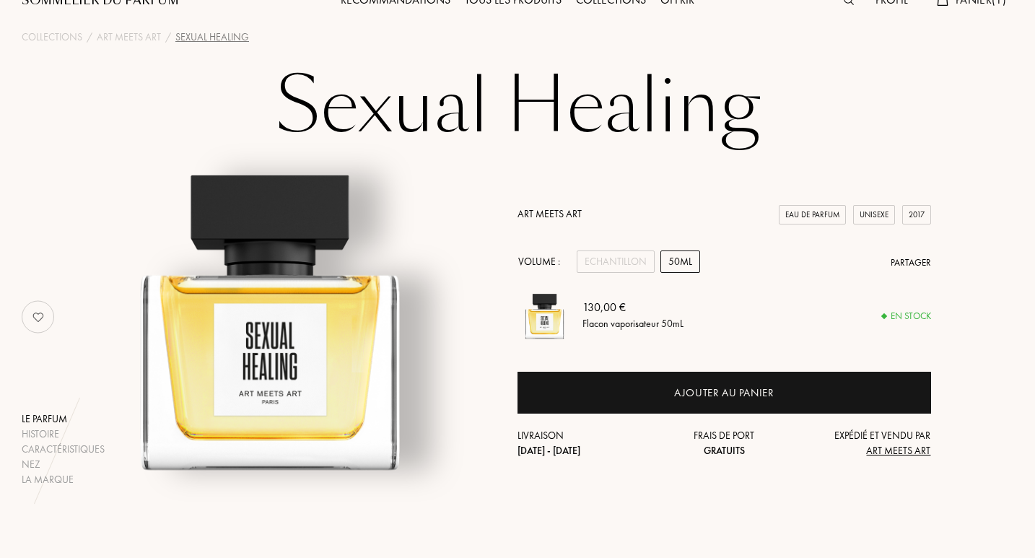
scroll to position [35, 0]
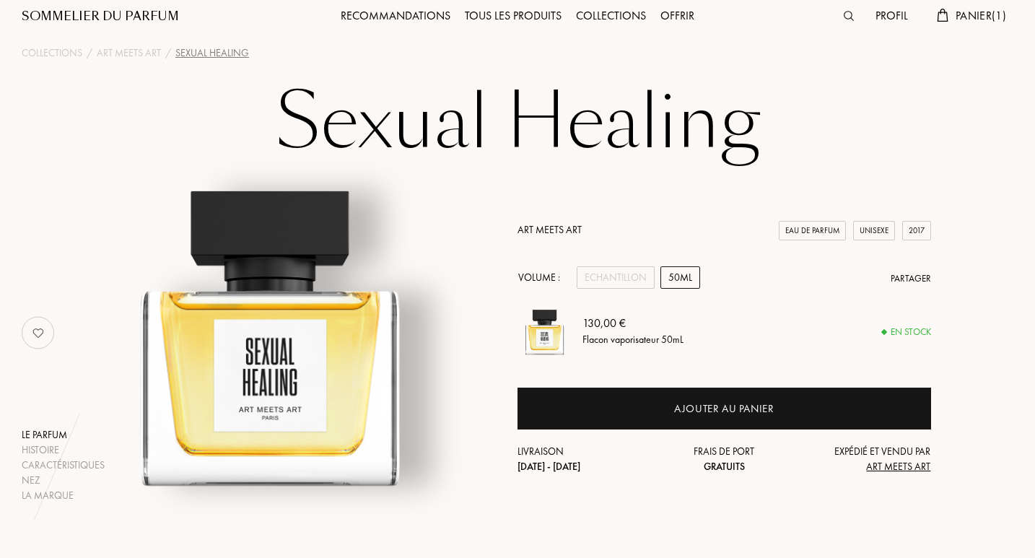
click at [880, 471] on span "Art Meets Art" at bounding box center [898, 466] width 64 height 13
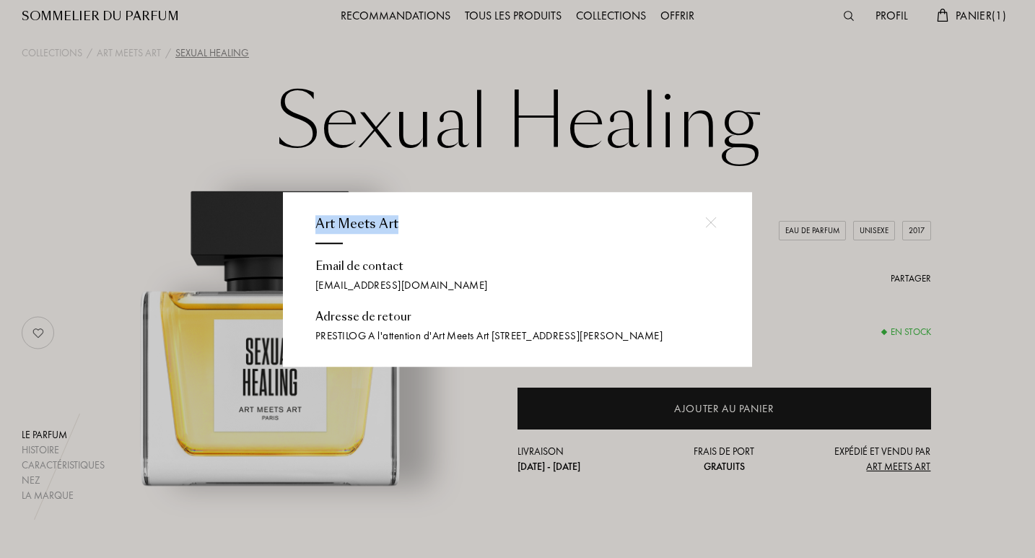
drag, startPoint x: 305, startPoint y: 216, endPoint x: 404, endPoint y: 217, distance: 98.9
click at [405, 217] on div "Art Meets Art Email de contact [EMAIL_ADDRESS][DOMAIN_NAME] Adresse de retour P…" at bounding box center [517, 279] width 469 height 175
copy div "Art Meets Art"
